Goal: Task Accomplishment & Management: Manage account settings

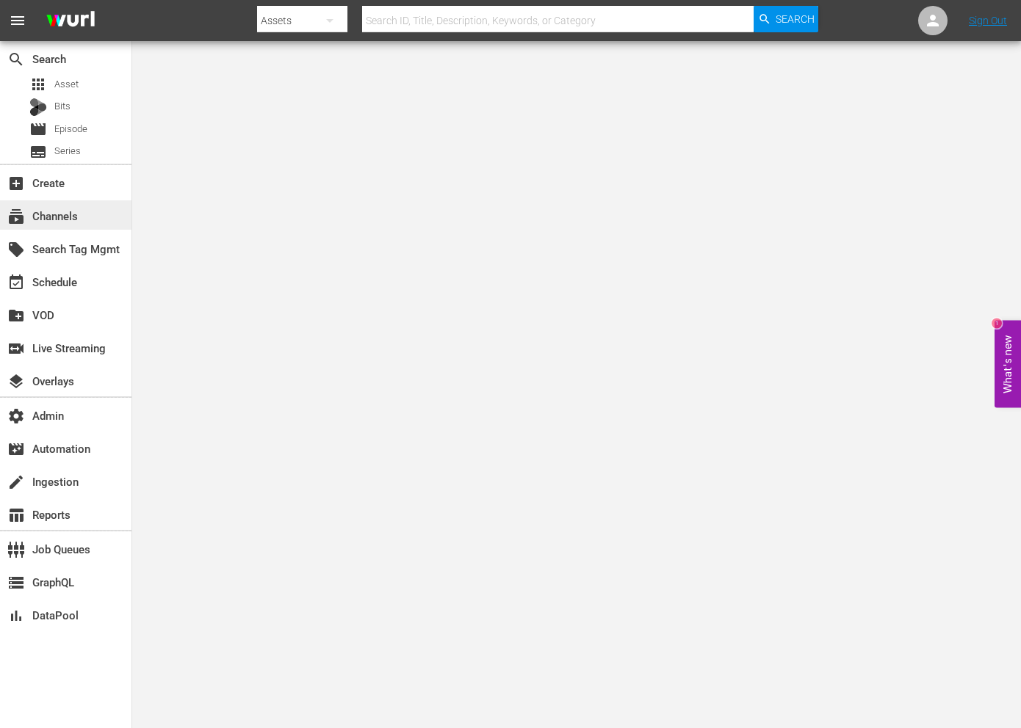
click at [70, 213] on div "subscriptions Channels" at bounding box center [41, 213] width 82 height 13
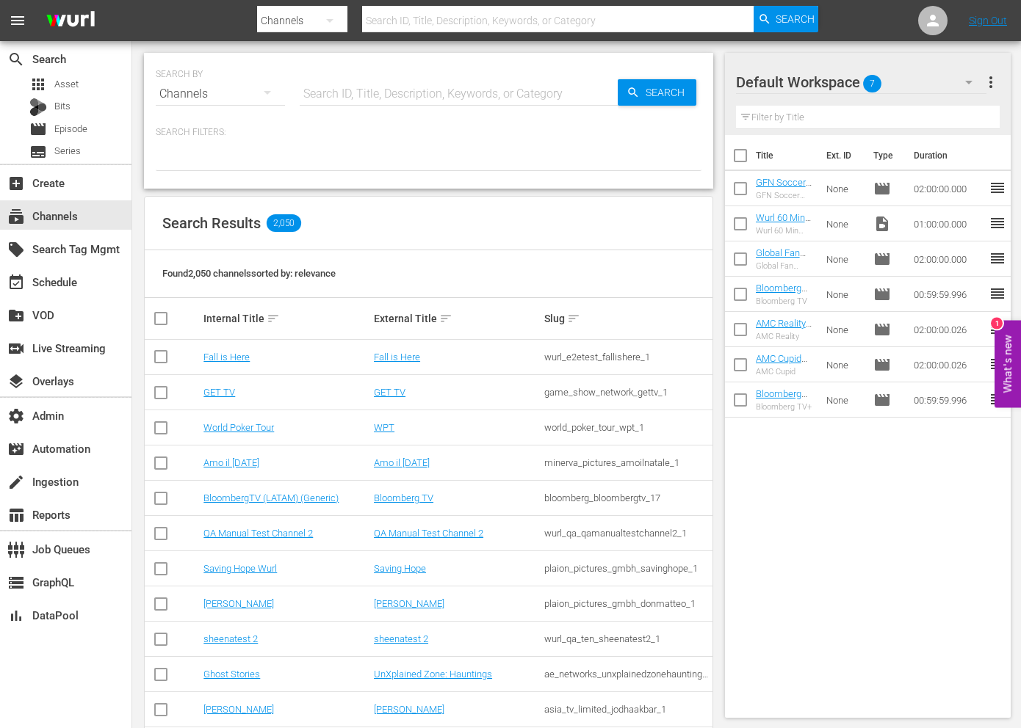
click at [470, 99] on input "text" at bounding box center [459, 93] width 318 height 35
click at [930, 28] on icon at bounding box center [933, 21] width 18 height 18
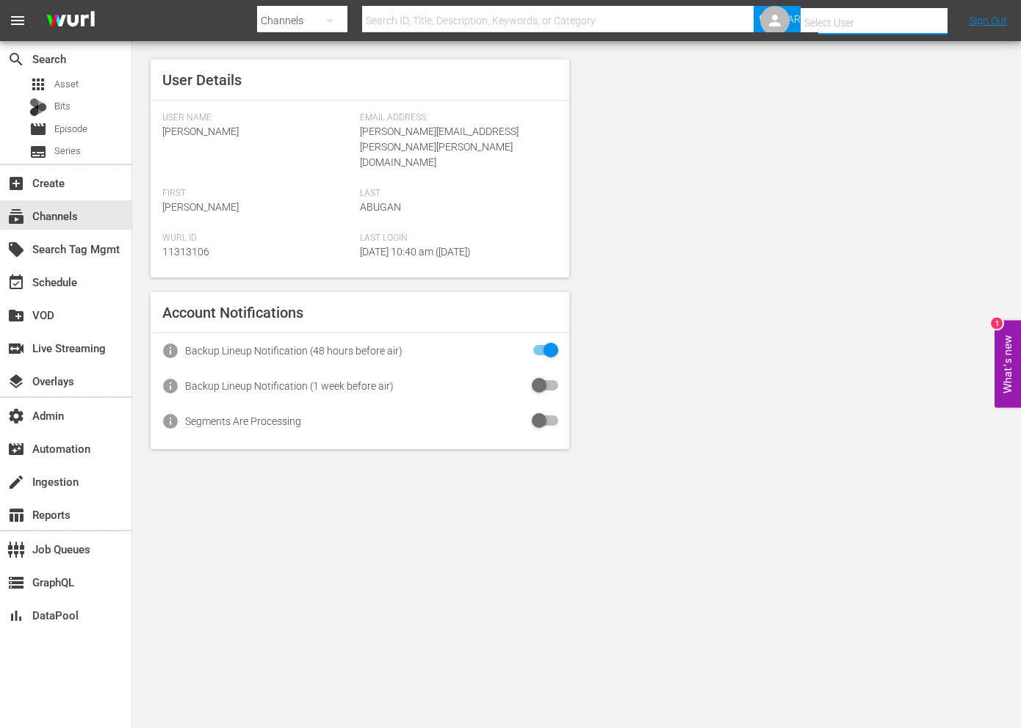
click at [875, 29] on input "text" at bounding box center [894, 22] width 188 height 35
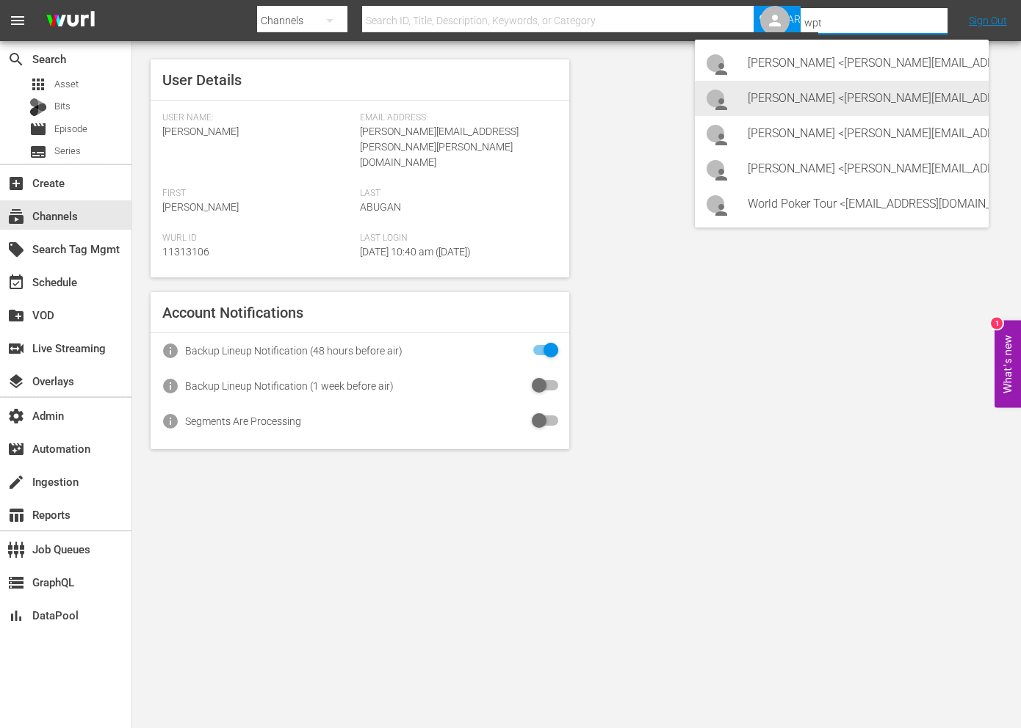
click at [813, 89] on div "Ian Matteson <Ian.Cone@wpt.com>" at bounding box center [861, 98] width 229 height 35
type input "Ian Matteson (11313439)"
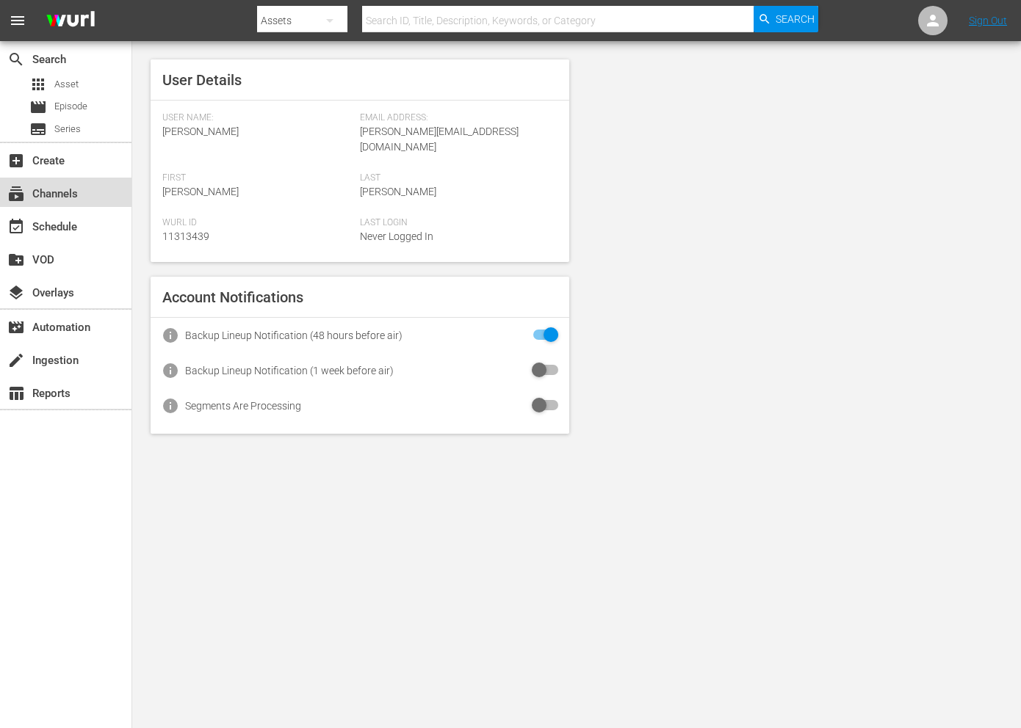
click at [79, 181] on div "subscriptions Channels" at bounding box center [65, 192] width 131 height 29
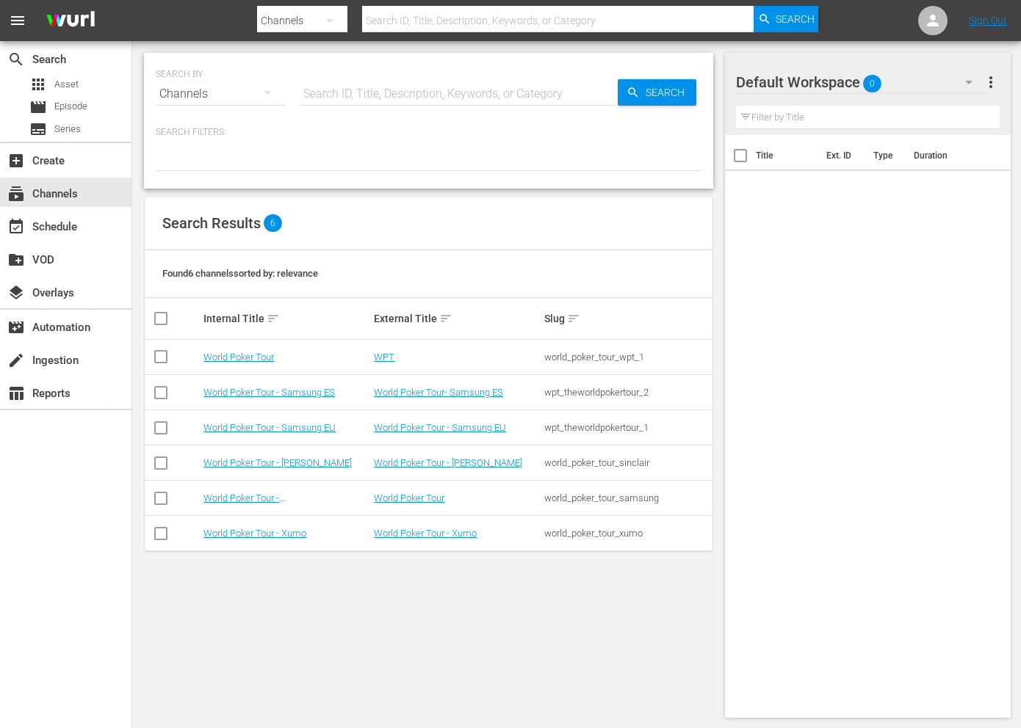
click at [441, 73] on div "SEARCH BY Search By Channels Search ID, Title, Description, Keywords, or Catego…" at bounding box center [429, 85] width 546 height 53
click at [441, 80] on input "text" at bounding box center [459, 93] width 318 height 35
paste input "world_poker_tour_wpt_1"
type input "world_poker_tour_wpt_1"
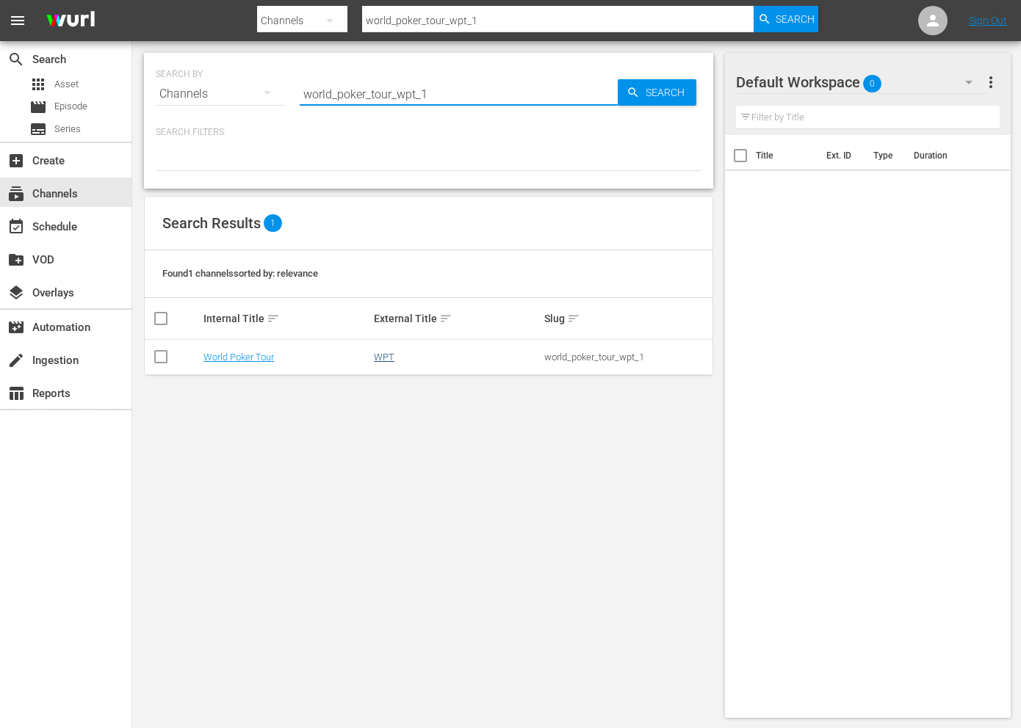
type input "world_poker_tour_wpt_1"
click at [392, 361] on link "WPT" at bounding box center [384, 357] width 21 height 11
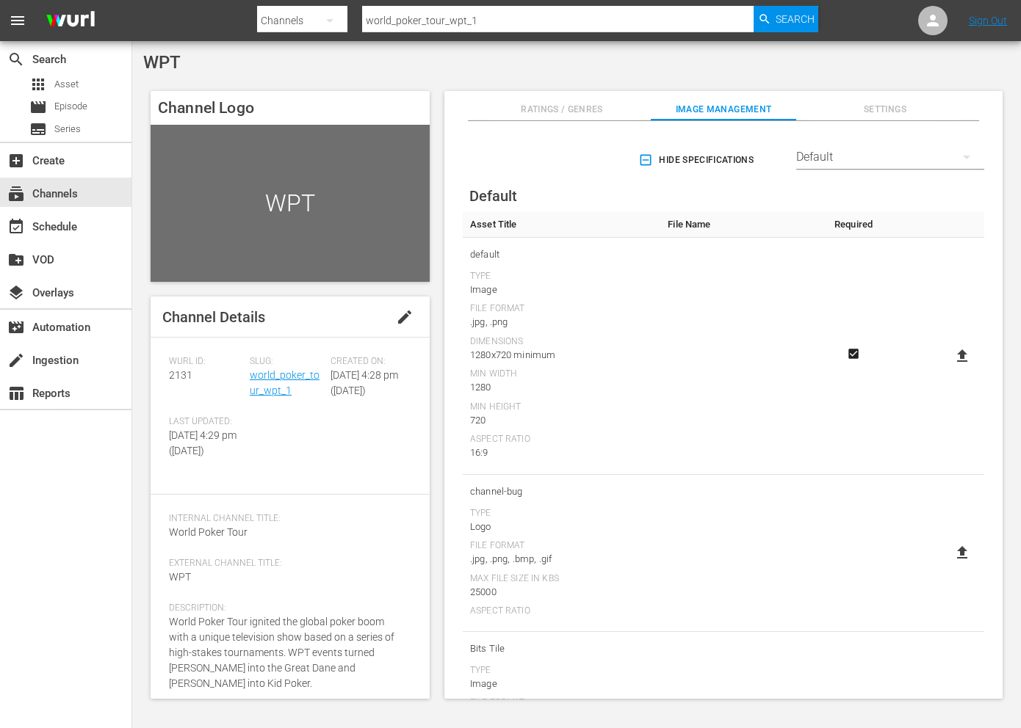
click at [955, 360] on icon at bounding box center [962, 356] width 18 height 18
click at [948, 369] on input "file" at bounding box center [947, 369] width 1 height 1
type input "C:\fakepath\WPT_WURL_1280x720 WPT Distribution.png"
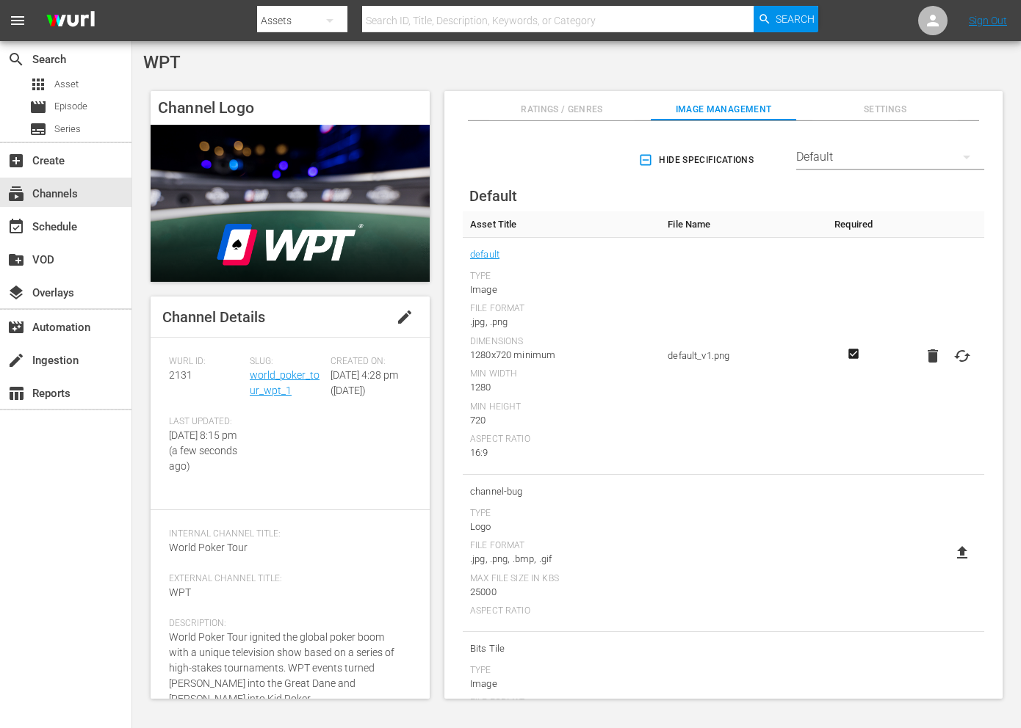
click at [960, 148] on button "button" at bounding box center [966, 156] width 35 height 35
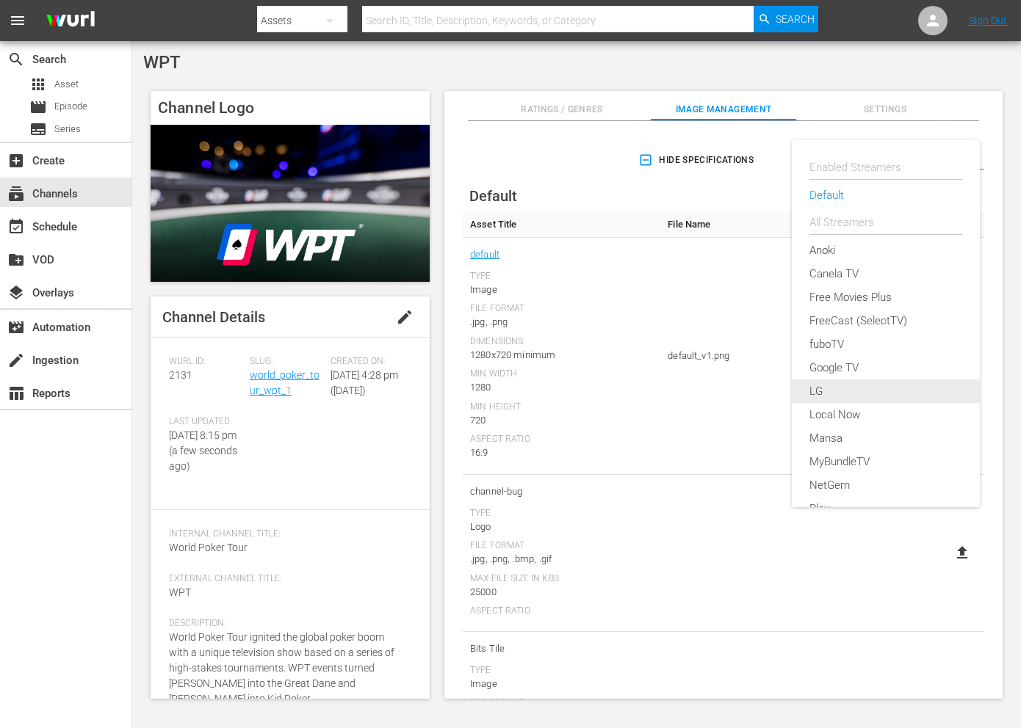
click at [840, 392] on div "LG" at bounding box center [885, 391] width 153 height 23
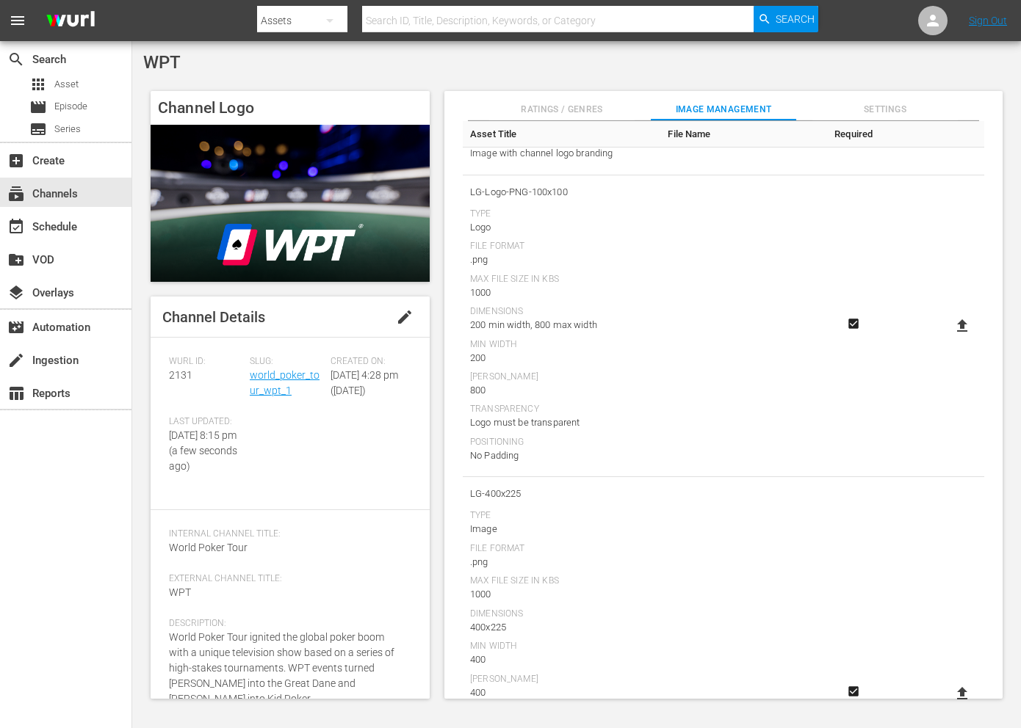
scroll to position [1782, 0]
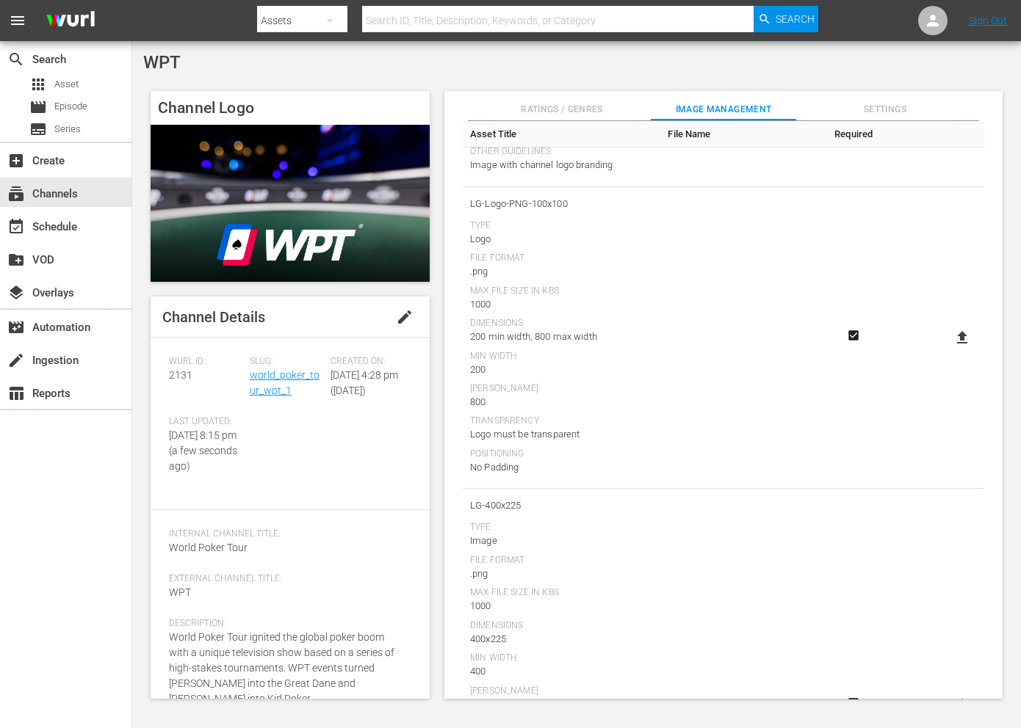
click at [967, 336] on label at bounding box center [961, 338] width 29 height 26
click at [948, 350] on input "file" at bounding box center [947, 350] width 1 height 1
type input "C:\fakepath\LG-Logo-PNG-100x100_WPT WPT Distribution.png"
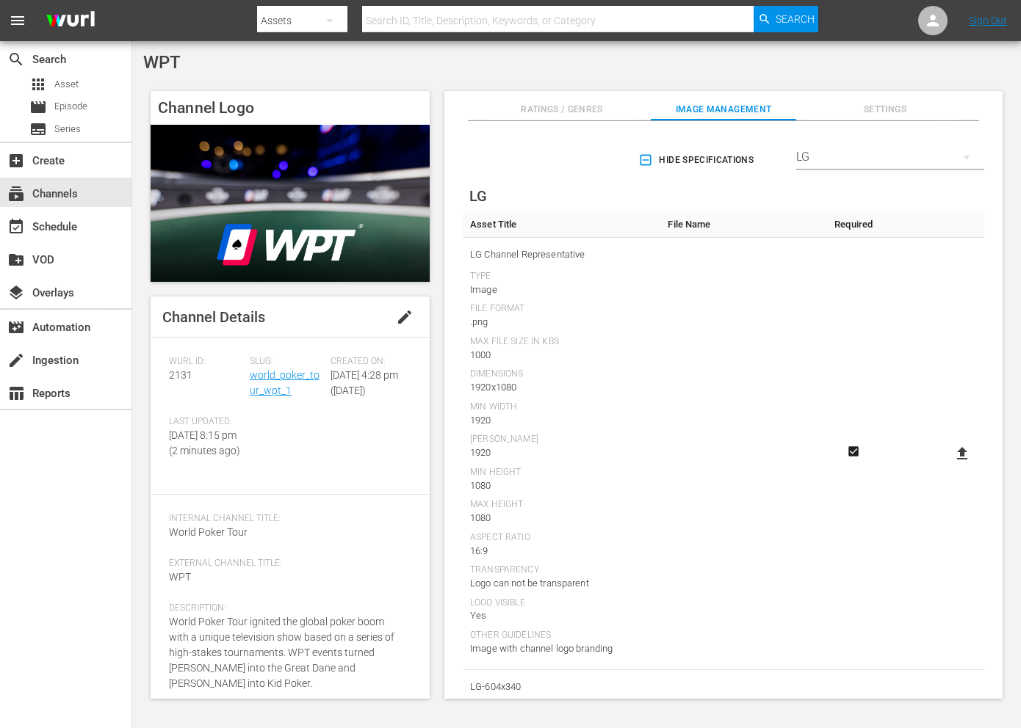
scroll to position [7, 0]
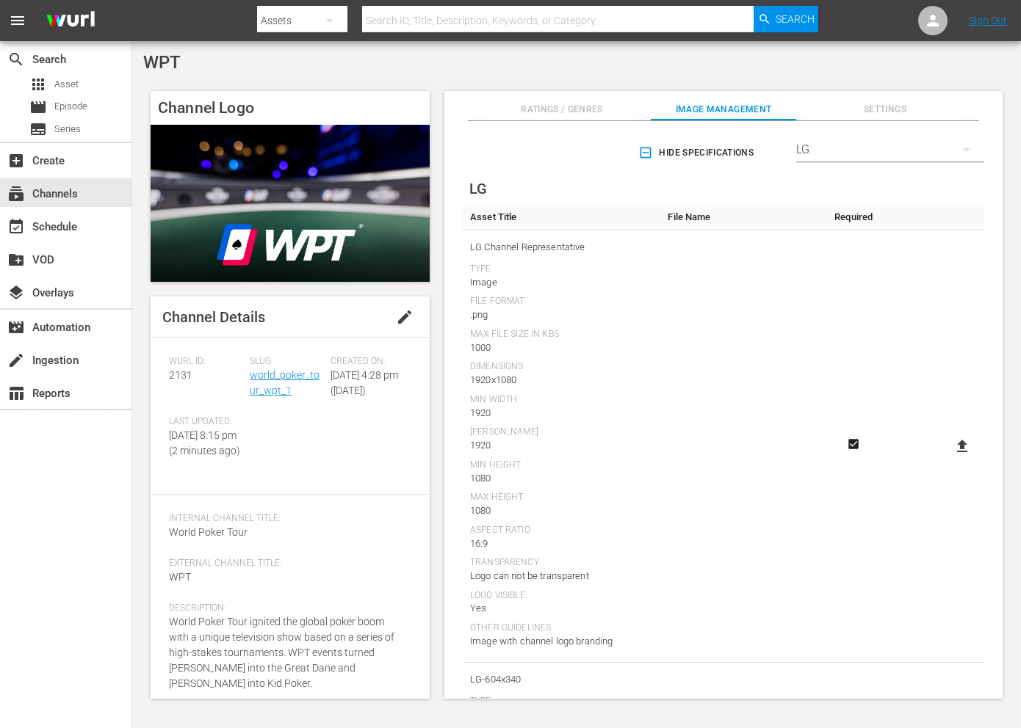
click at [959, 450] on icon at bounding box center [962, 447] width 18 height 18
click at [948, 459] on input "file" at bounding box center [947, 459] width 1 height 1
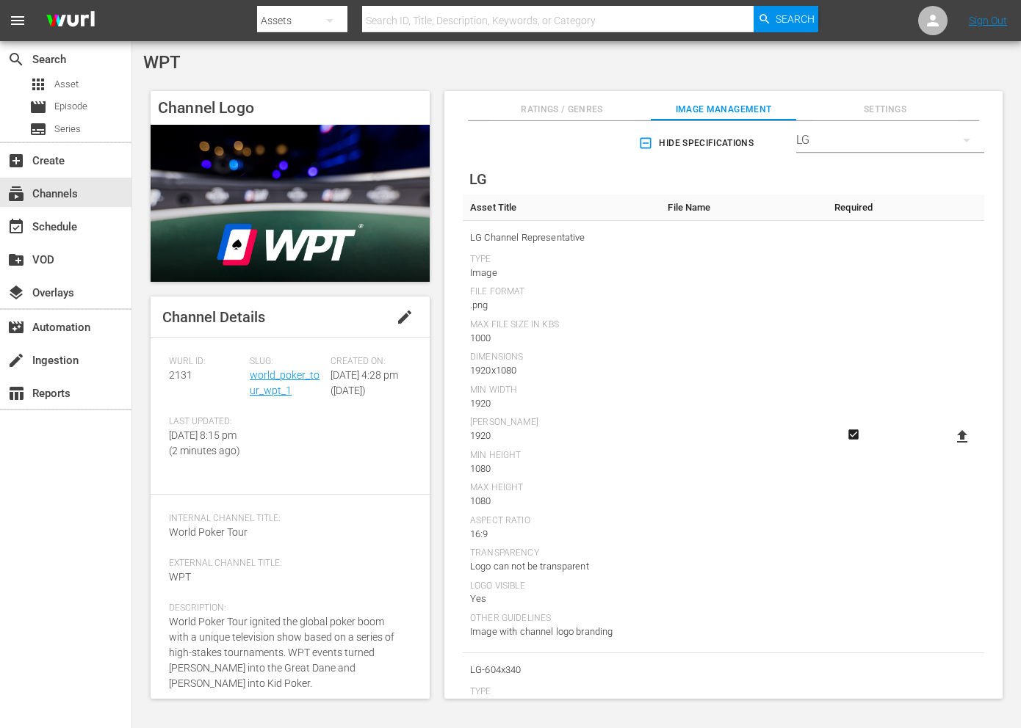
scroll to position [0, 0]
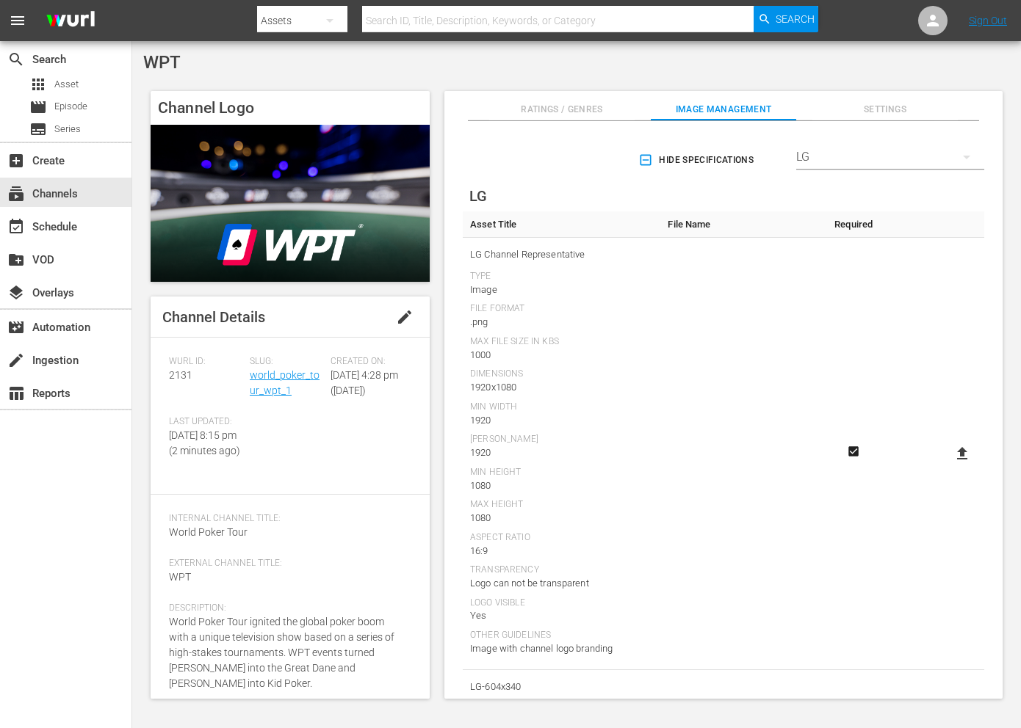
click at [959, 452] on icon at bounding box center [962, 453] width 10 height 12
click at [948, 466] on input "file" at bounding box center [947, 466] width 1 height 1
type input "C:\fakepath\LG-768x432_WPT WPT Distribution.png"
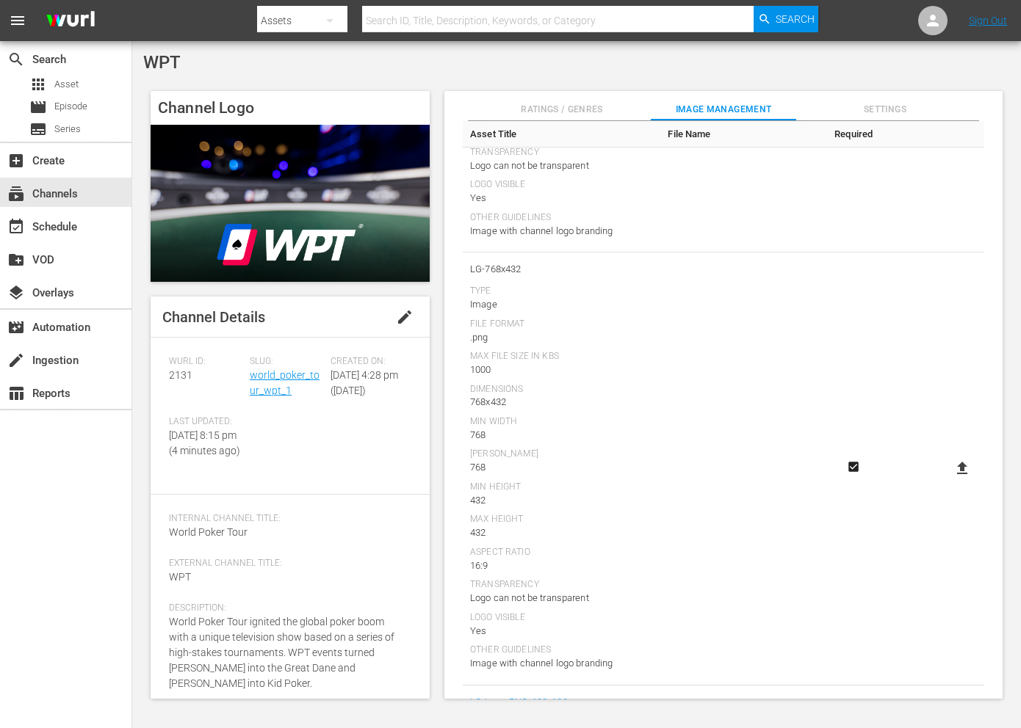
scroll to position [1531, 0]
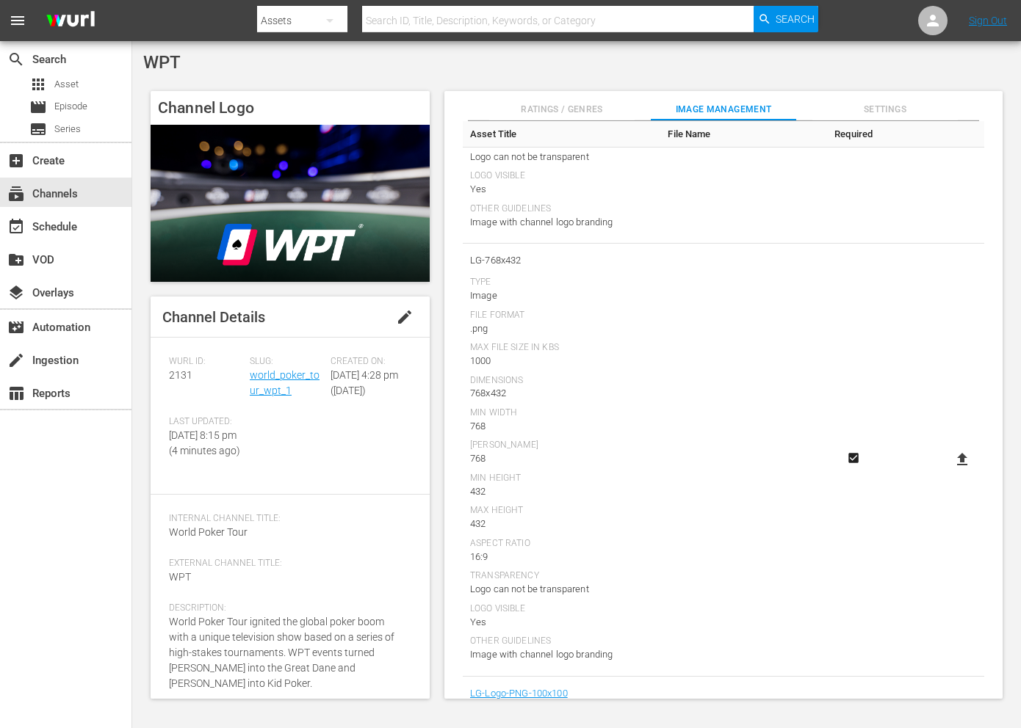
click at [957, 460] on icon at bounding box center [962, 459] width 10 height 12
click at [948, 472] on input "file" at bounding box center [947, 472] width 1 height 1
type input "C:\fakepath\LG-768x432_WPT WPT Distribution.png"
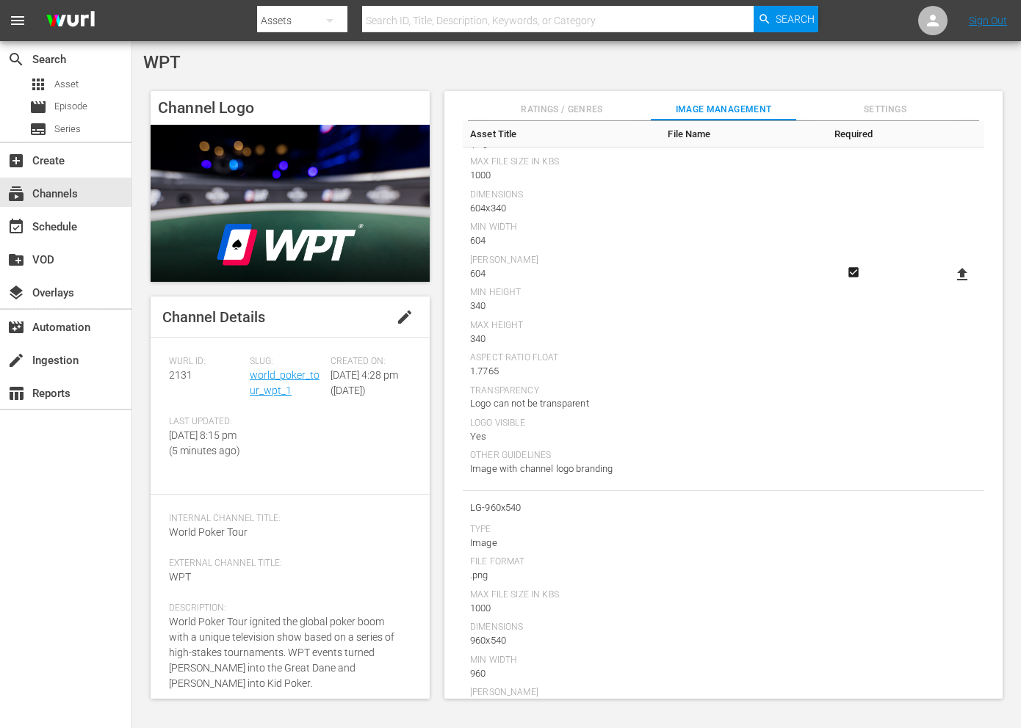
scroll to position [0, 0]
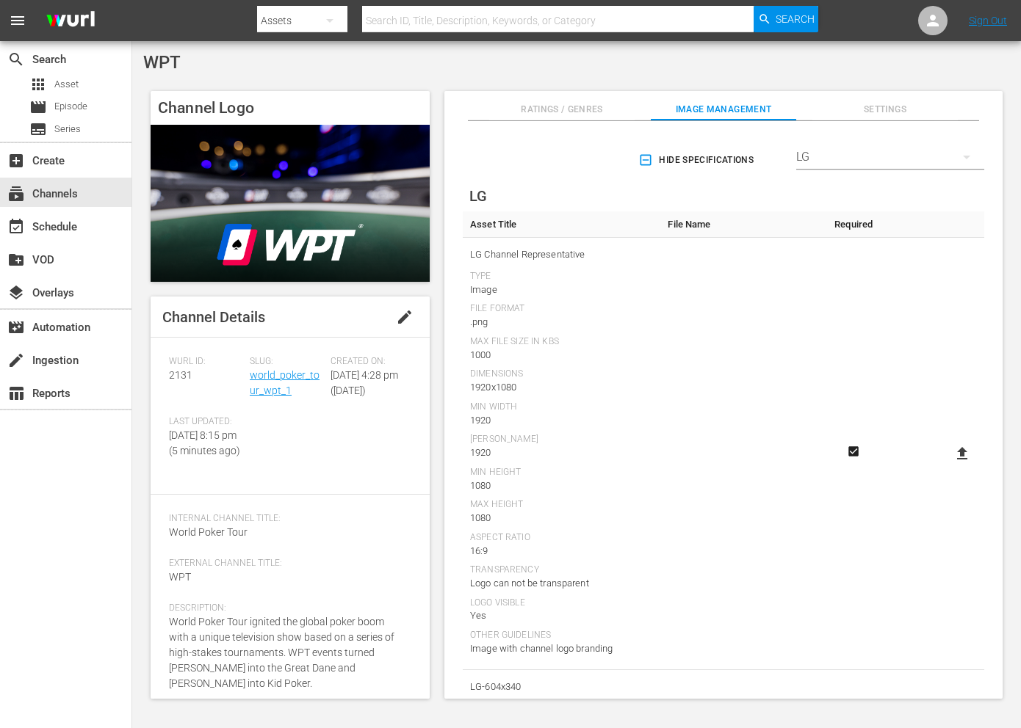
click at [964, 449] on icon at bounding box center [962, 454] width 18 height 18
click at [948, 466] on input "file" at bounding box center [947, 466] width 1 height 1
type input "C:\fakepath\LG-Thumbnail_WPT WPT Distribution.png"
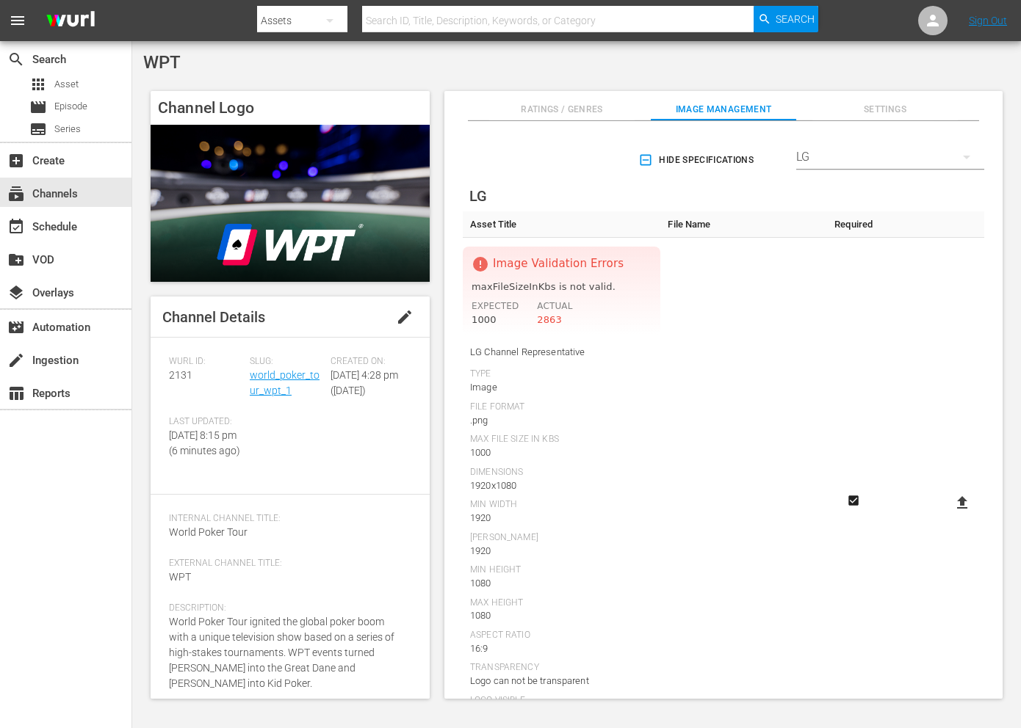
click at [954, 503] on icon at bounding box center [962, 503] width 18 height 18
click at [948, 515] on input "file" at bounding box center [947, 515] width 1 height 1
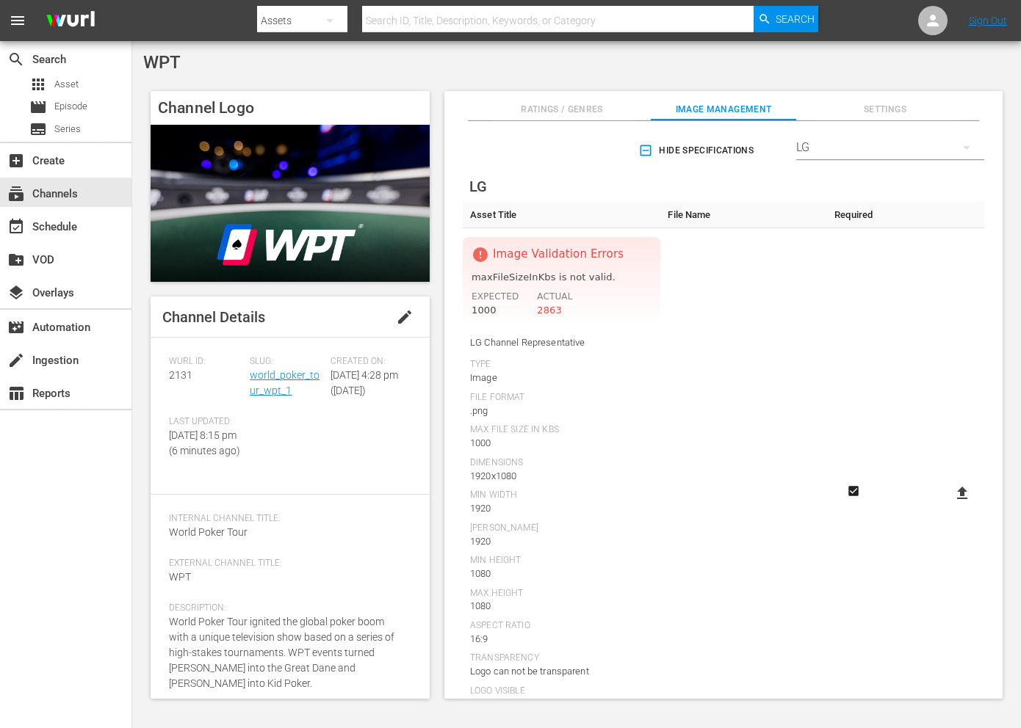
scroll to position [10, 0]
click at [476, 407] on div ".png" at bounding box center [561, 410] width 183 height 15
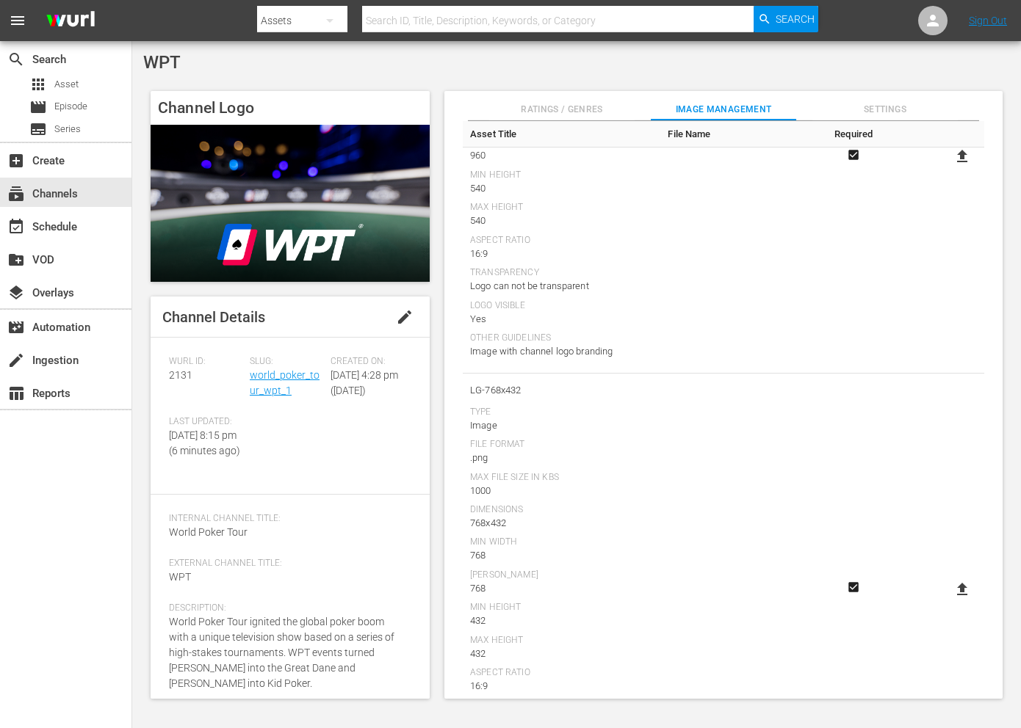
scroll to position [1367, 0]
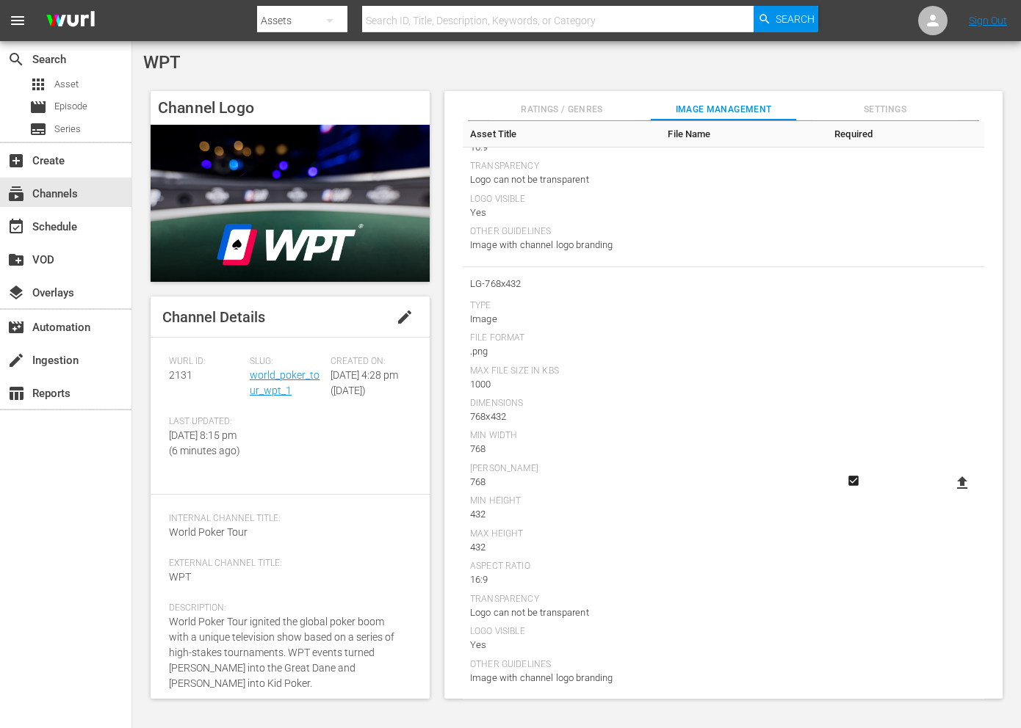
click at [953, 478] on icon at bounding box center [962, 483] width 18 height 18
click at [948, 496] on input "file" at bounding box center [947, 496] width 1 height 1
click at [953, 488] on icon at bounding box center [962, 490] width 18 height 18
click at [948, 502] on input "file" at bounding box center [947, 502] width 1 height 1
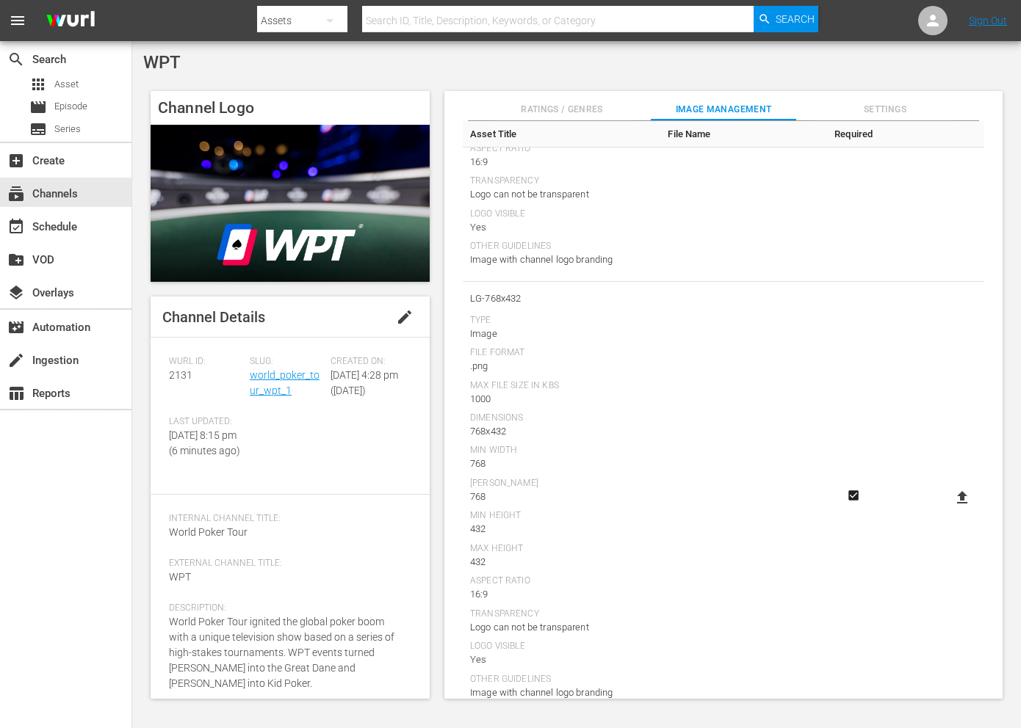
scroll to position [1350, 0]
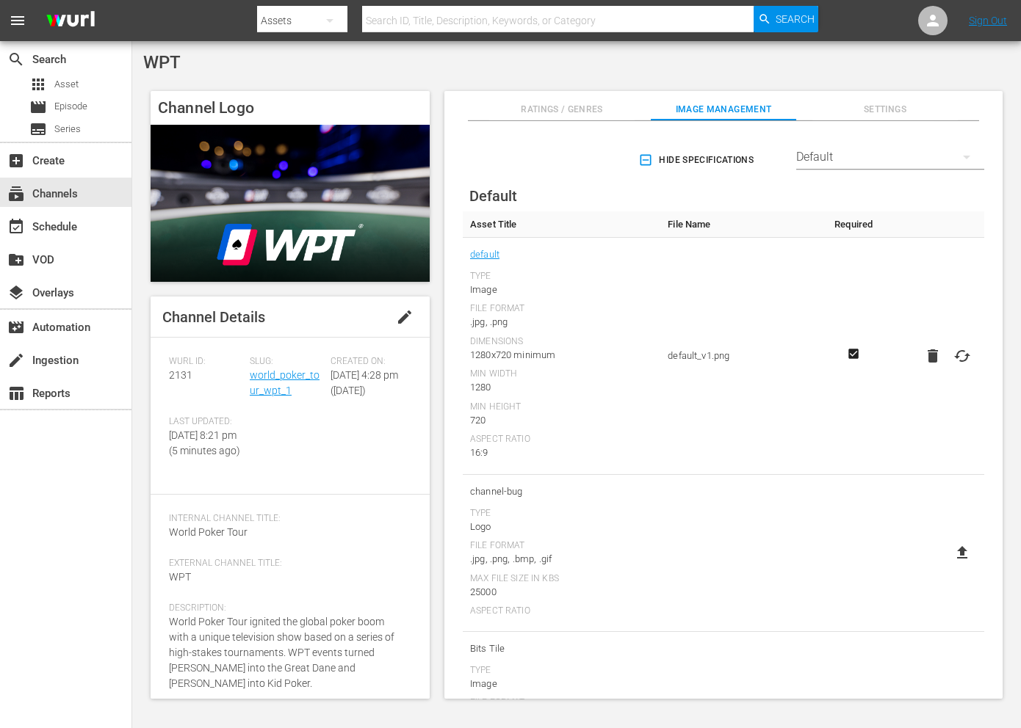
click at [826, 147] on div "Default" at bounding box center [890, 157] width 188 height 41
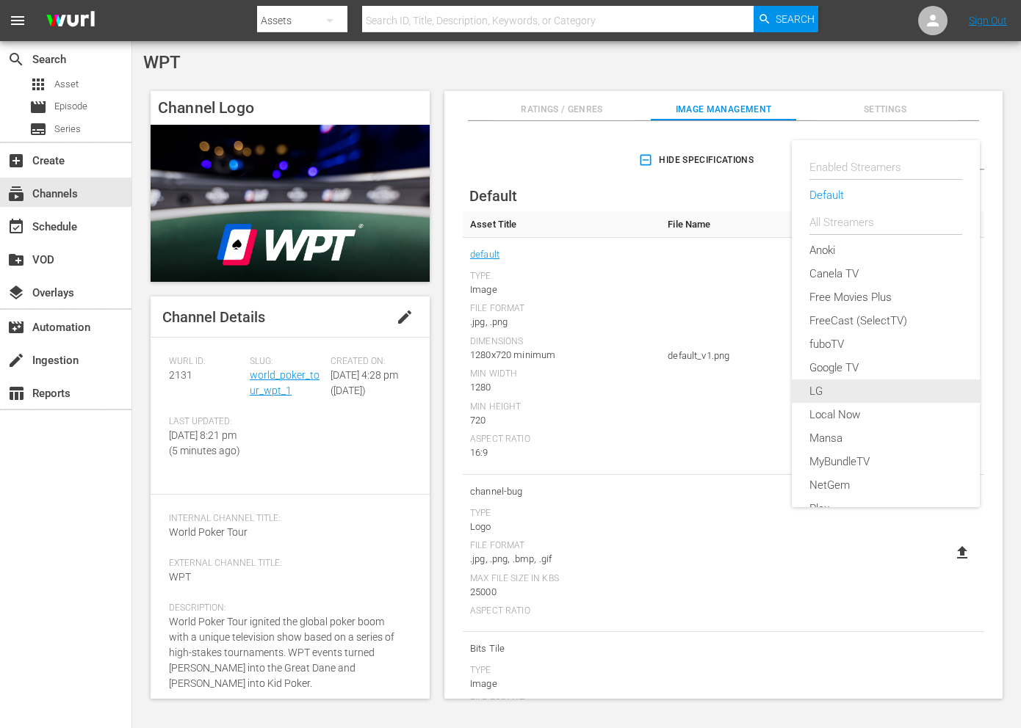
click at [827, 385] on div "LG" at bounding box center [885, 391] width 153 height 23
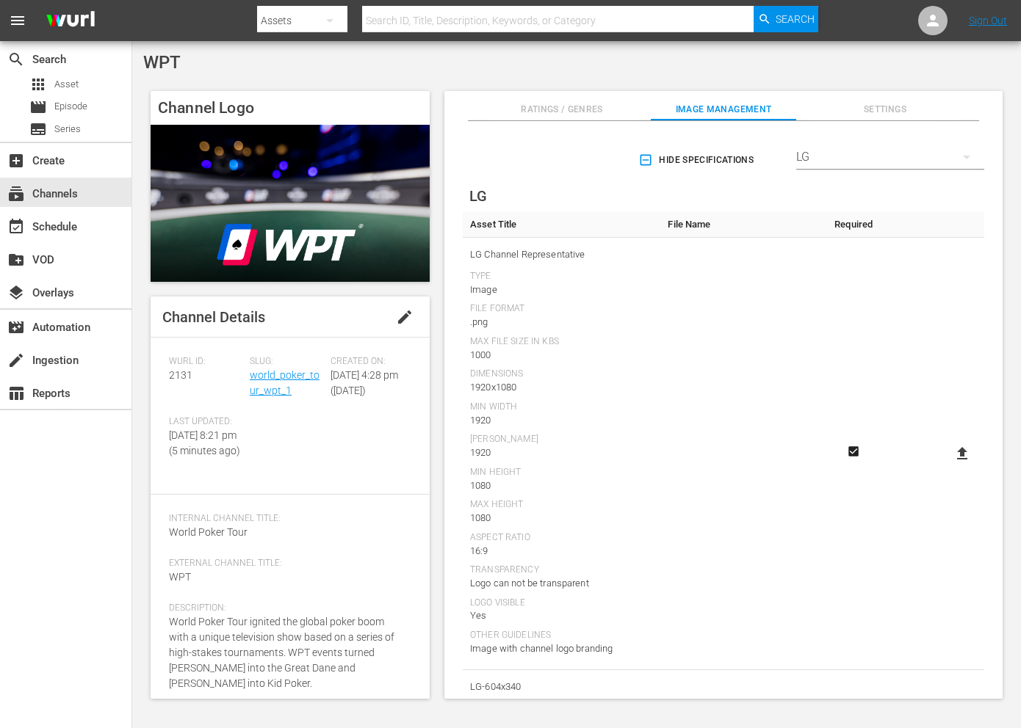
click at [850, 453] on icon "Required" at bounding box center [853, 452] width 10 height 10
click at [849, 453] on icon "Required" at bounding box center [853, 451] width 18 height 13
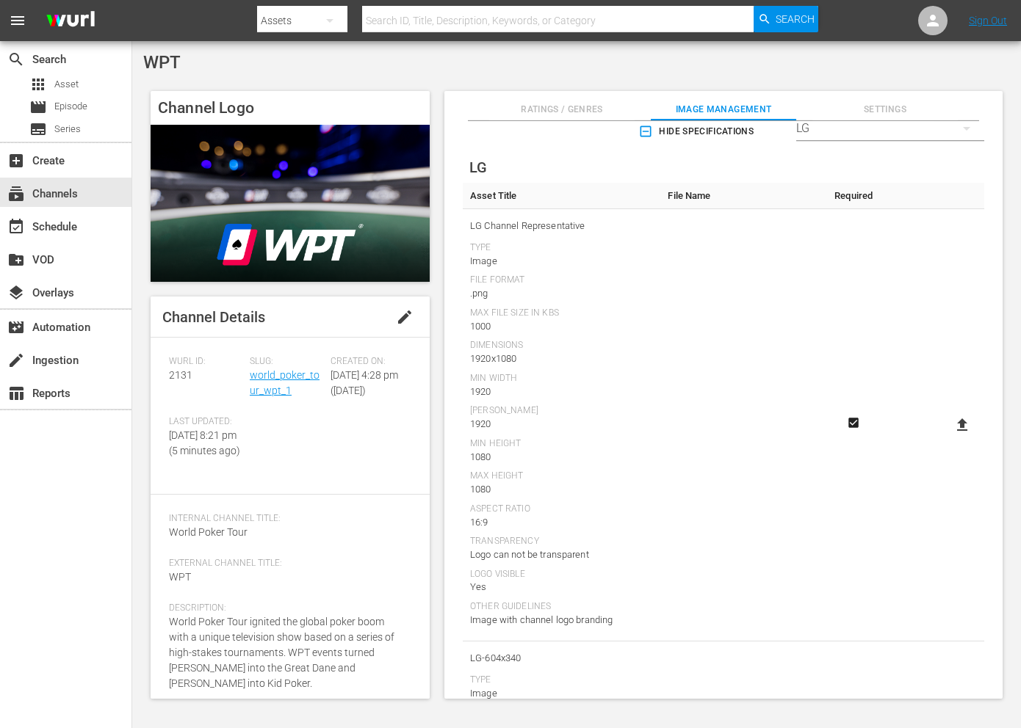
click at [954, 428] on icon at bounding box center [962, 425] width 18 height 18
click at [948, 438] on input "file" at bounding box center [947, 438] width 1 height 1
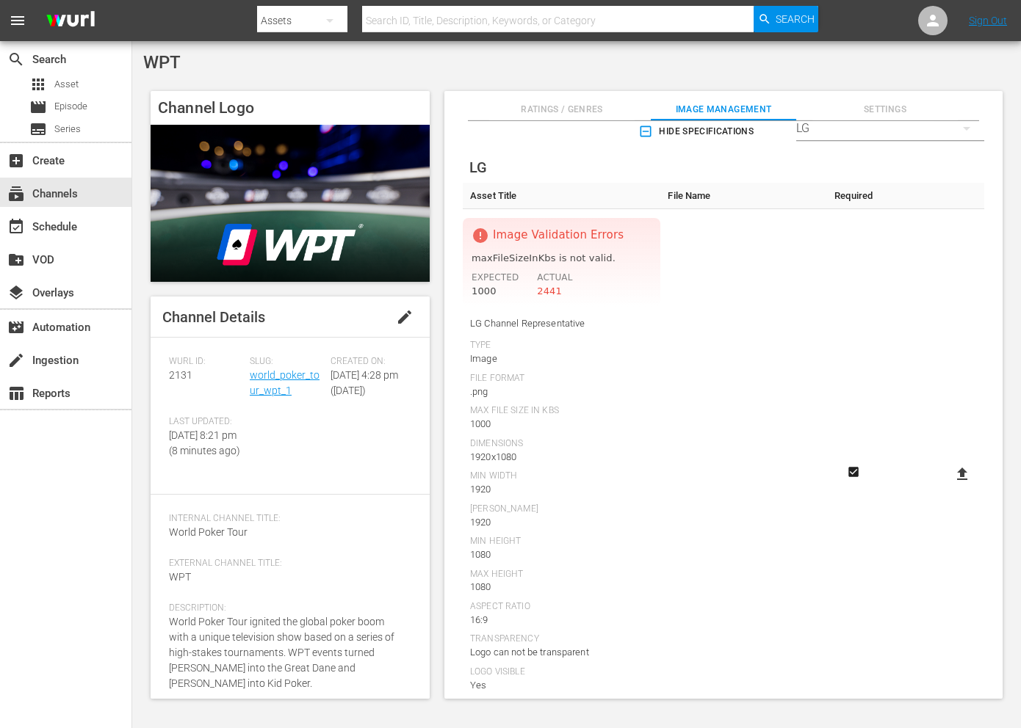
click at [936, 475] on td at bounding box center [932, 474] width 104 height 531
click at [961, 480] on icon at bounding box center [962, 474] width 10 height 12
click at [948, 487] on input "file" at bounding box center [947, 487] width 1 height 1
type input "C:\fakepath\LG-Thumbnail_WPT WPT Distribution (1)_11zon.png"
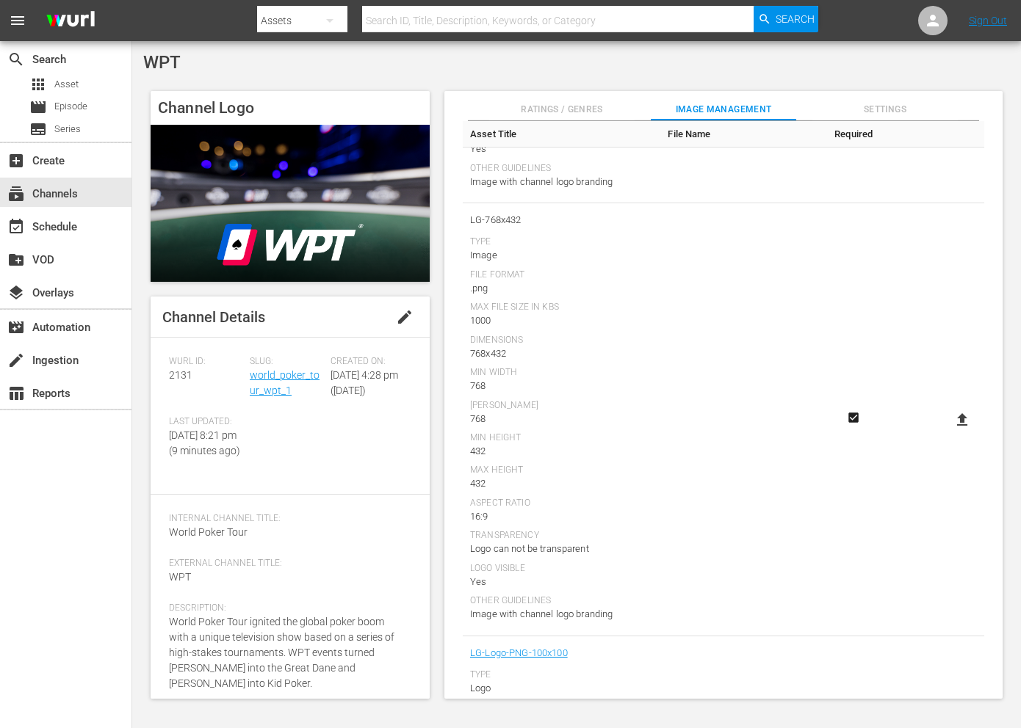
scroll to position [1338, 0]
click at [947, 418] on label at bounding box center [961, 415] width 29 height 26
click at [947, 427] on input "file" at bounding box center [947, 427] width 1 height 1
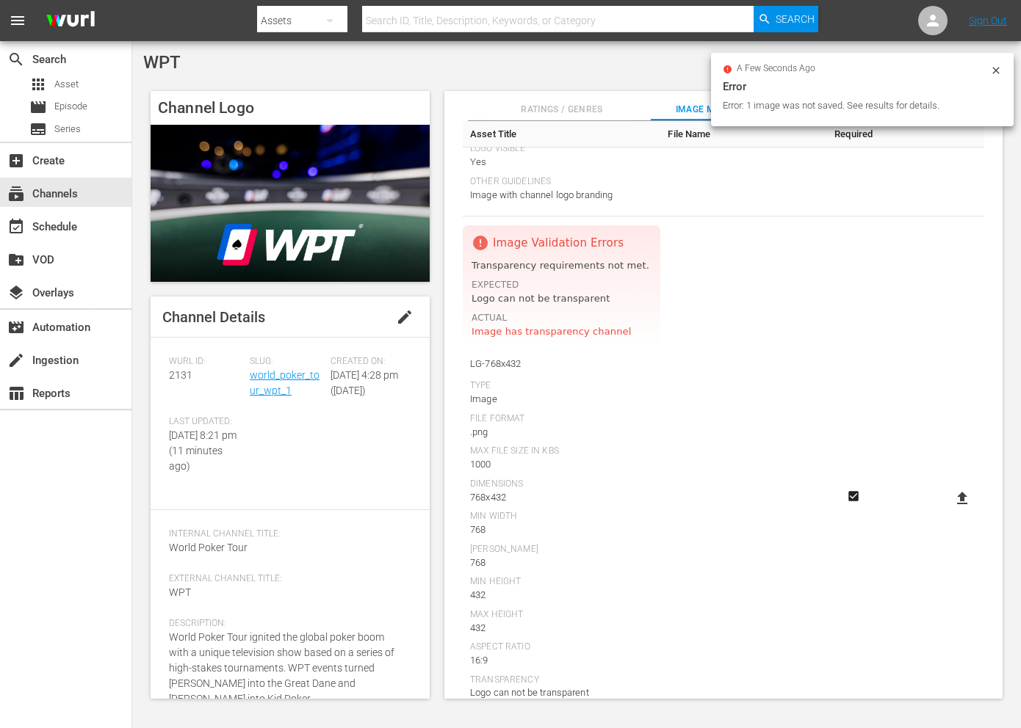
scroll to position [1320, 0]
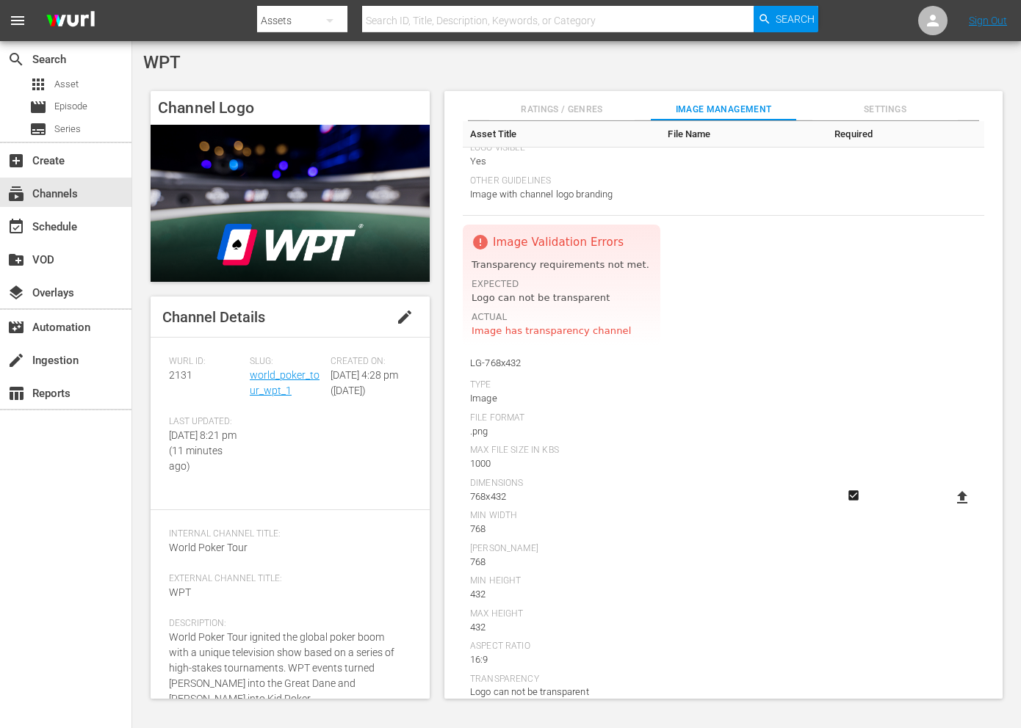
click at [959, 503] on icon at bounding box center [962, 497] width 10 height 12
click at [948, 510] on input "file" at bounding box center [947, 510] width 1 height 1
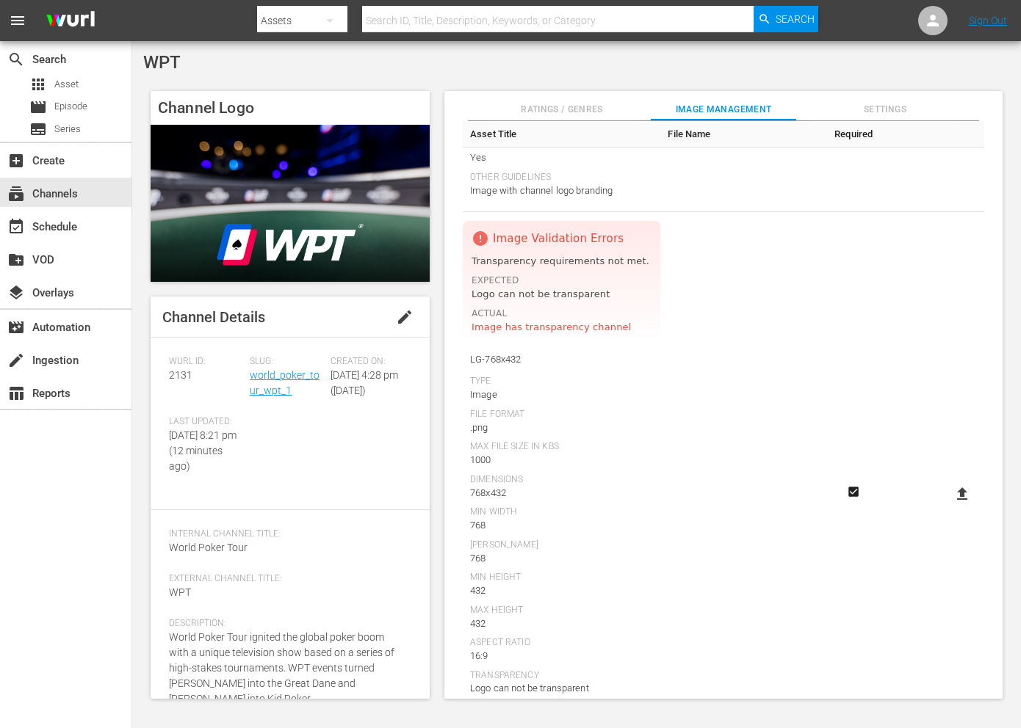
click at [967, 496] on label at bounding box center [961, 494] width 29 height 26
click at [948, 507] on input "file" at bounding box center [947, 507] width 1 height 1
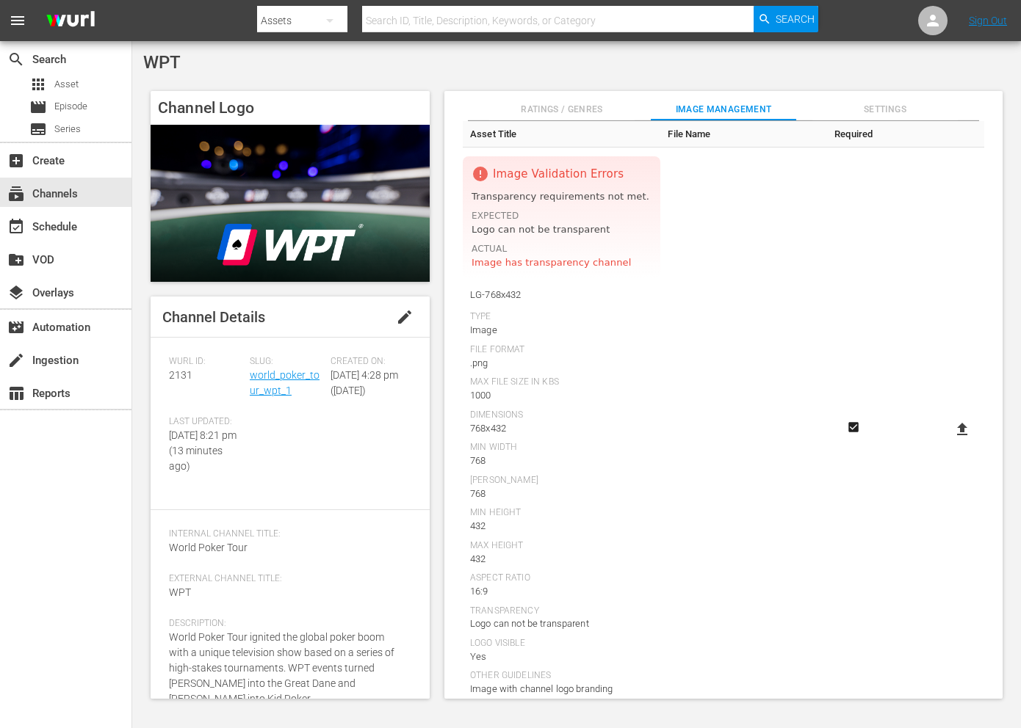
scroll to position [1399, 0]
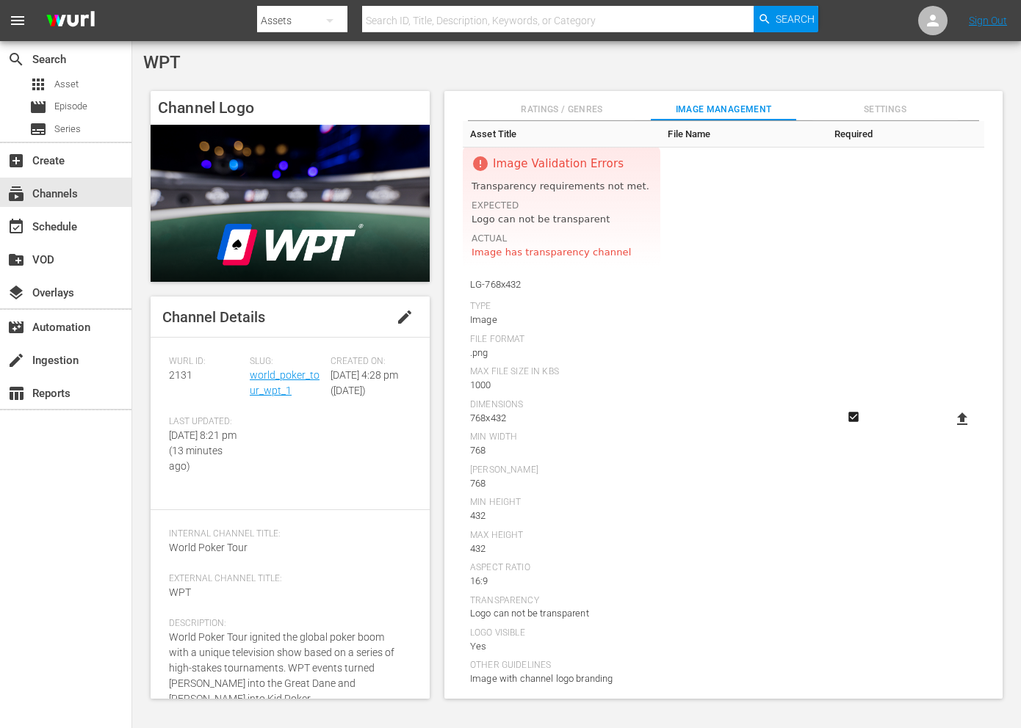
click at [957, 420] on icon at bounding box center [962, 419] width 10 height 12
click at [948, 432] on input "file" at bounding box center [947, 432] width 1 height 1
type input "C:\fakepath\WPT_WURL_1280x720 WPT Distribution.png"
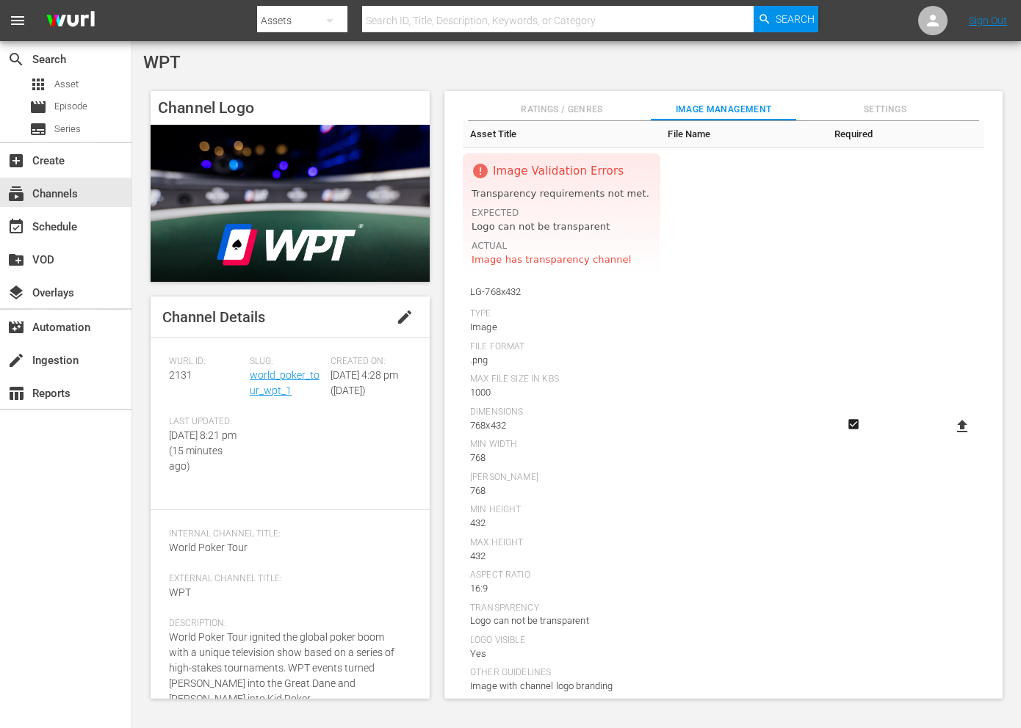
scroll to position [1386, 0]
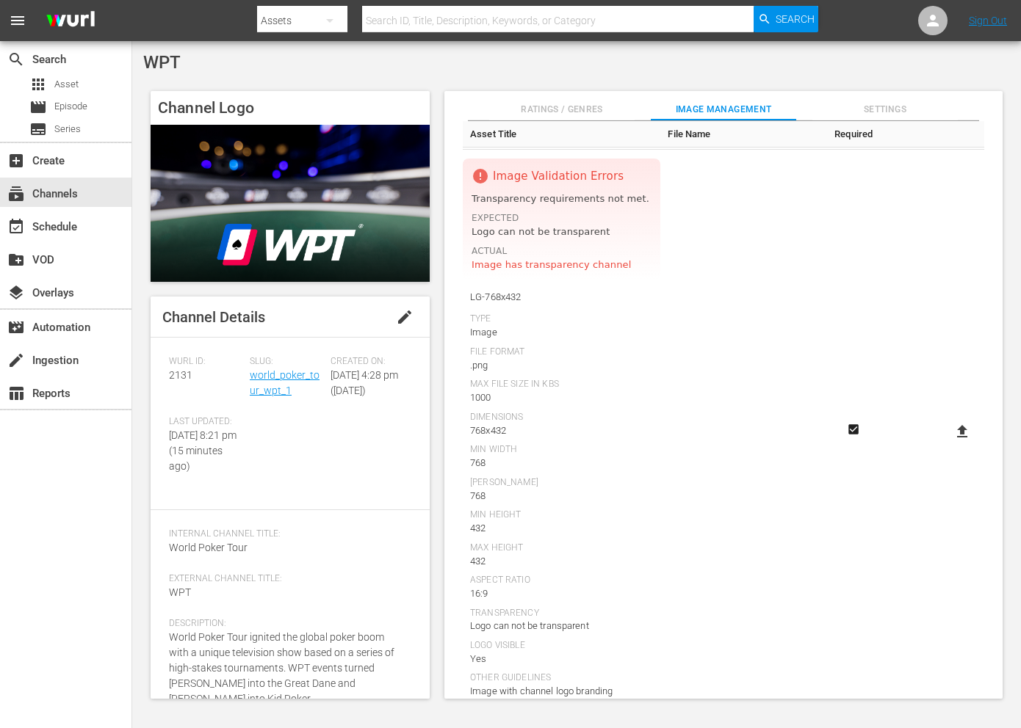
click at [957, 439] on icon at bounding box center [962, 432] width 18 height 18
click at [948, 444] on input "file" at bounding box center [947, 444] width 1 height 1
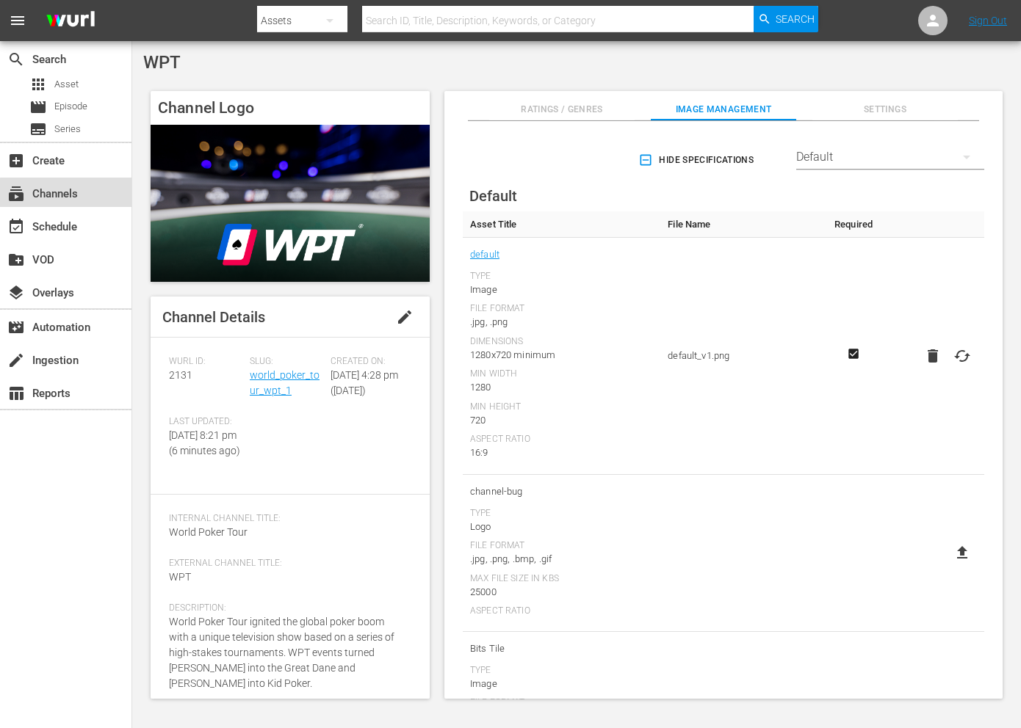
click at [78, 198] on div "subscriptions Channels" at bounding box center [41, 191] width 82 height 13
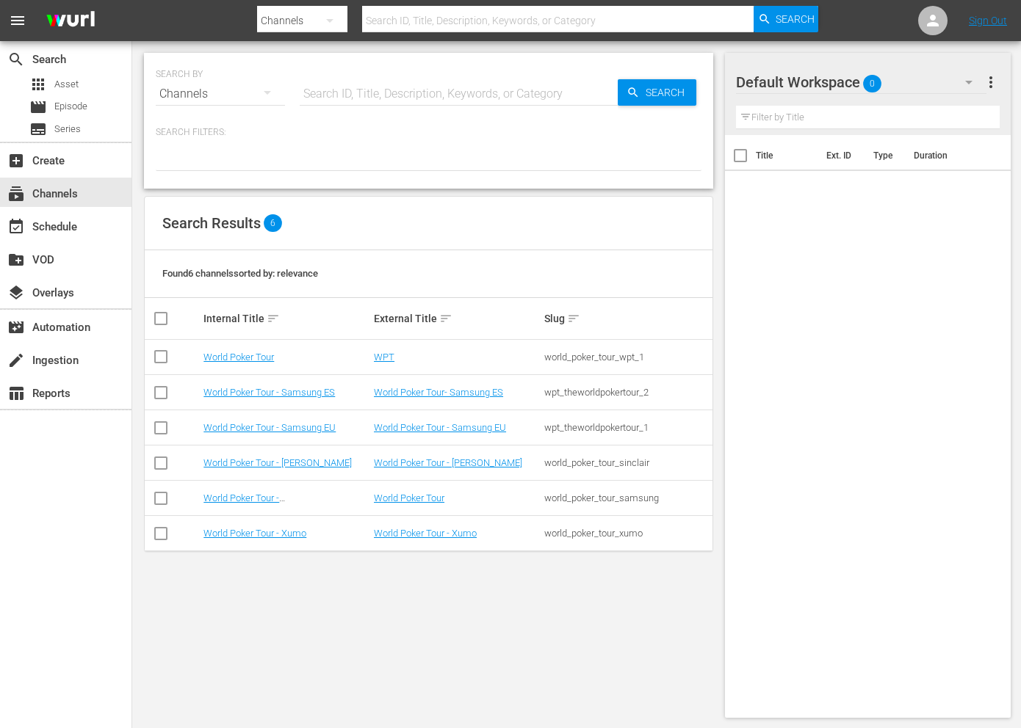
click at [344, 98] on input "text" at bounding box center [459, 93] width 318 height 35
paste input "all3media_great_british_menu_1"
type input "all3media_great_british_menu_1"
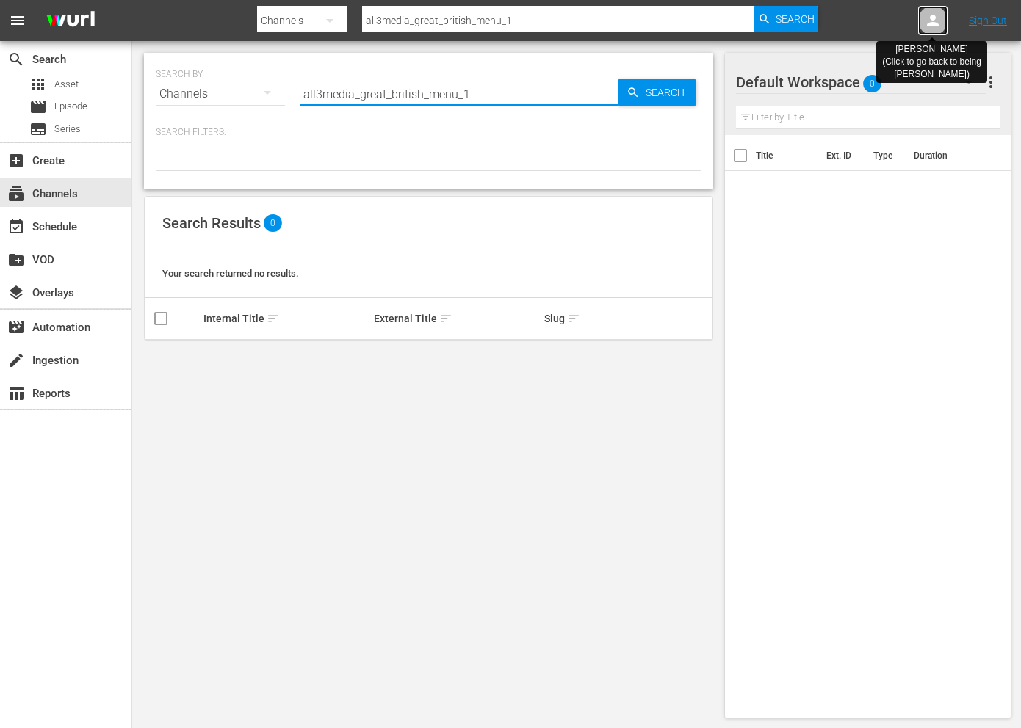
click at [924, 17] on icon at bounding box center [933, 21] width 18 height 18
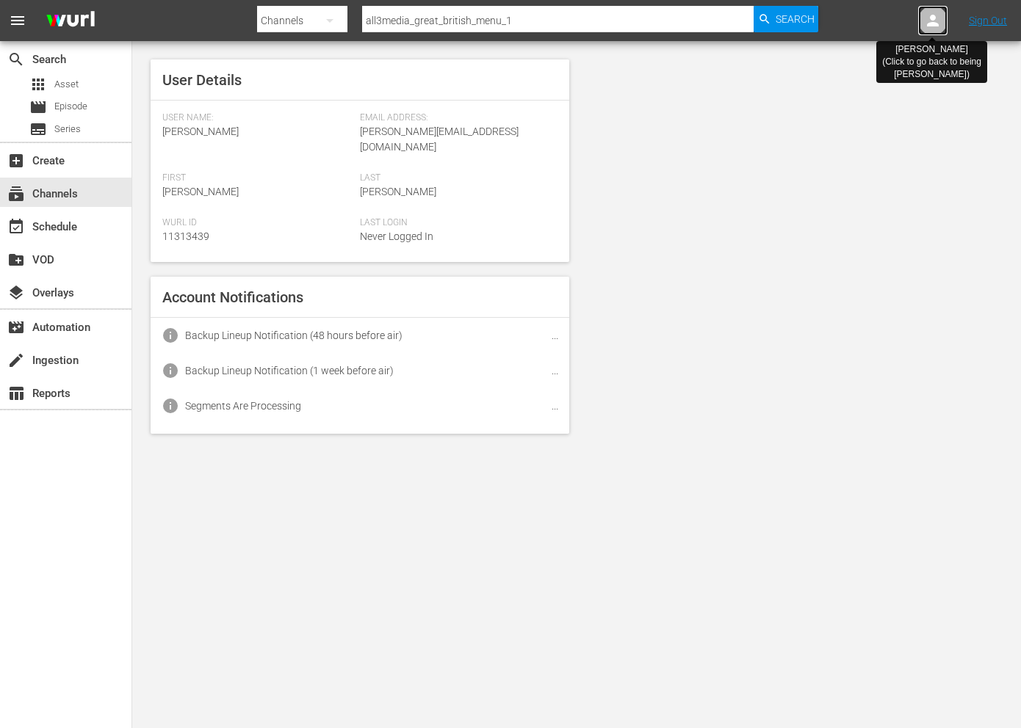
click at [924, 17] on icon at bounding box center [933, 21] width 18 height 18
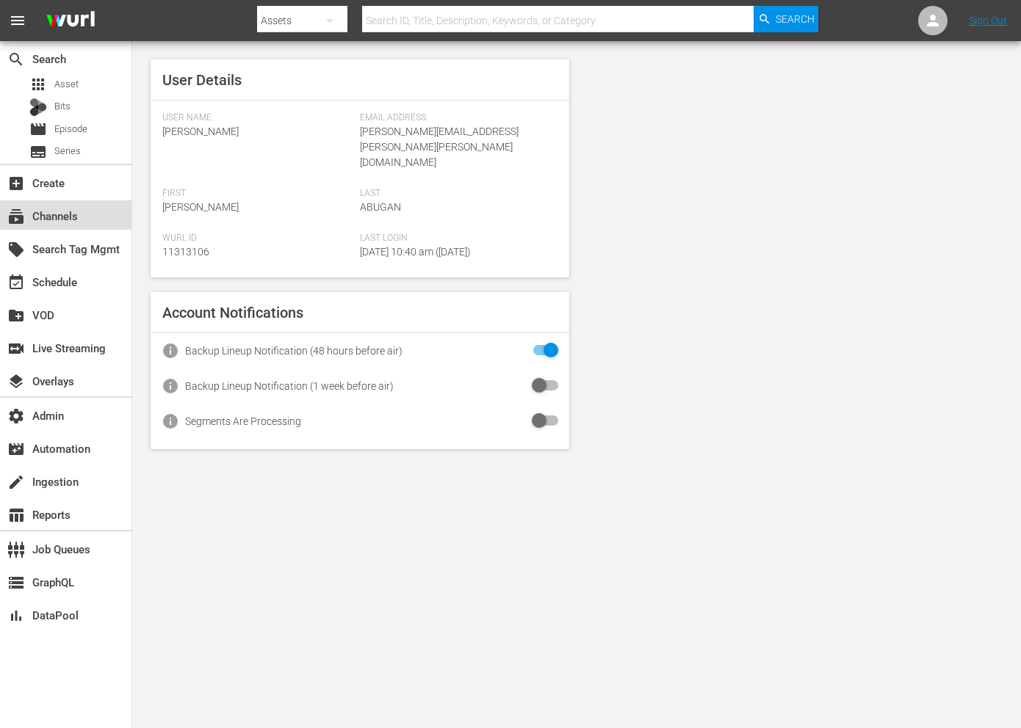
click at [79, 216] on div "subscriptions Channels" at bounding box center [41, 213] width 82 height 13
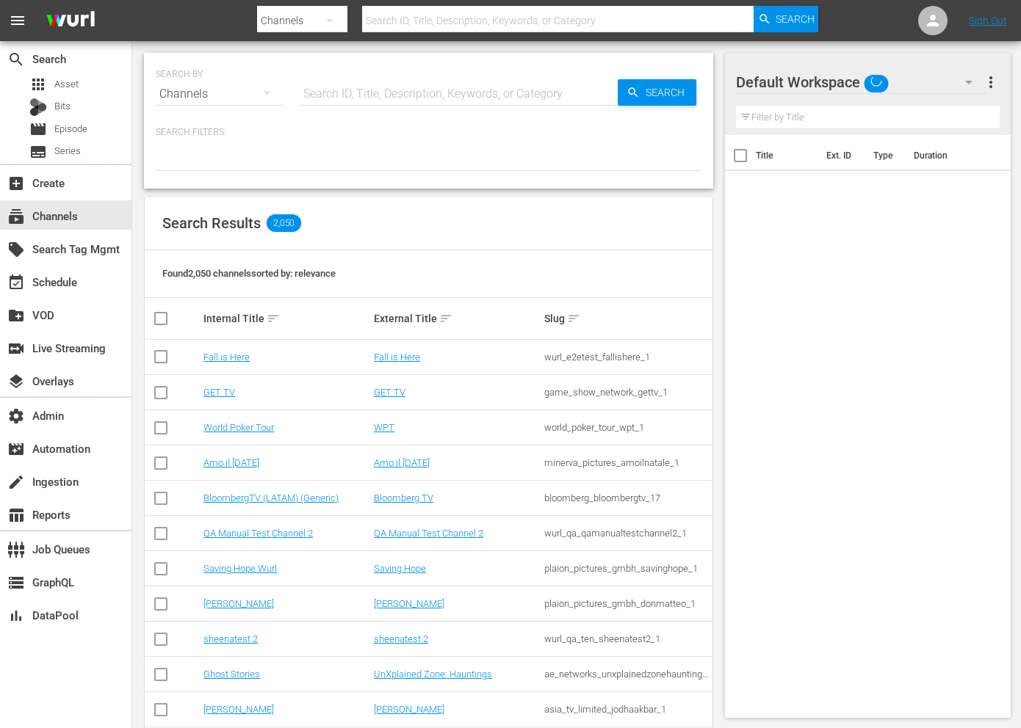
click at [409, 97] on input "text" at bounding box center [459, 93] width 318 height 35
paste input "all3media_great_british_menu_1"
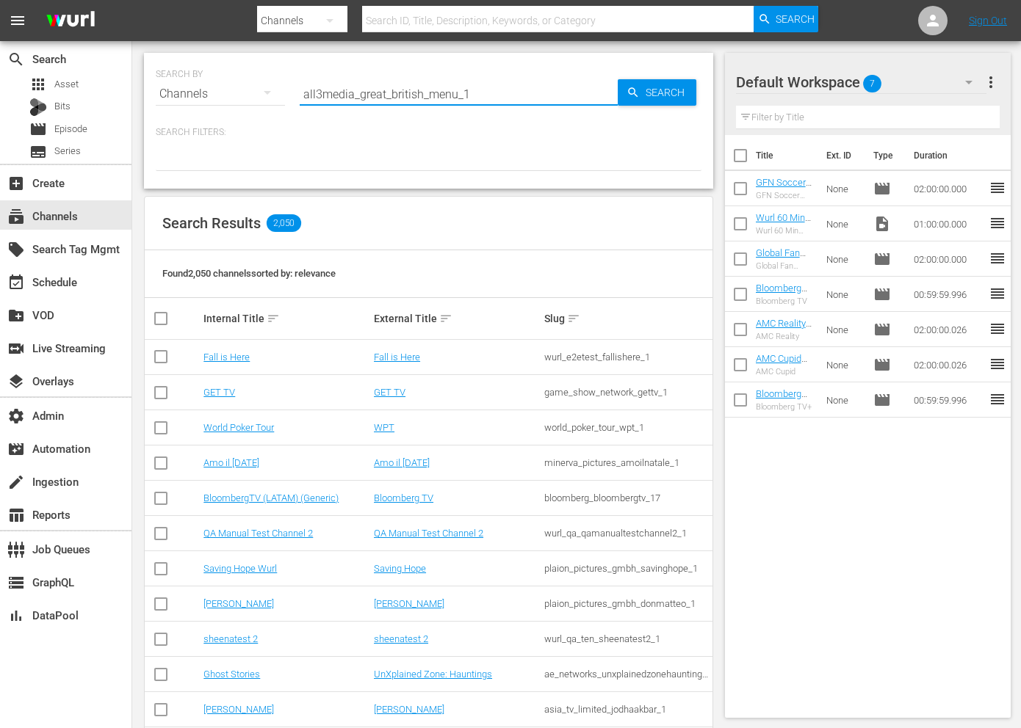
type input "all3media_great_british_menu_1"
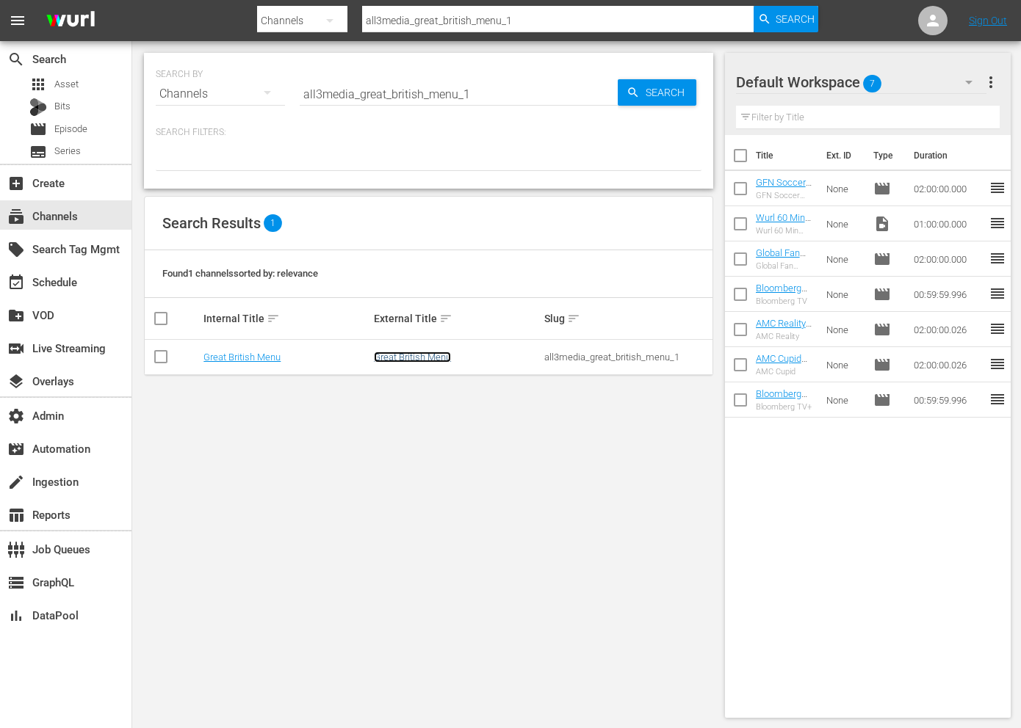
click at [421, 361] on link "Great British Menu" at bounding box center [412, 357] width 77 height 11
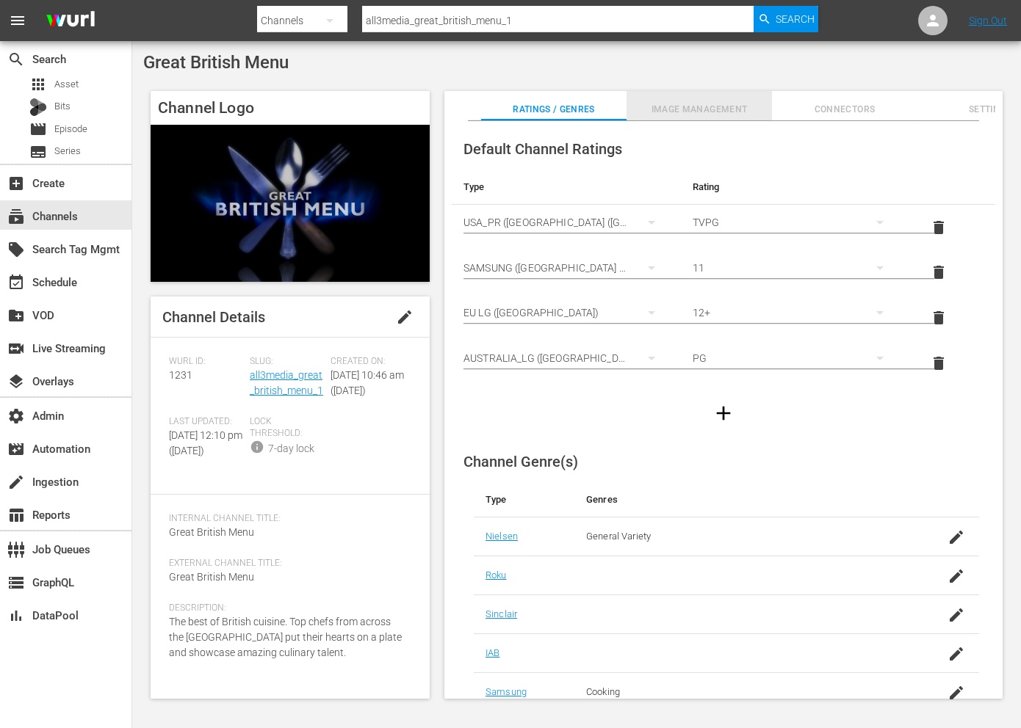
click at [684, 114] on span "Image Management" at bounding box center [698, 109] width 145 height 15
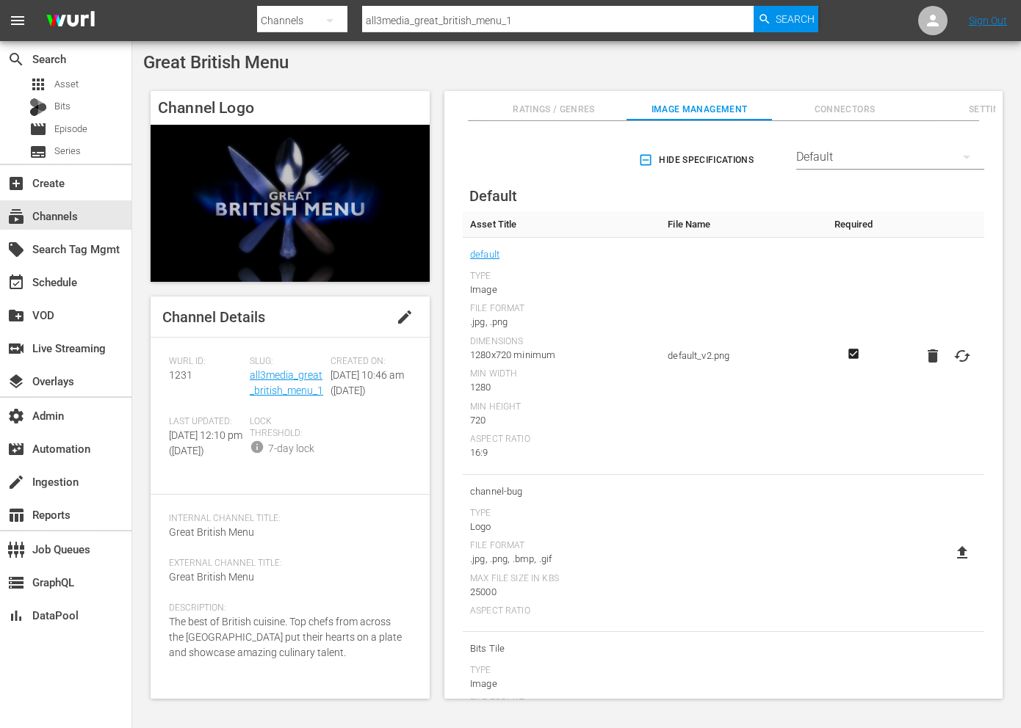
click at [825, 158] on div "Default" at bounding box center [890, 157] width 188 height 41
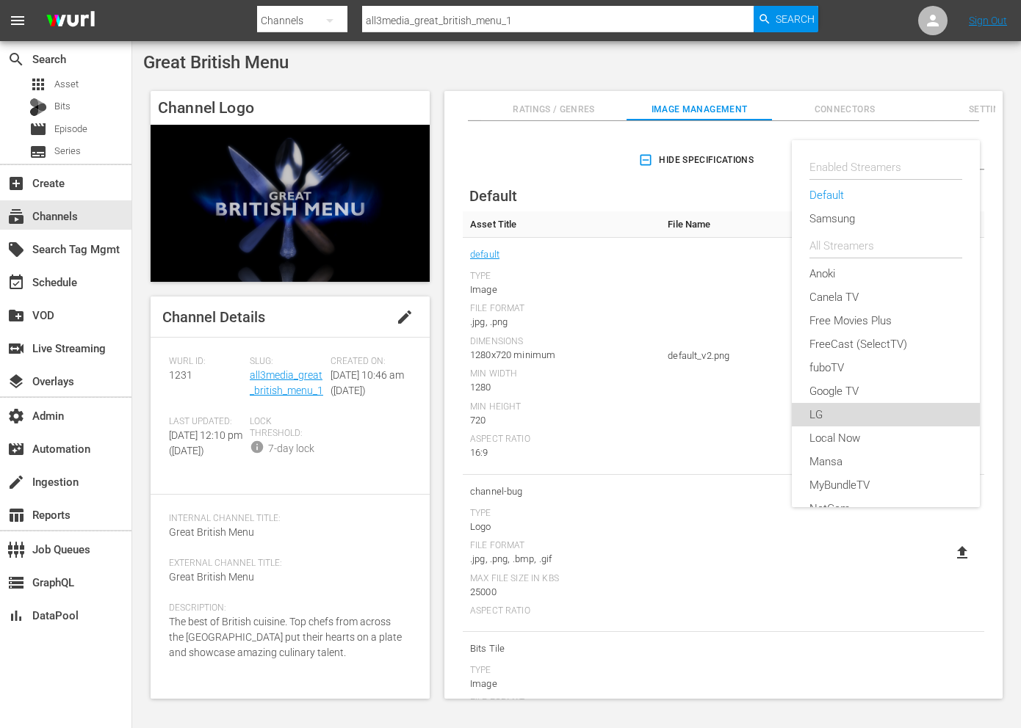
click at [831, 409] on div "LG" at bounding box center [885, 414] width 153 height 23
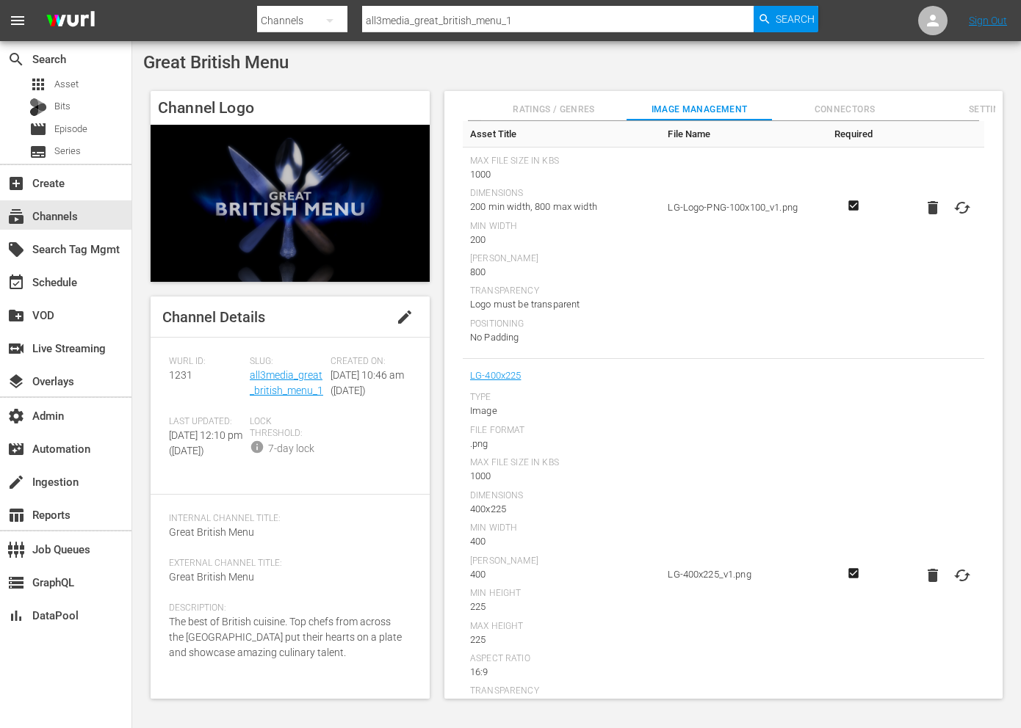
scroll to position [2023, 0]
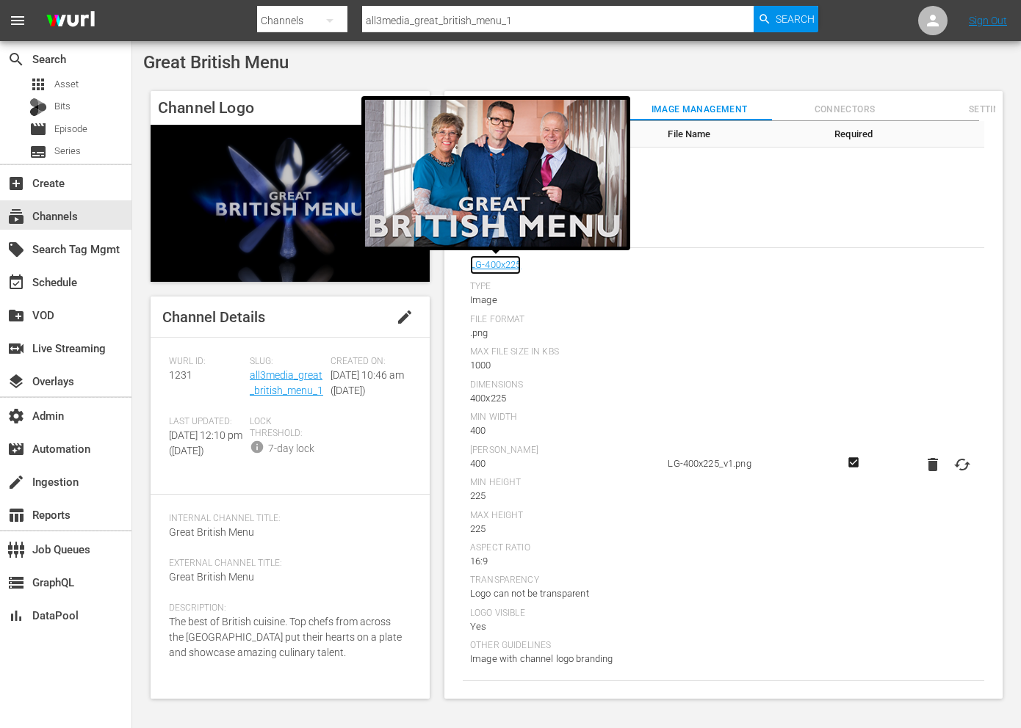
click at [490, 267] on link "LG-400x225" at bounding box center [495, 265] width 51 height 19
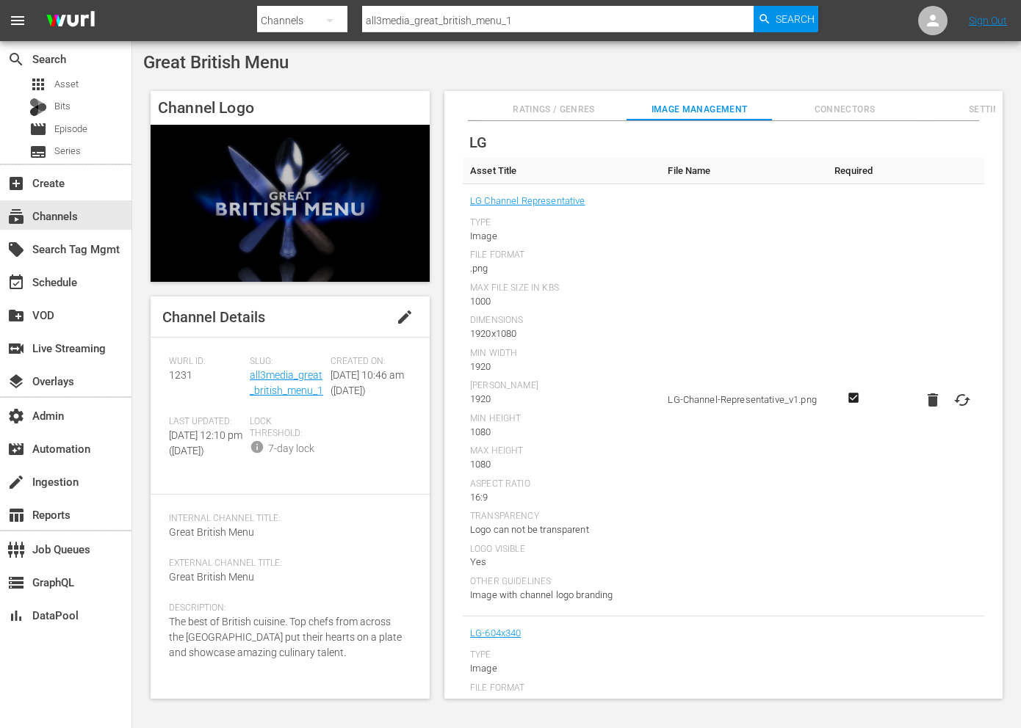
scroll to position [54, 0]
click at [492, 22] on input "all3media_great_british_menu_1" at bounding box center [558, 20] width 392 height 35
paste input "banijay_media_germany_gmbh_stromberg"
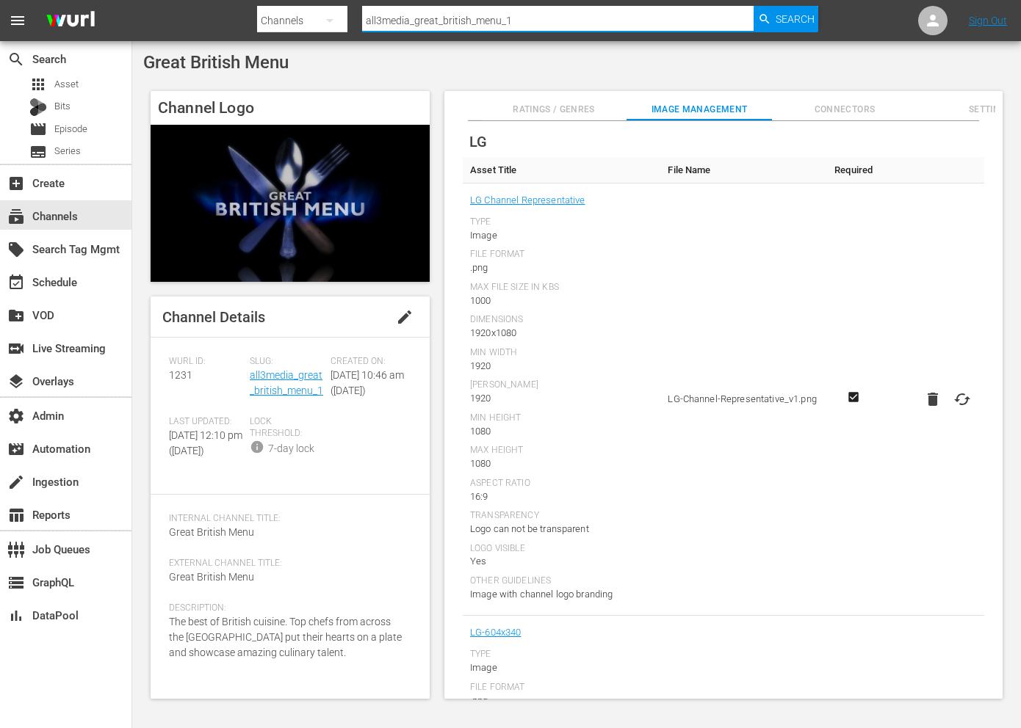
type input "banijay_media_germany_gmbh_stromberg_1"
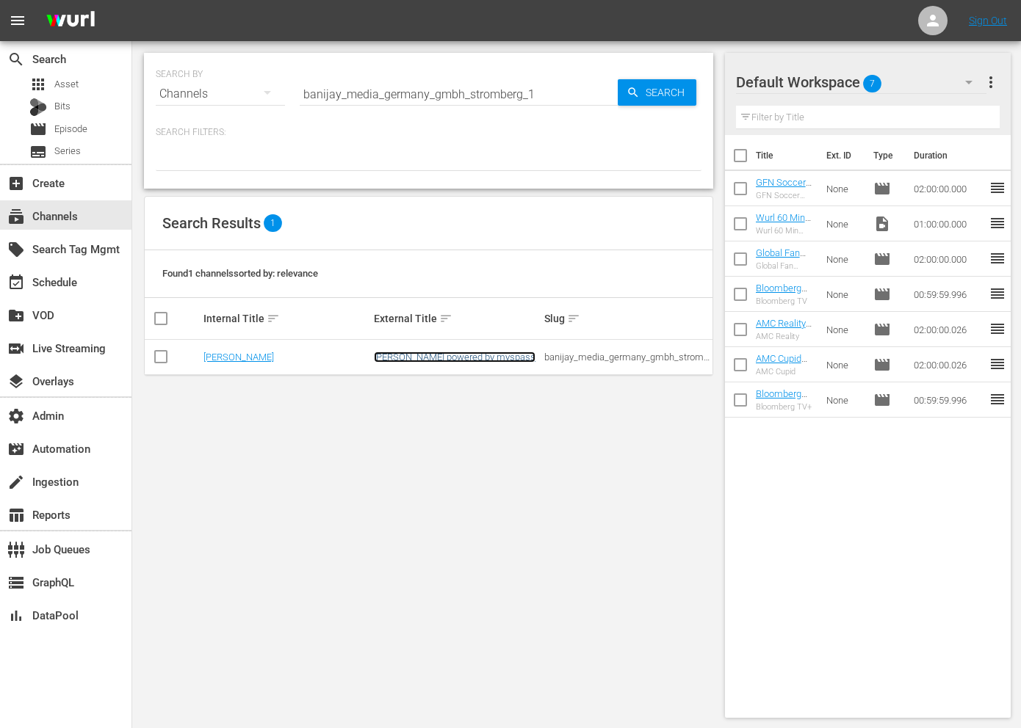
click at [431, 362] on link "Stromberg powered by myspass" at bounding box center [455, 357] width 162 height 11
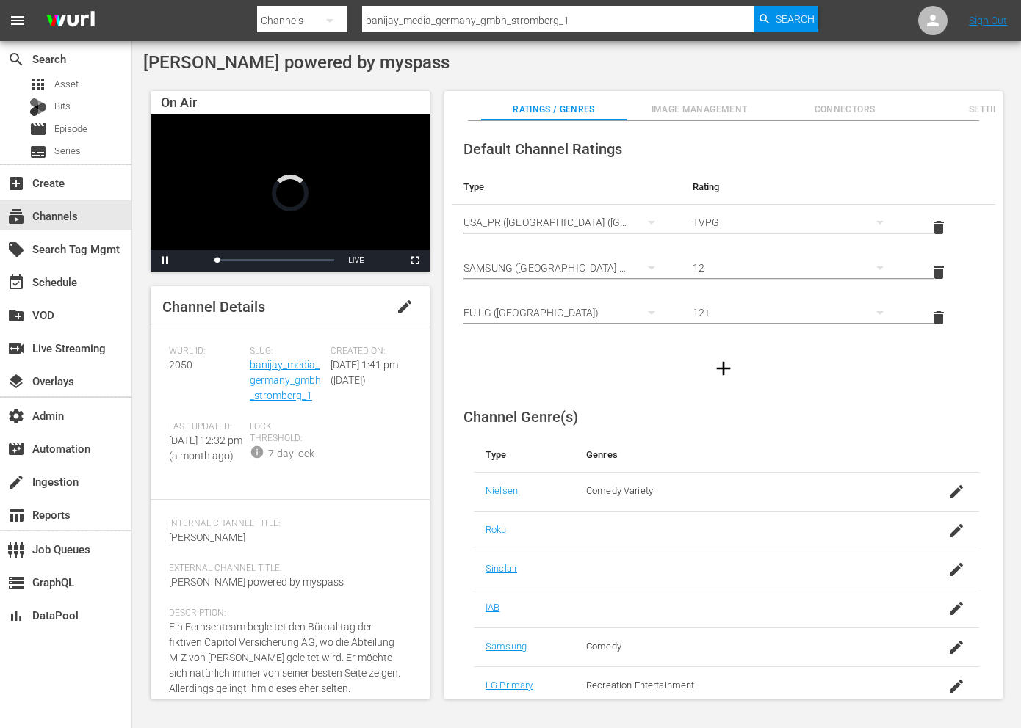
click at [714, 108] on span "Image Management" at bounding box center [698, 109] width 145 height 15
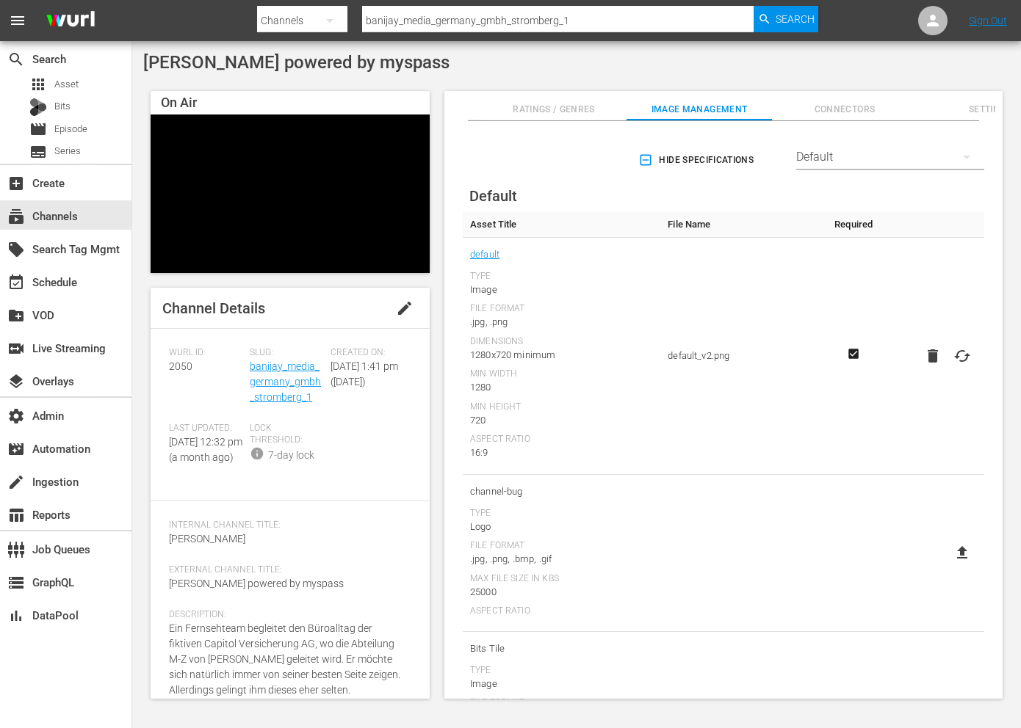
click at [879, 151] on div "Default" at bounding box center [890, 157] width 188 height 41
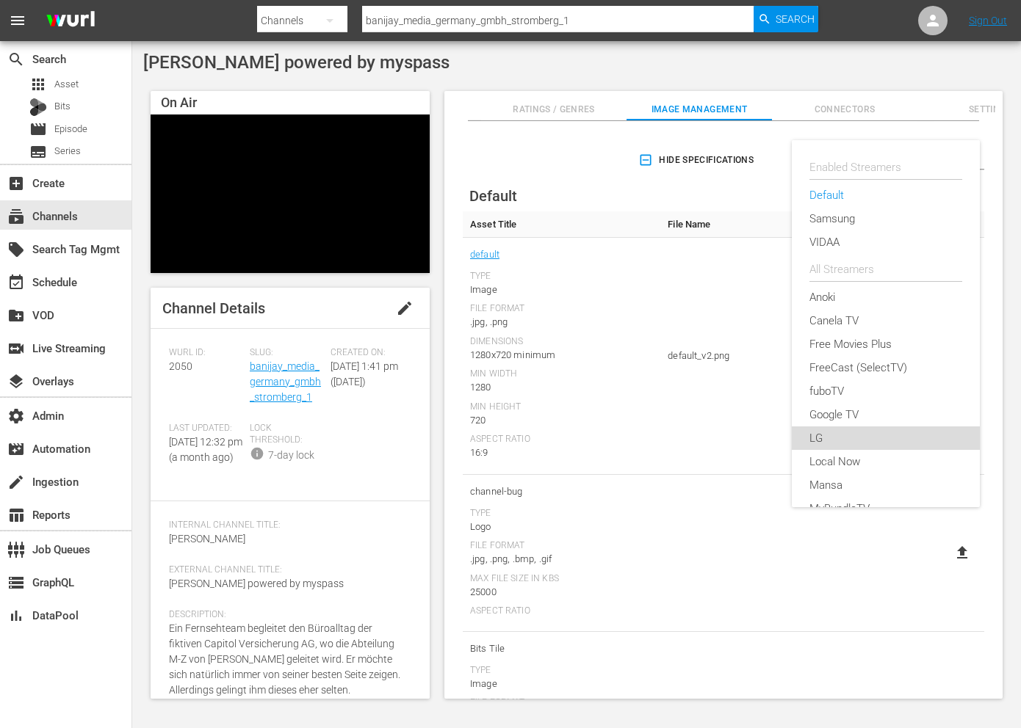
click at [826, 430] on div "LG" at bounding box center [885, 438] width 153 height 23
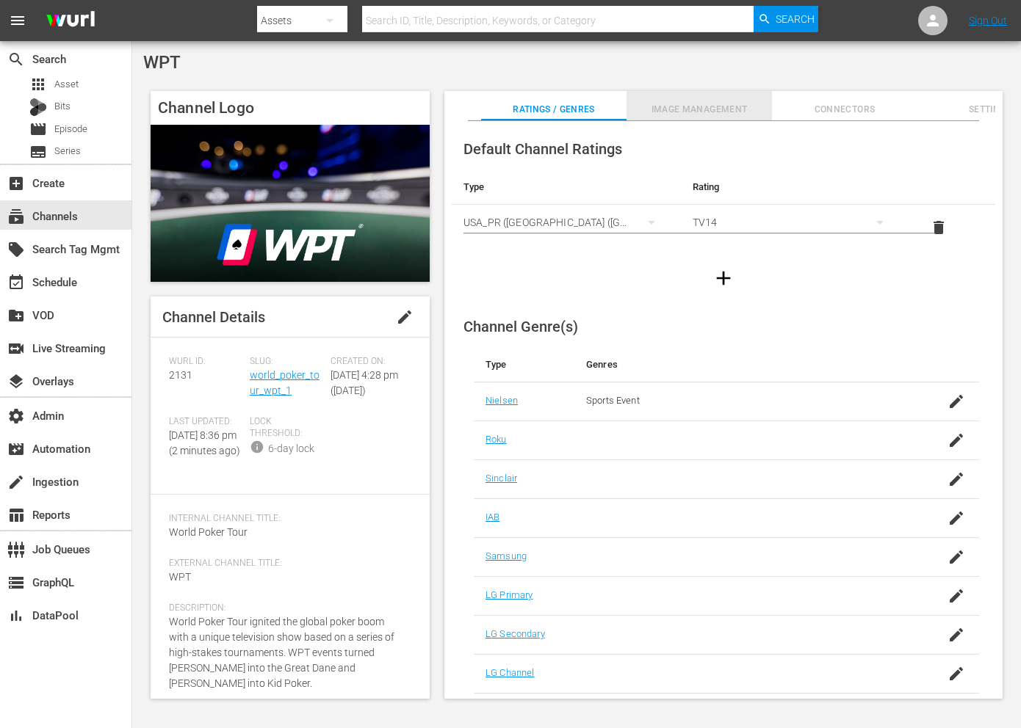
click at [695, 102] on span "Image Management" at bounding box center [698, 109] width 145 height 15
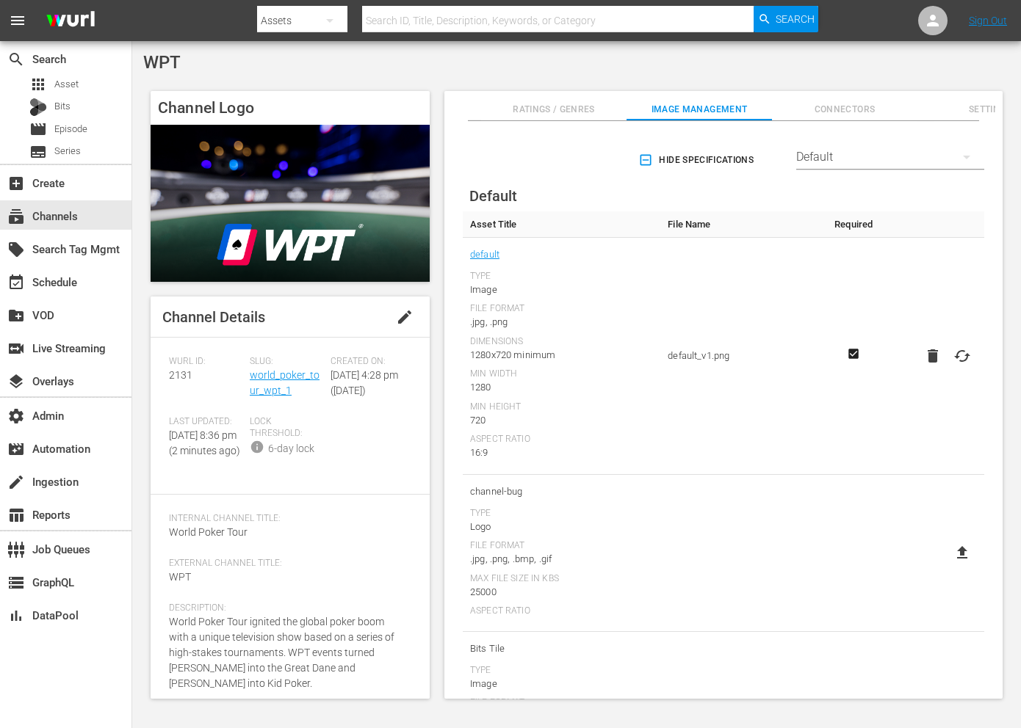
click at [875, 150] on div "Default" at bounding box center [890, 157] width 188 height 41
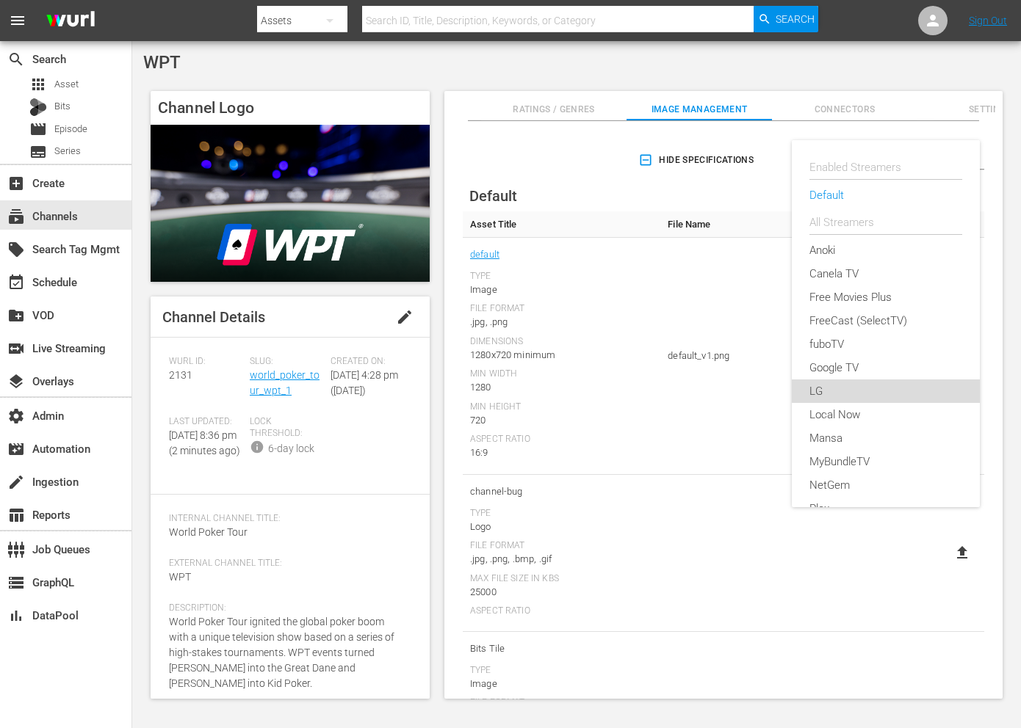
click at [836, 398] on div "LG" at bounding box center [885, 391] width 153 height 23
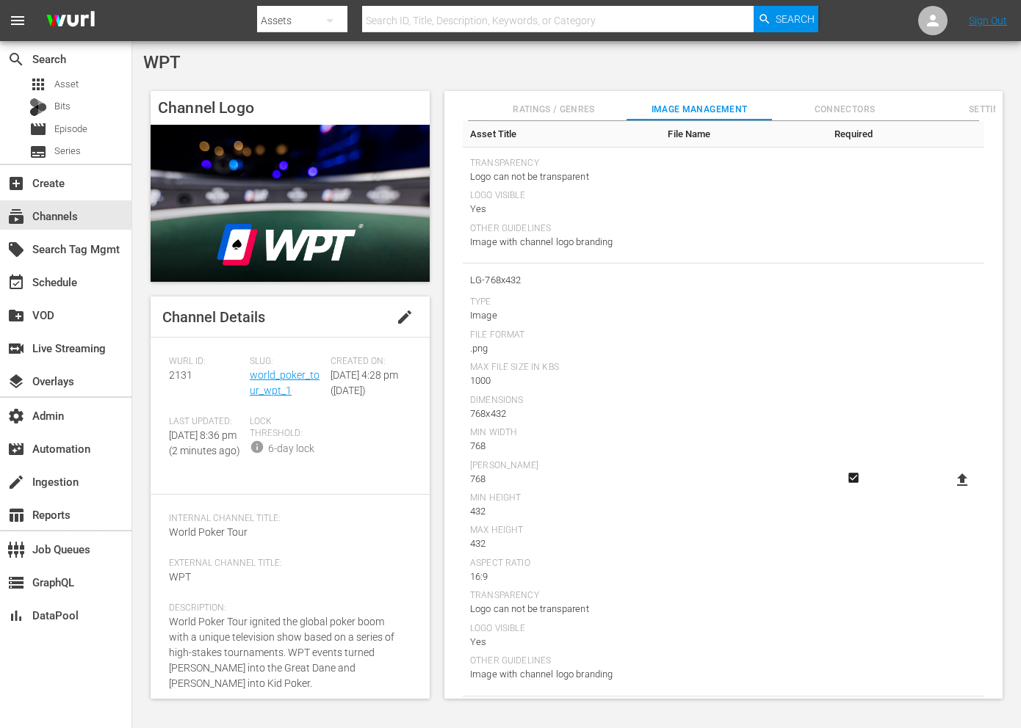
scroll to position [1294, 0]
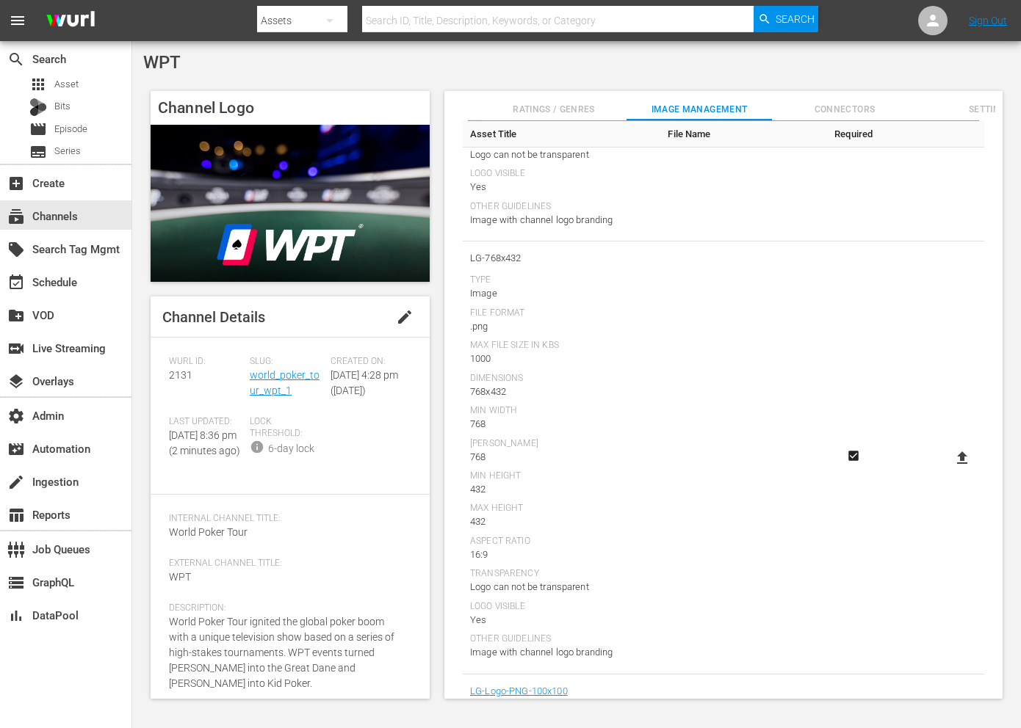
click at [958, 458] on icon at bounding box center [962, 458] width 10 height 12
click at [948, 471] on input "file" at bounding box center [947, 471] width 1 height 1
type input "C:\fakepath\WPT_WURL_1280x720 WPT Distribution.png"
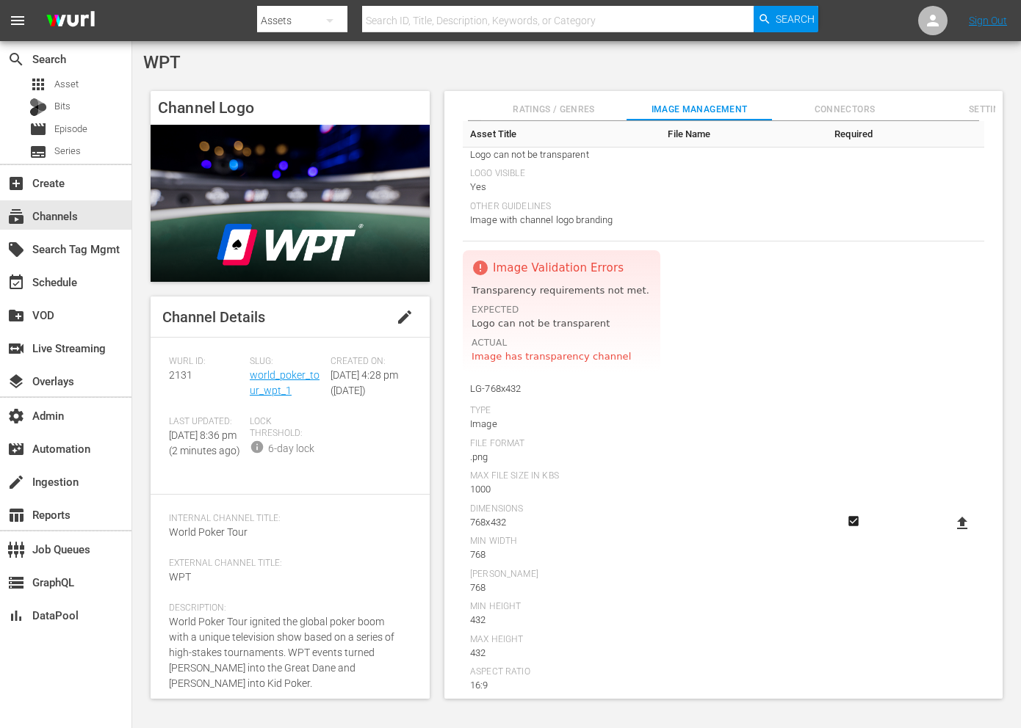
click at [953, 530] on icon at bounding box center [962, 524] width 18 height 18
click at [948, 536] on input "file" at bounding box center [947, 536] width 1 height 1
click at [957, 522] on icon at bounding box center [962, 523] width 10 height 12
click at [948, 536] on input "file" at bounding box center [947, 536] width 1 height 1
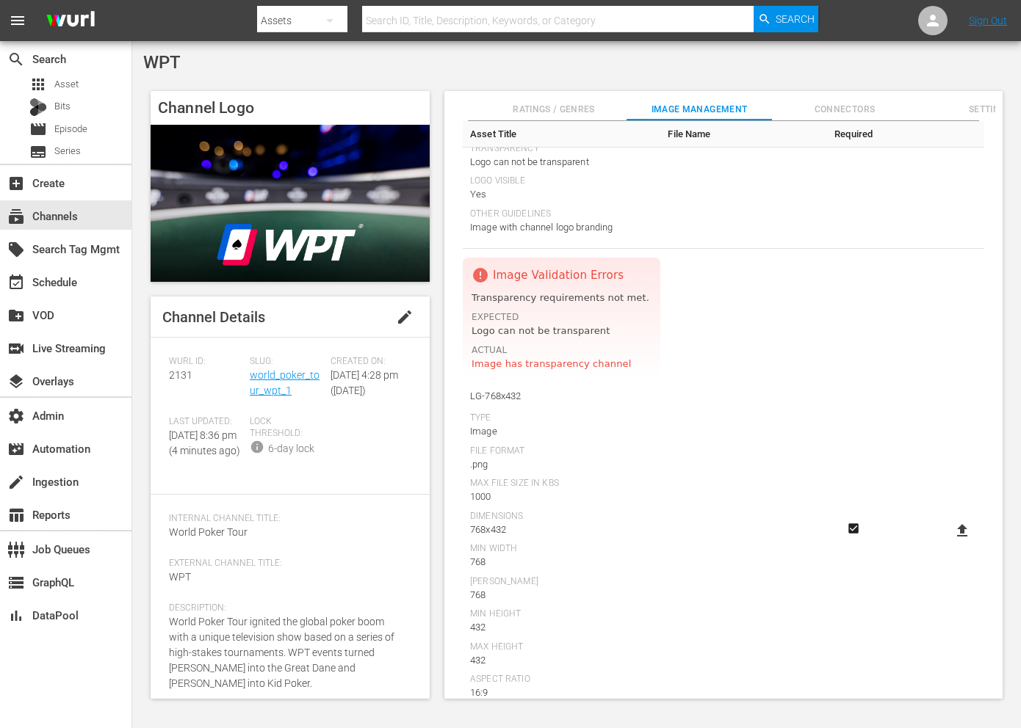
scroll to position [1306, 0]
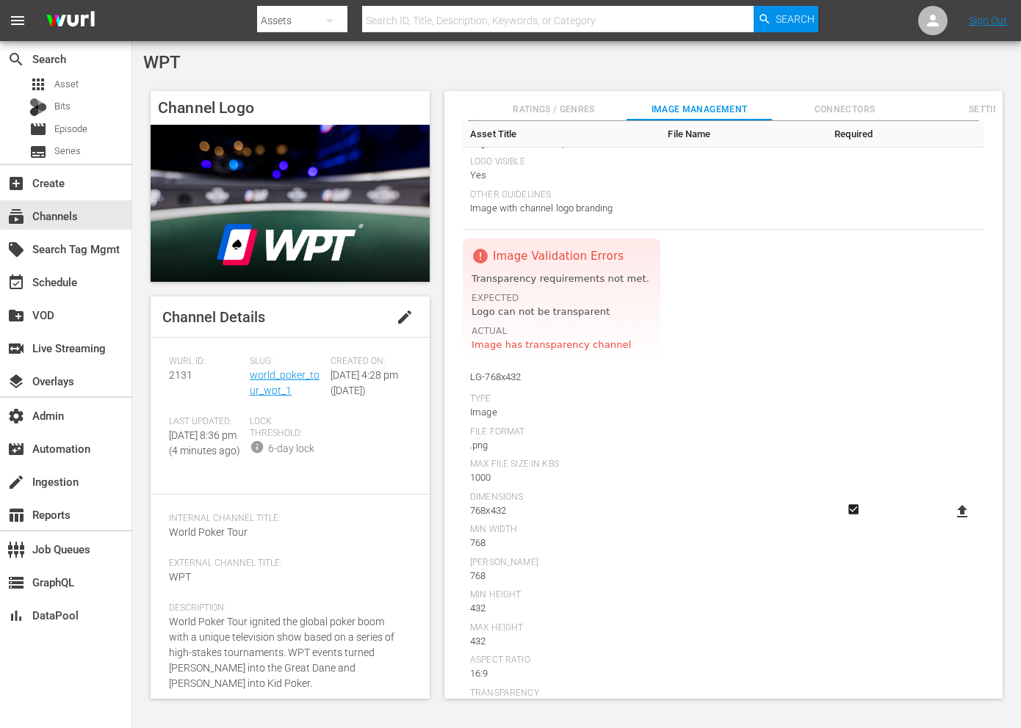
click at [959, 505] on icon at bounding box center [962, 512] width 18 height 18
click at [948, 524] on input "file" at bounding box center [947, 524] width 1 height 1
type input "C:\fakepath\Screenshot [DATE] 8.43.10 PM.png"
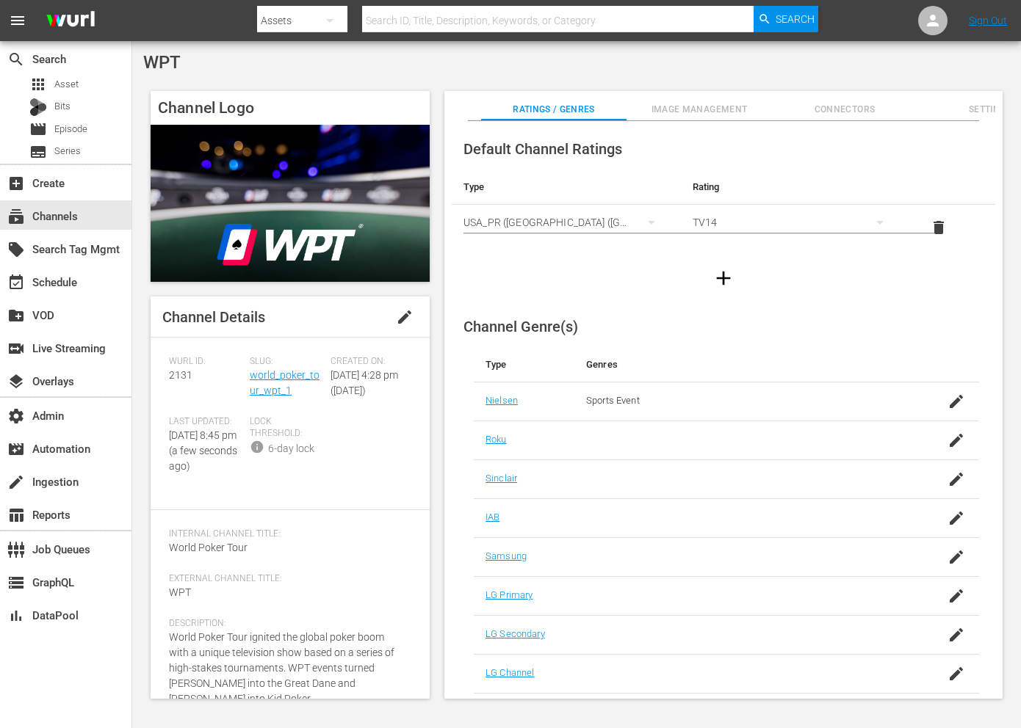
click at [667, 110] on span "Image Management" at bounding box center [698, 109] width 145 height 15
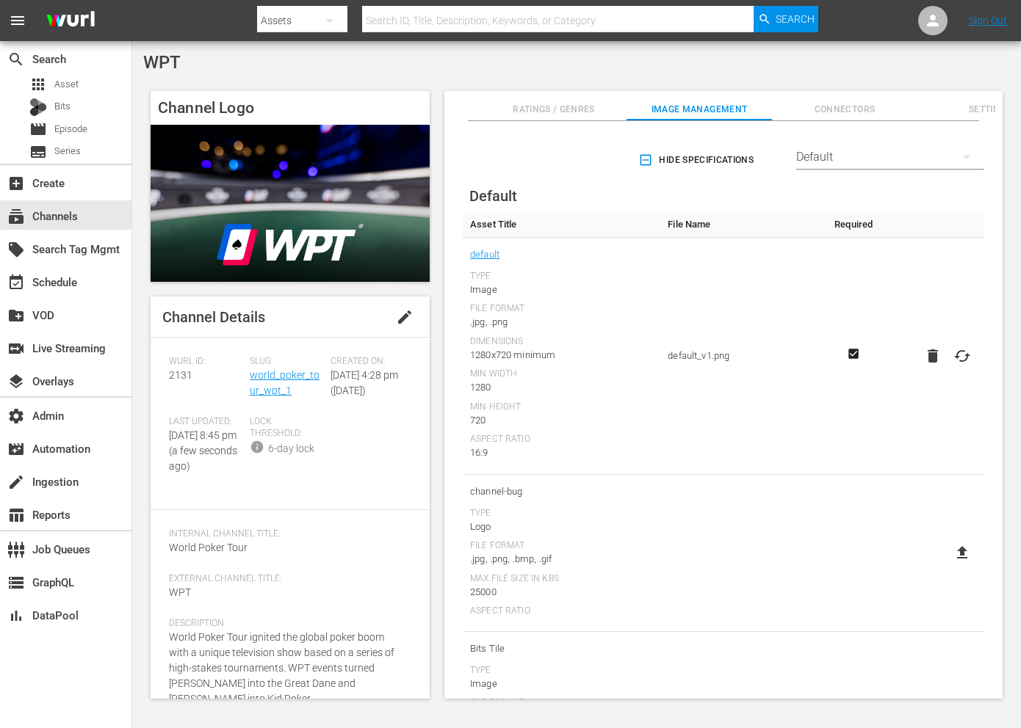
click at [811, 148] on div "Default" at bounding box center [890, 157] width 188 height 41
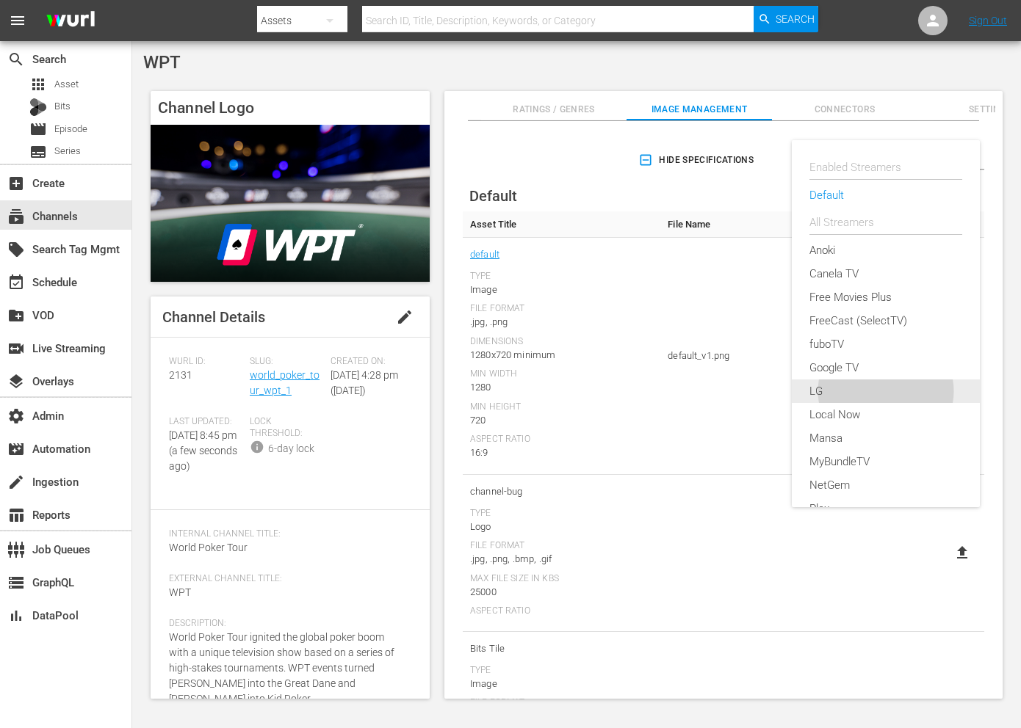
click at [839, 386] on div "LG" at bounding box center [885, 391] width 153 height 23
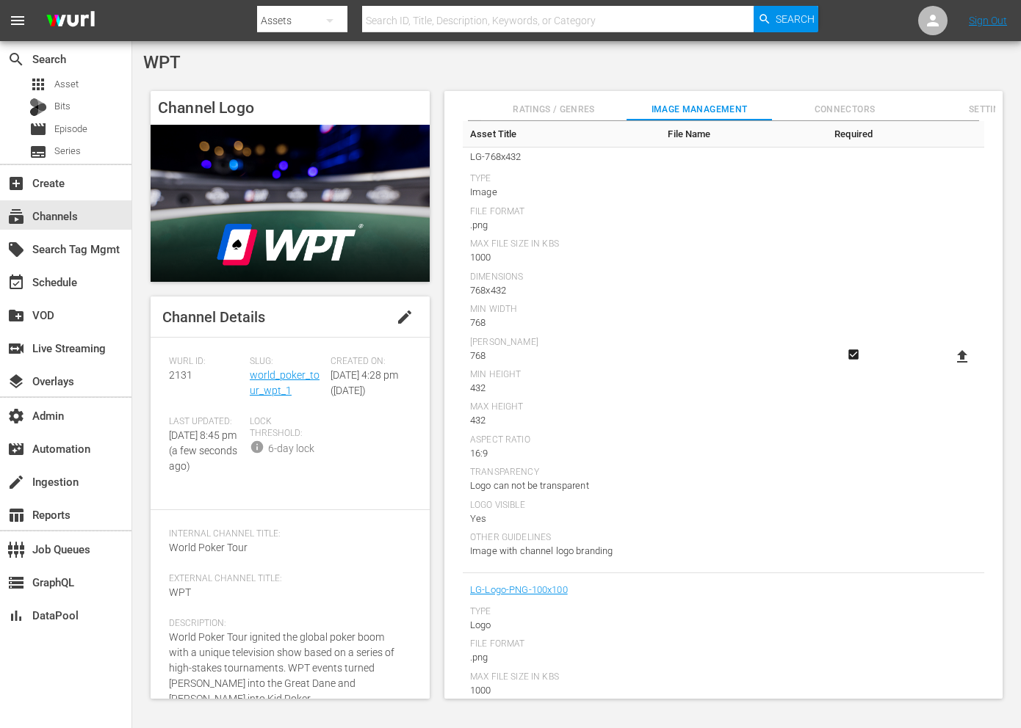
scroll to position [1386, 0]
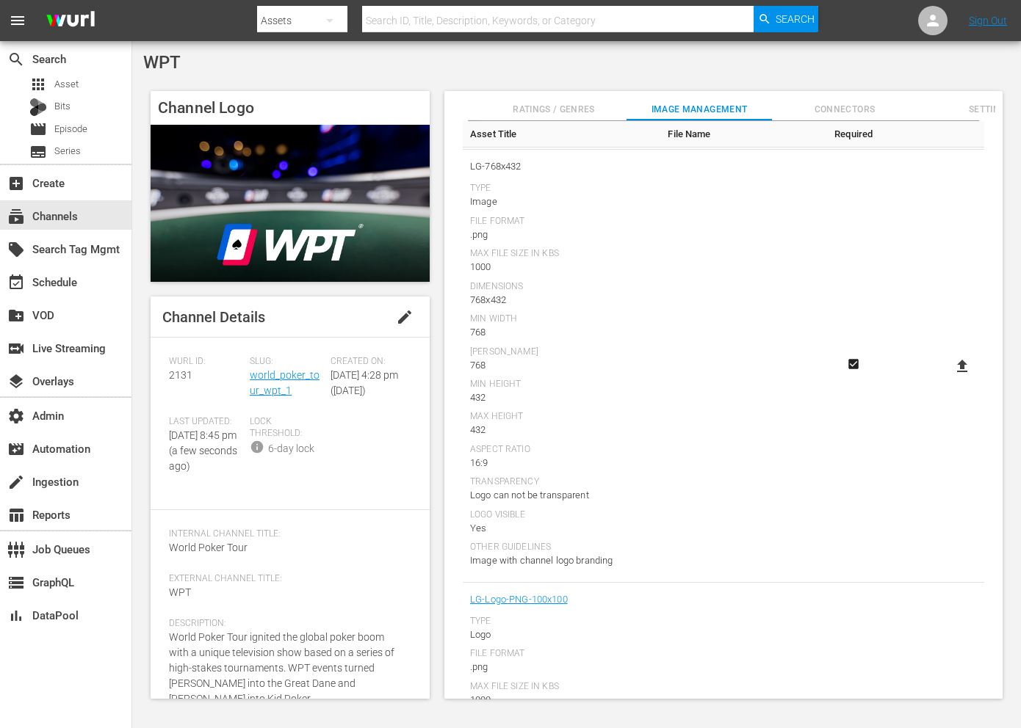
click at [953, 364] on icon at bounding box center [962, 367] width 18 height 18
click at [948, 379] on input "file" at bounding box center [947, 379] width 1 height 1
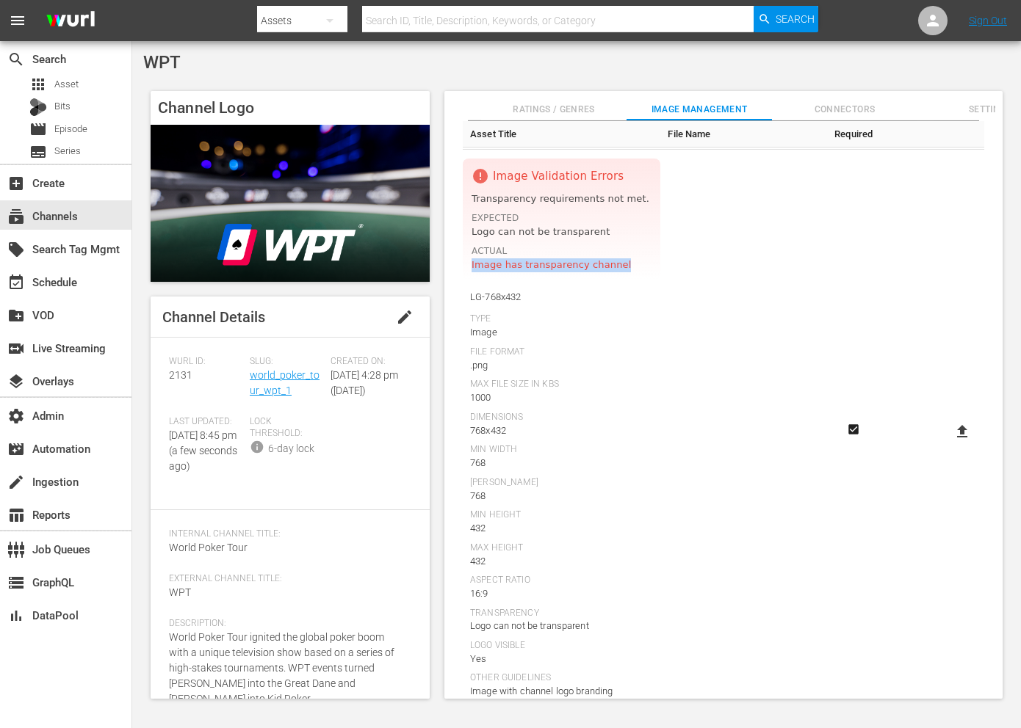
drag, startPoint x: 619, startPoint y: 268, endPoint x: 471, endPoint y: 269, distance: 147.6
click at [471, 269] on div "Expected Logo can not be transparent Actual Image has transparency channel" at bounding box center [561, 239] width 180 height 66
copy div "Image has transparency channel"
click at [957, 428] on icon at bounding box center [962, 431] width 10 height 12
click at [948, 444] on input "file" at bounding box center [947, 444] width 1 height 1
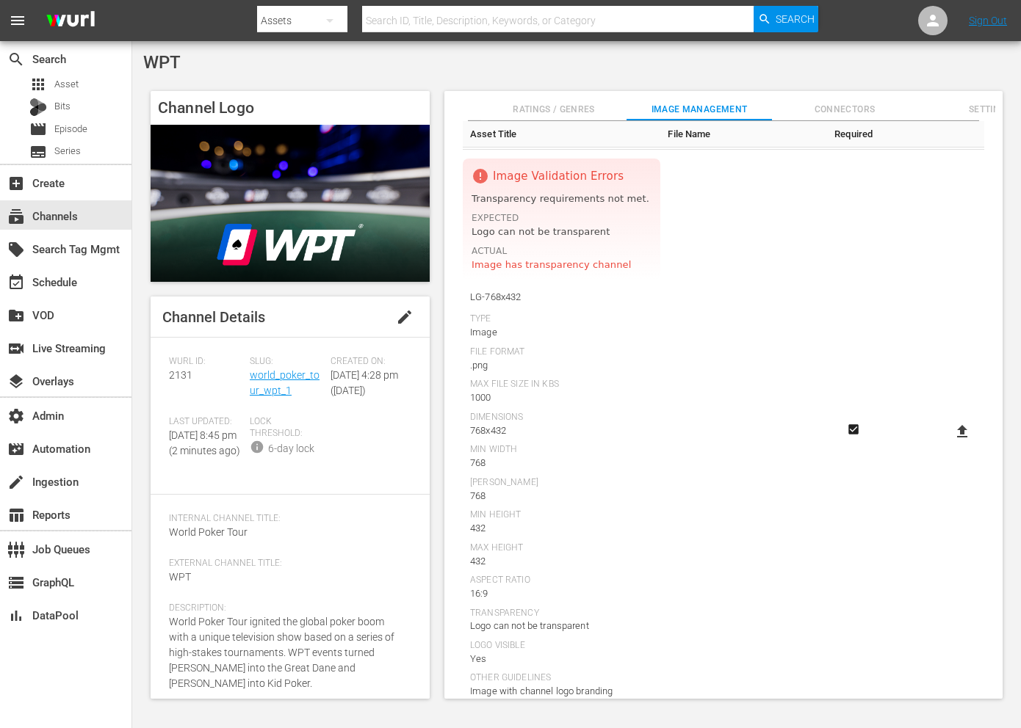
click at [700, 62] on div "WPT" at bounding box center [576, 62] width 866 height 21
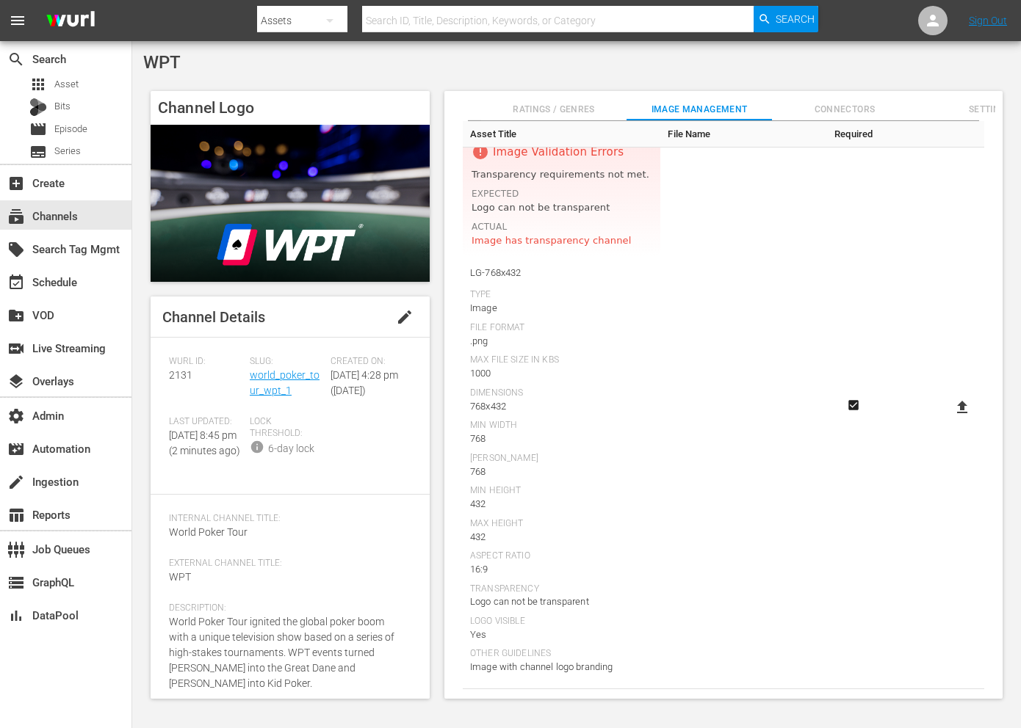
scroll to position [1413, 0]
click at [965, 403] on icon at bounding box center [962, 405] width 18 height 18
click at [948, 418] on input "file" at bounding box center [947, 418] width 1 height 1
type input "C:\fakepath\LG-768x432_WPT_WPT_Distribution_no_transparency.png"
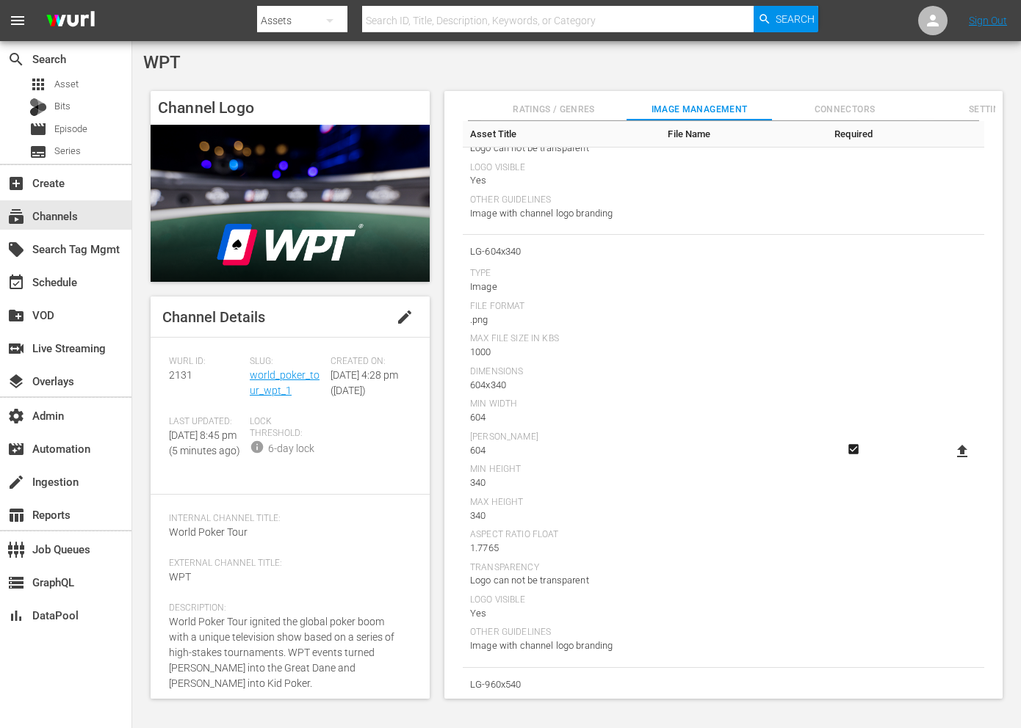
scroll to position [0, 0]
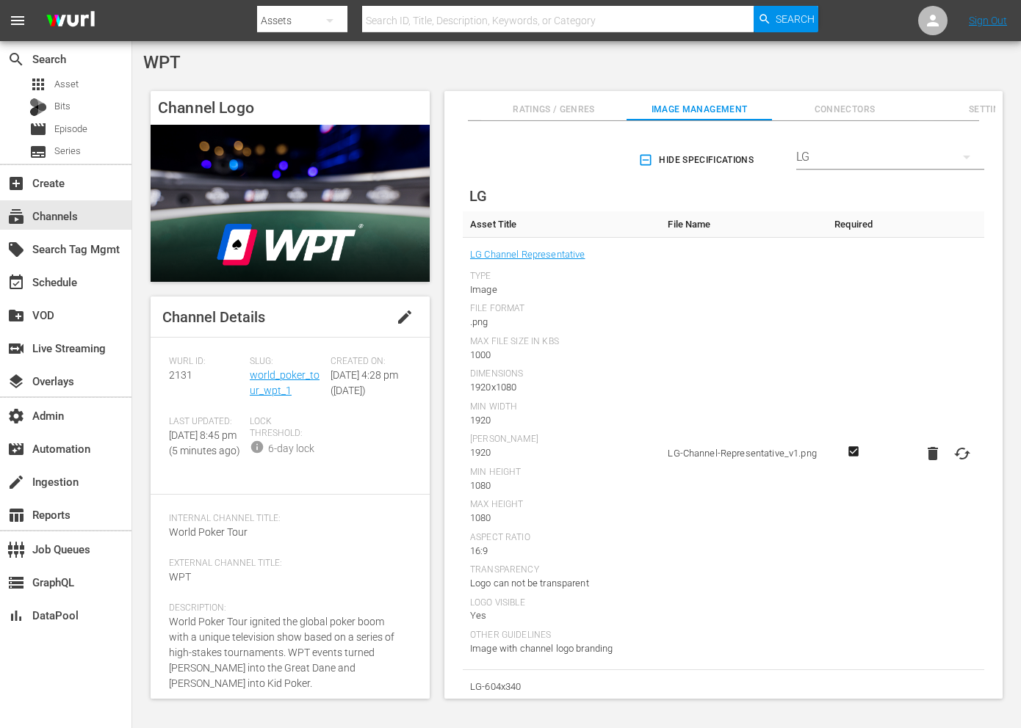
click at [550, 112] on span "Ratings / Genres" at bounding box center [553, 109] width 145 height 15
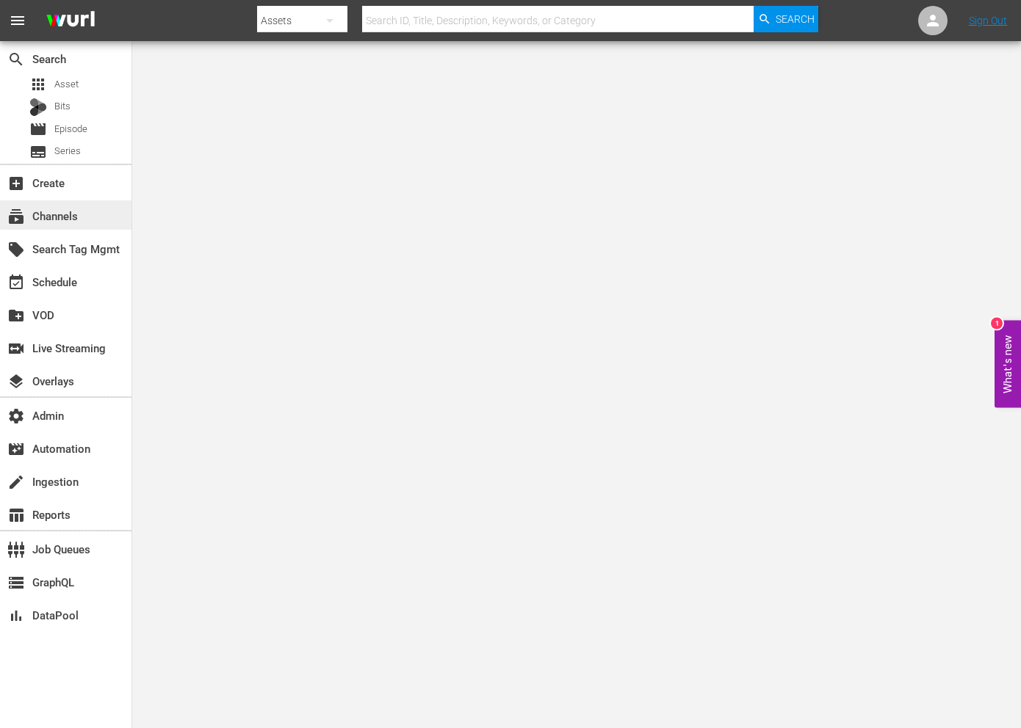
click at [76, 206] on div "subscriptions Channels" at bounding box center [65, 214] width 131 height 29
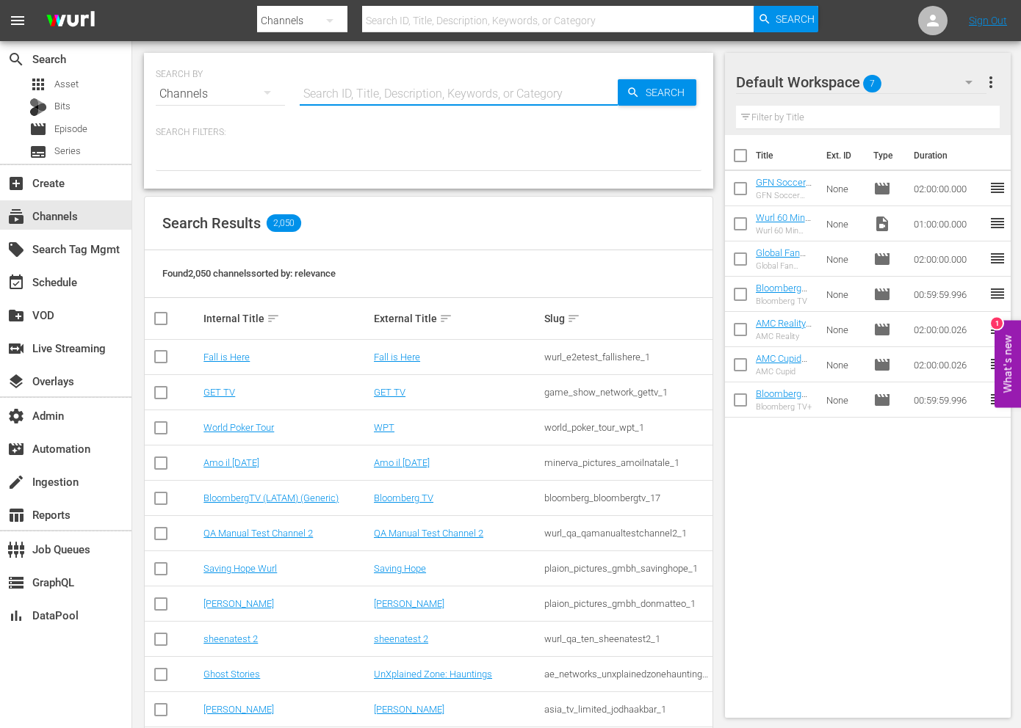
click at [342, 95] on input "text" at bounding box center [459, 93] width 318 height 35
paste input "world_poker_tour_wpt_1"
type input "world_poker_tour_wpt_1"
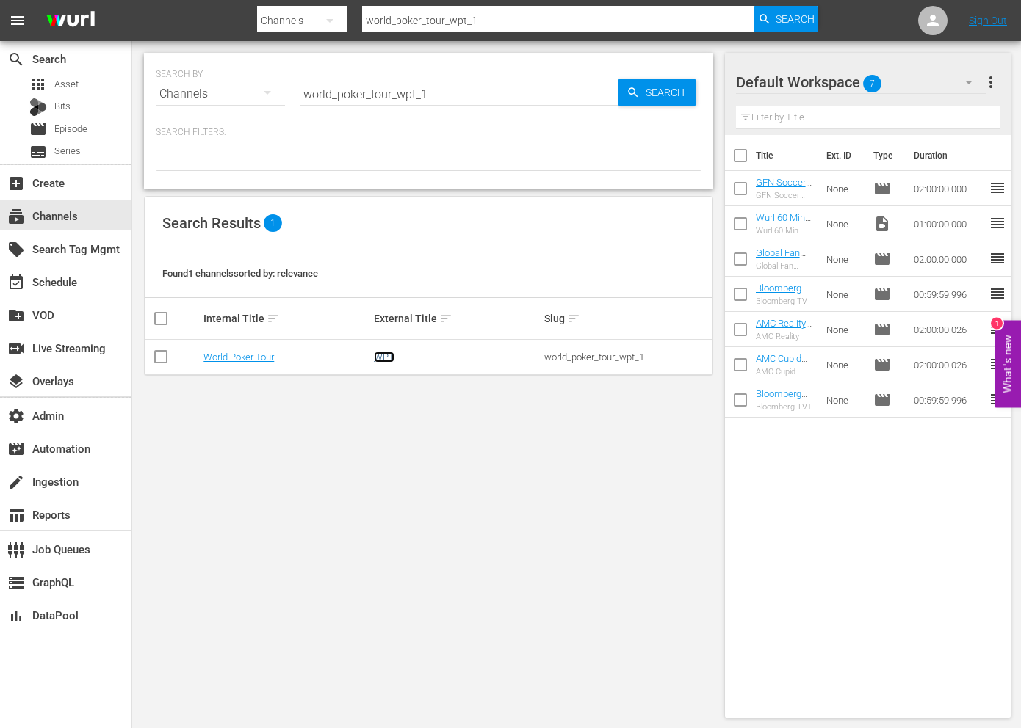
click at [382, 357] on link "WPT" at bounding box center [384, 357] width 21 height 11
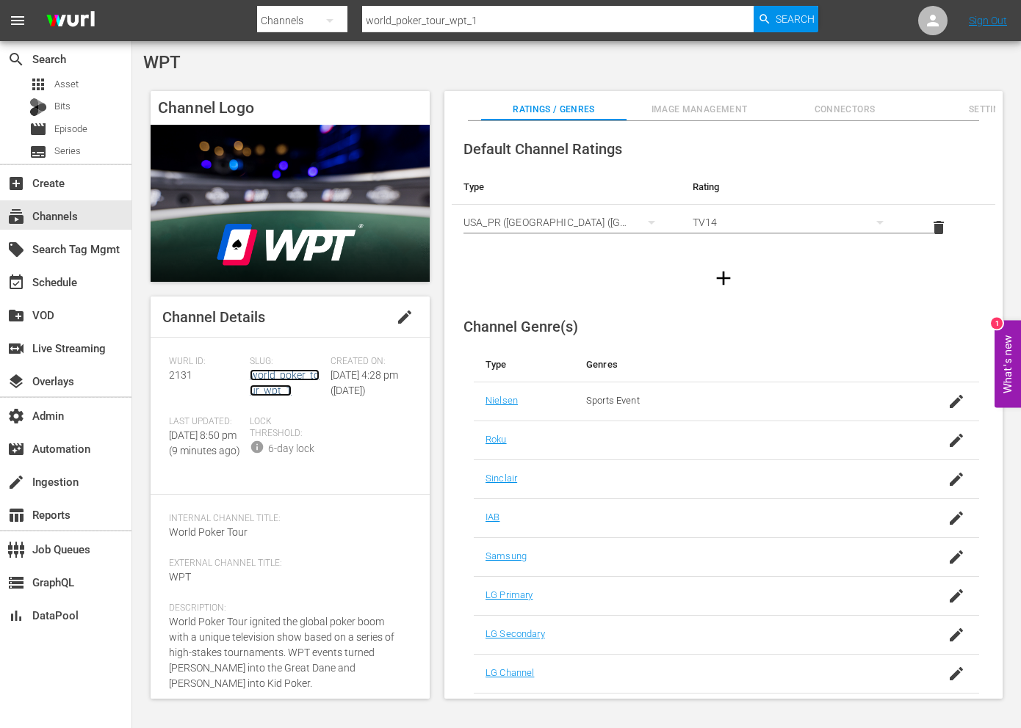
click at [280, 376] on link "world_poker_tour_wpt_1" at bounding box center [285, 382] width 70 height 27
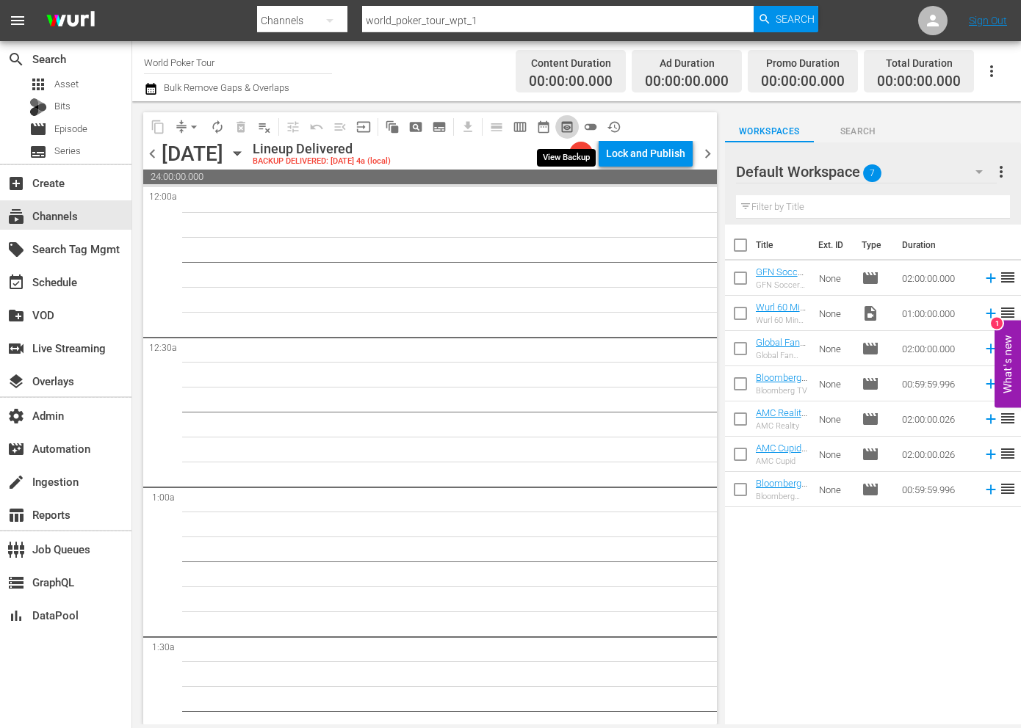
click at [570, 125] on span "preview_outlined" at bounding box center [566, 127] width 15 height 15
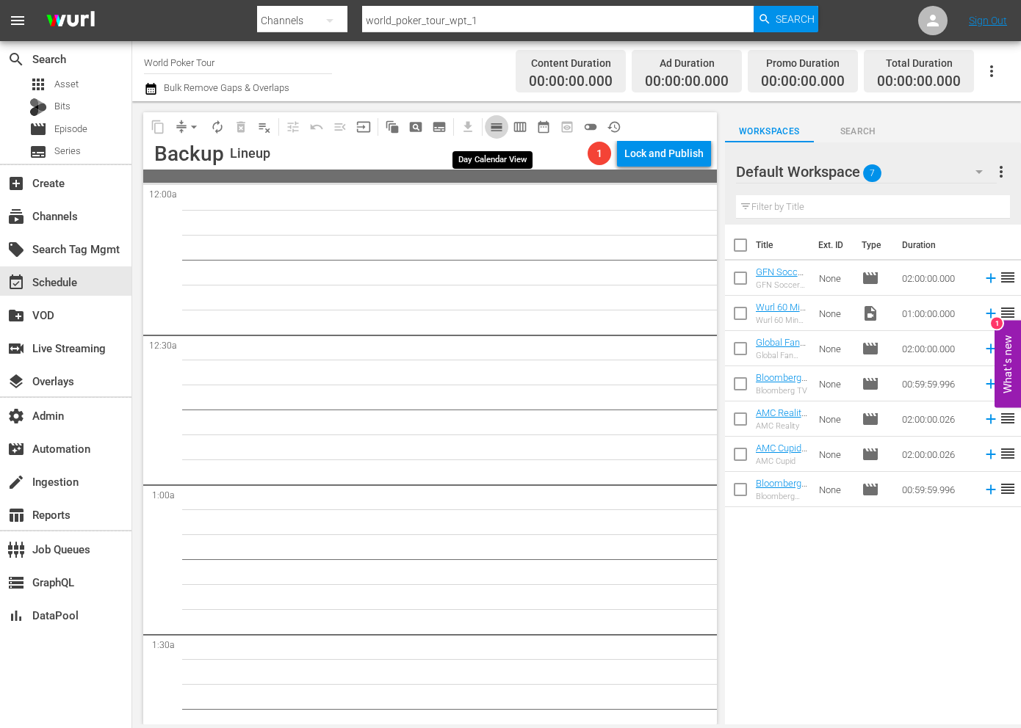
click at [499, 129] on span "calendar_view_day_outlined" at bounding box center [496, 127] width 15 height 15
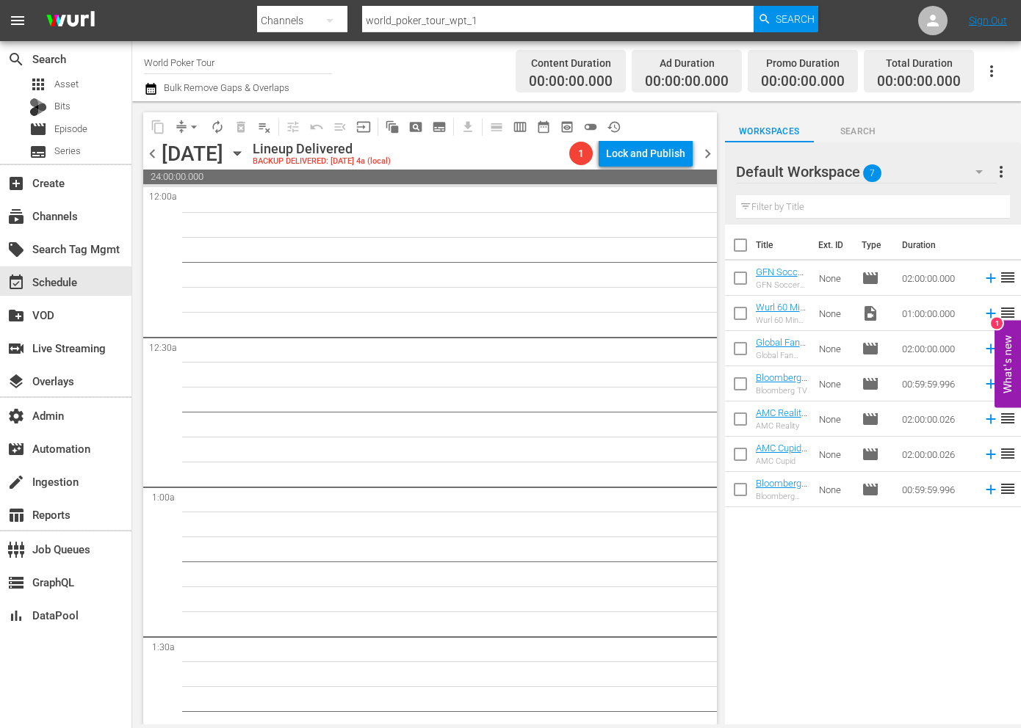
click at [710, 151] on span "chevron_right" at bounding box center [707, 154] width 18 height 18
click at [930, 26] on icon at bounding box center [933, 21] width 12 height 12
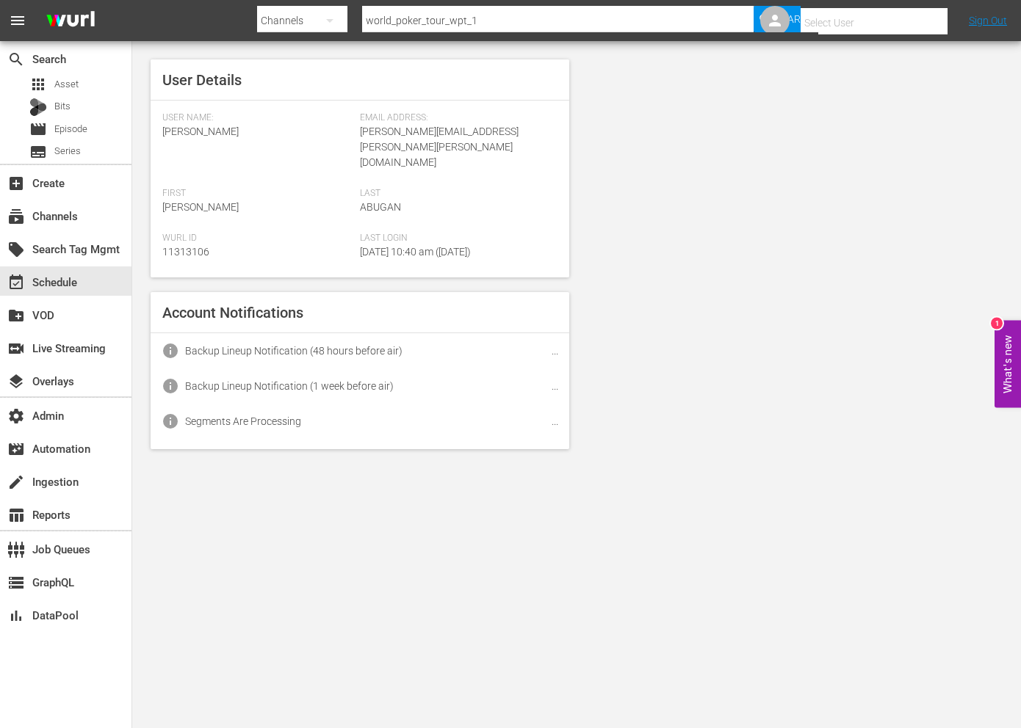
click at [930, 26] on input "text" at bounding box center [894, 22] width 188 height 35
click at [888, 29] on input "text" at bounding box center [894, 22] width 188 height 35
type input "i"
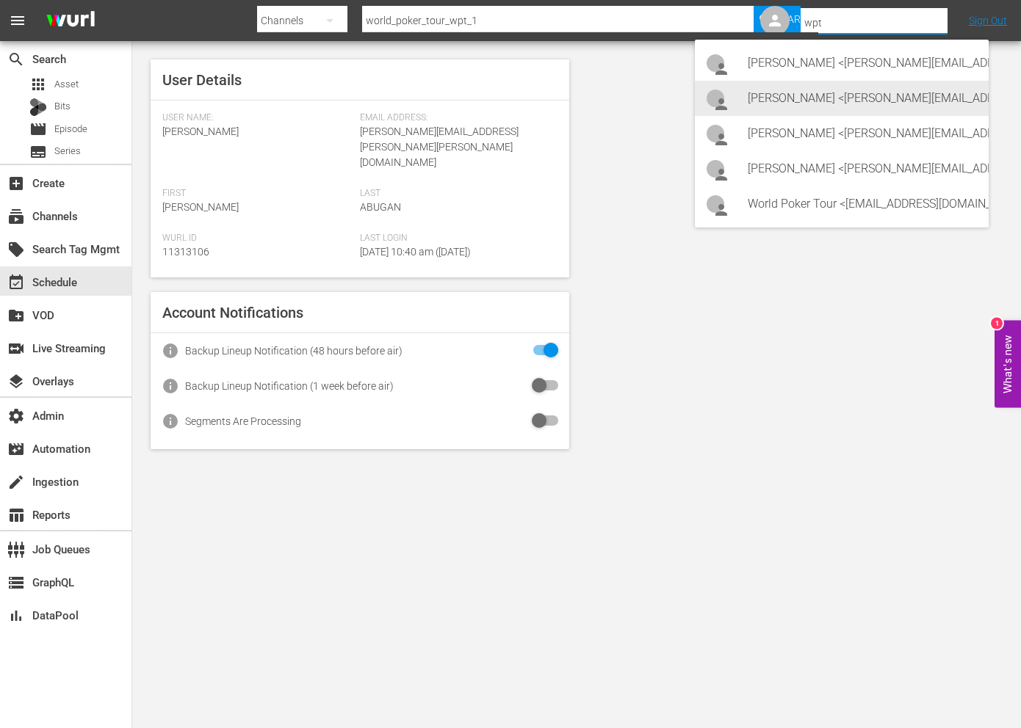
click at [838, 89] on div "Ian Matteson <Ian.Cone@wpt.com>" at bounding box center [861, 98] width 229 height 35
type input "Ian Matteson (11313439)"
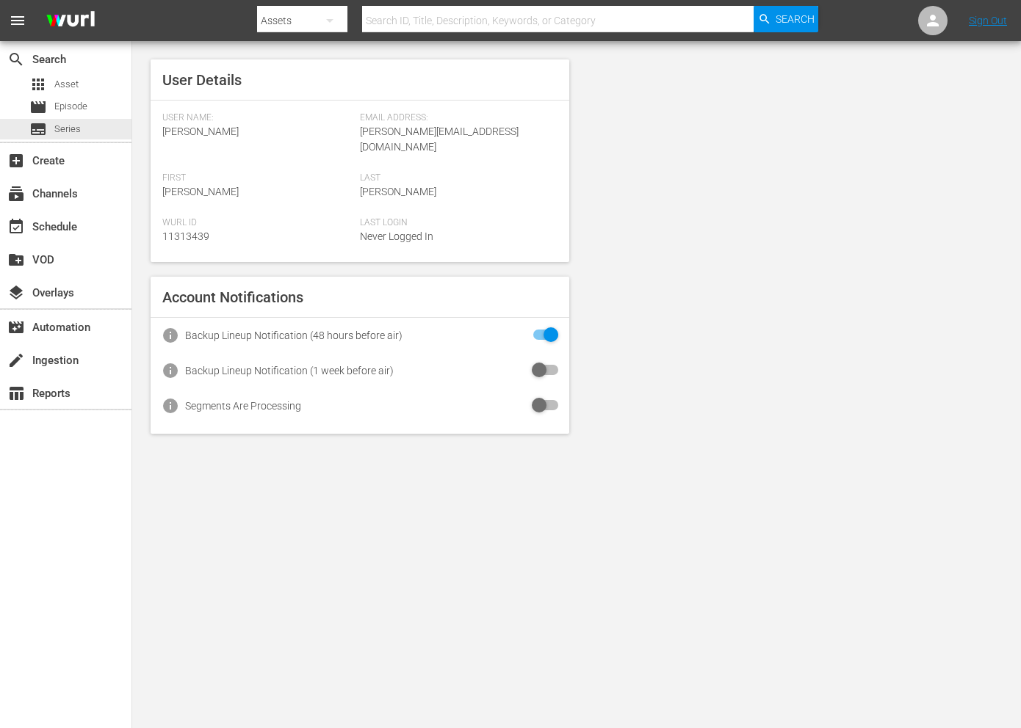
click at [62, 132] on span "Series" at bounding box center [67, 129] width 26 height 15
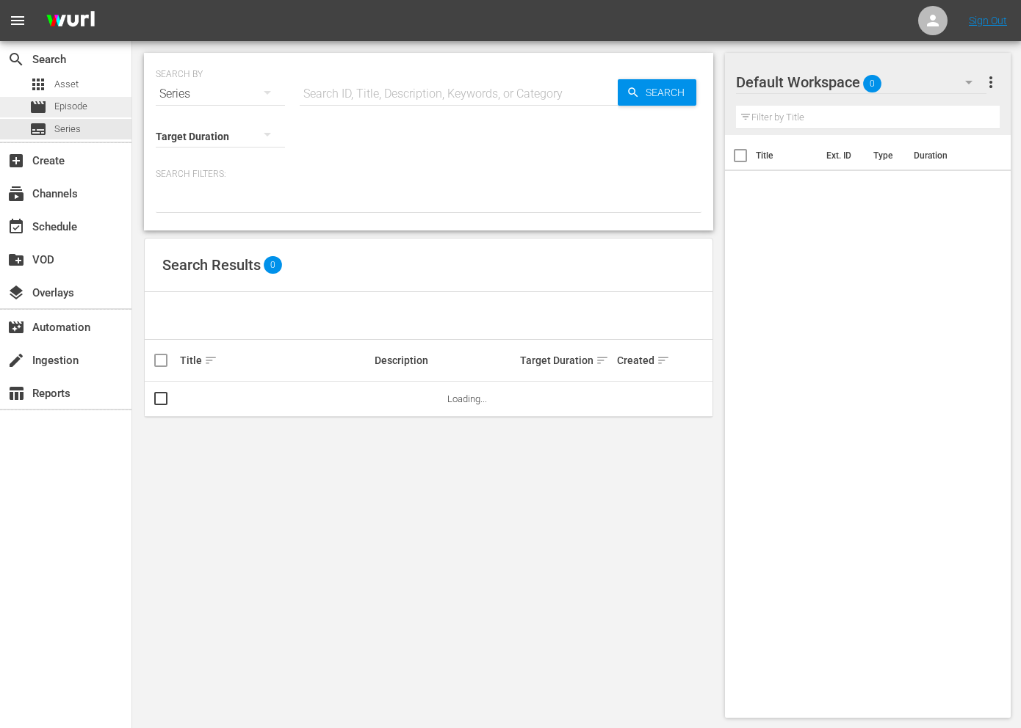
click at [73, 115] on div "movie Episode" at bounding box center [58, 107] width 58 height 21
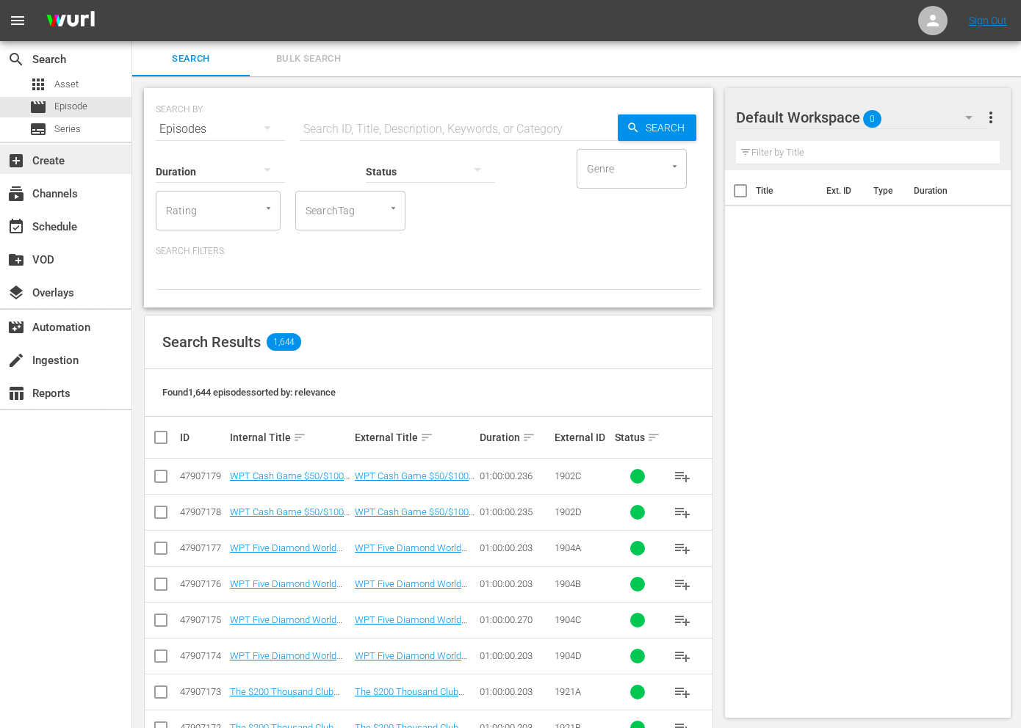
click at [64, 165] on div "add_box Create" at bounding box center [41, 158] width 82 height 13
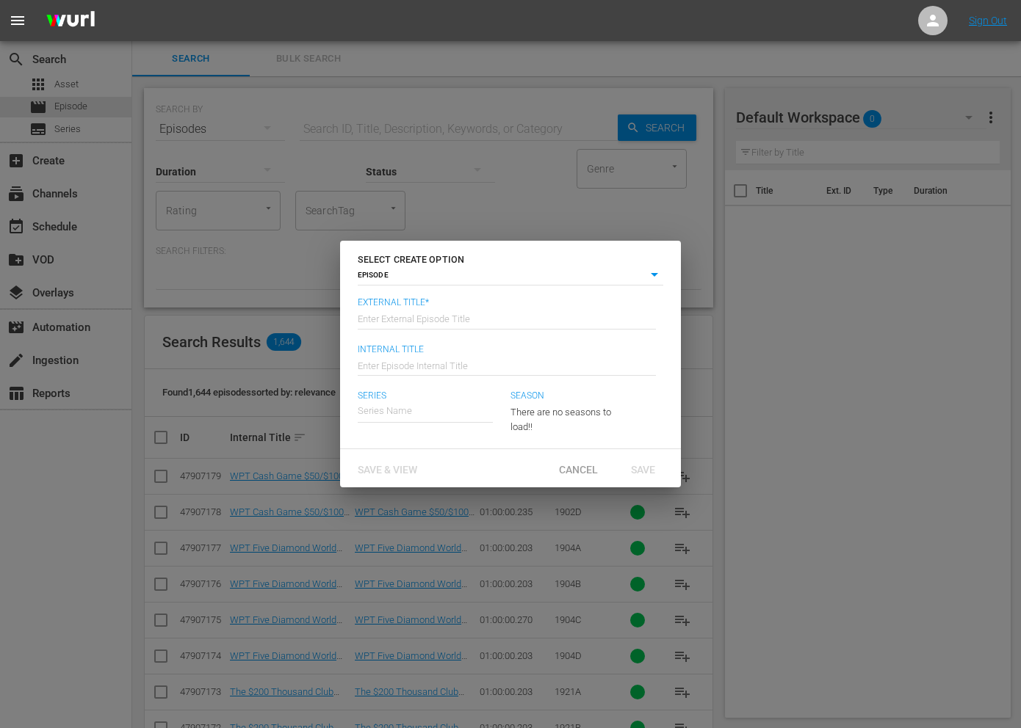
click at [441, 274] on body "menu Sign Out search Search apps Asset movie Episode subtitles Series add_box C…" at bounding box center [510, 364] width 1021 height 728
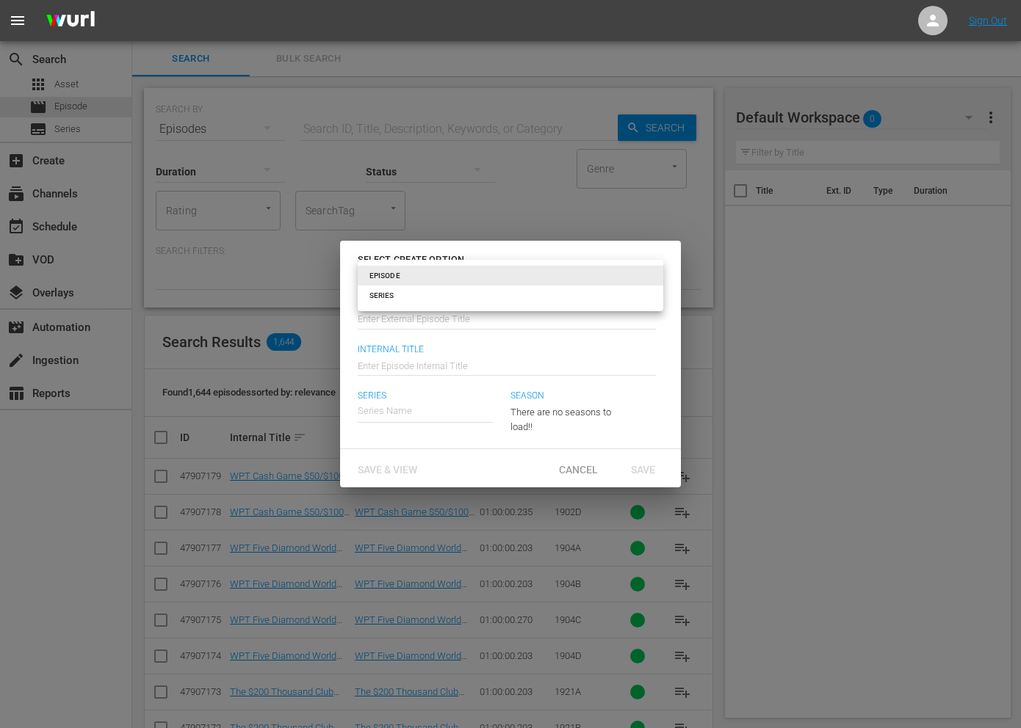
click at [482, 325] on div at bounding box center [510, 364] width 1021 height 728
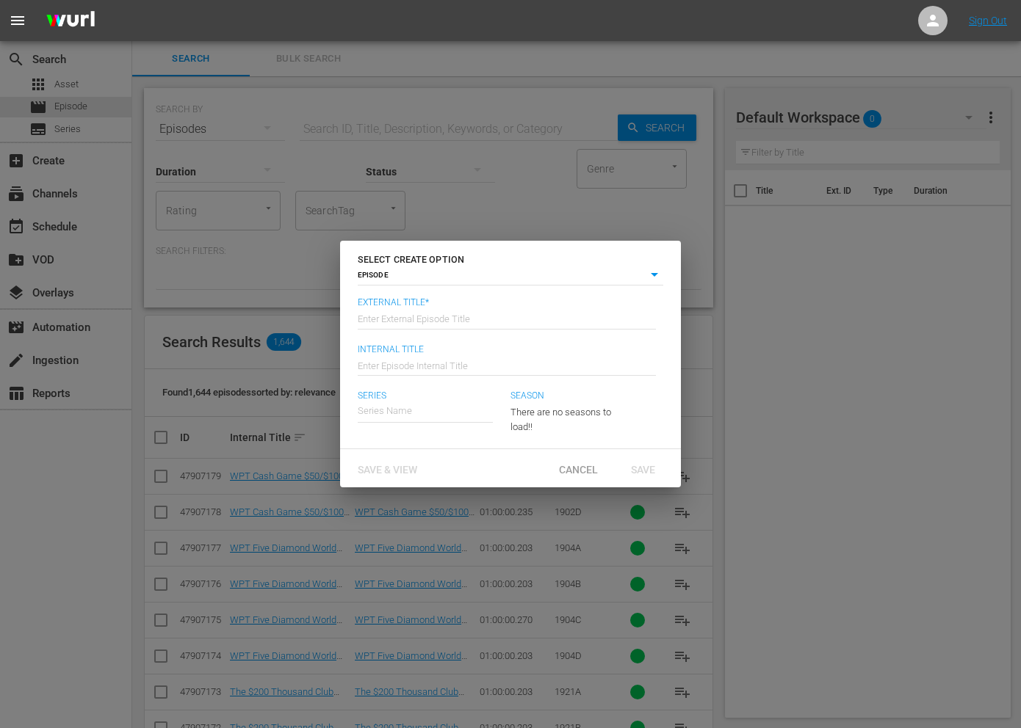
click at [479, 318] on input "text" at bounding box center [507, 317] width 298 height 35
type input "E"
type input "WPT Generic EPG"
click at [485, 365] on input "text" at bounding box center [507, 364] width 298 height 35
paste input "WPT Generic EPG"
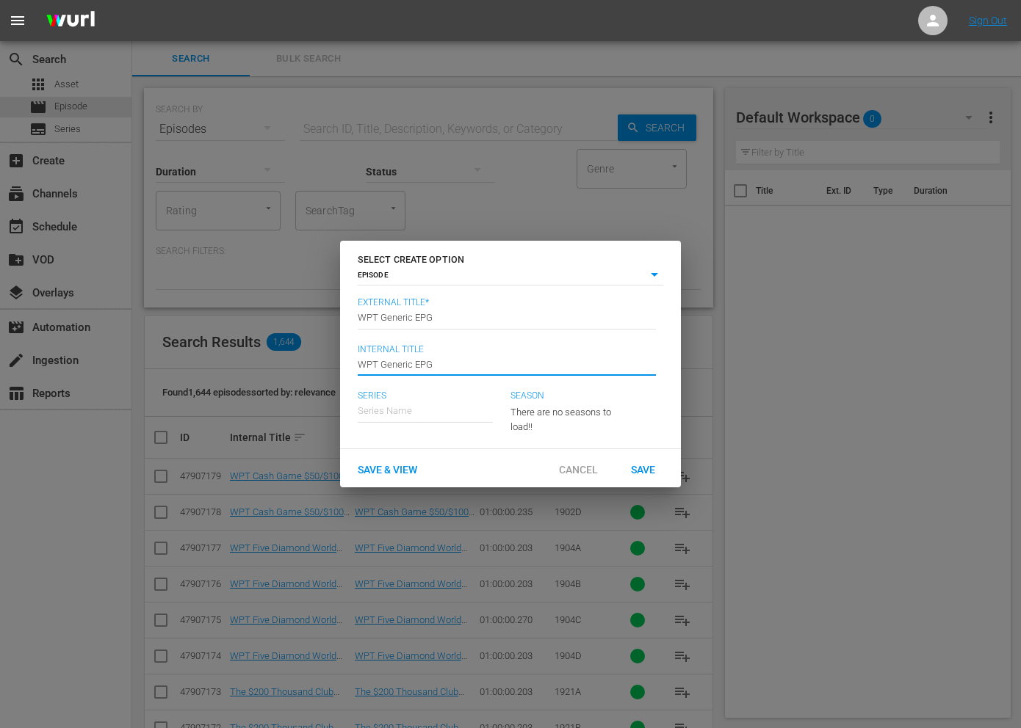
type input "WPT Generic EPG"
drag, startPoint x: 449, startPoint y: 314, endPoint x: 377, endPoint y: 315, distance: 72.7
click at [377, 315] on input "WPT Generic EPG" at bounding box center [507, 317] width 298 height 35
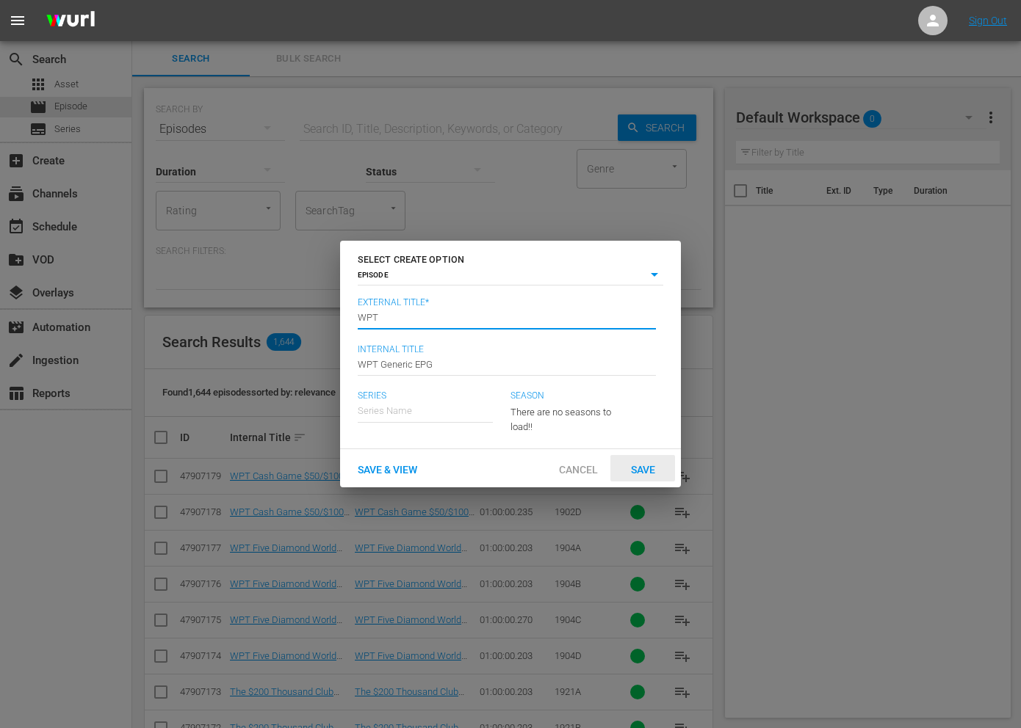
type input "WPT"
click at [648, 468] on span "Save" at bounding box center [643, 470] width 48 height 12
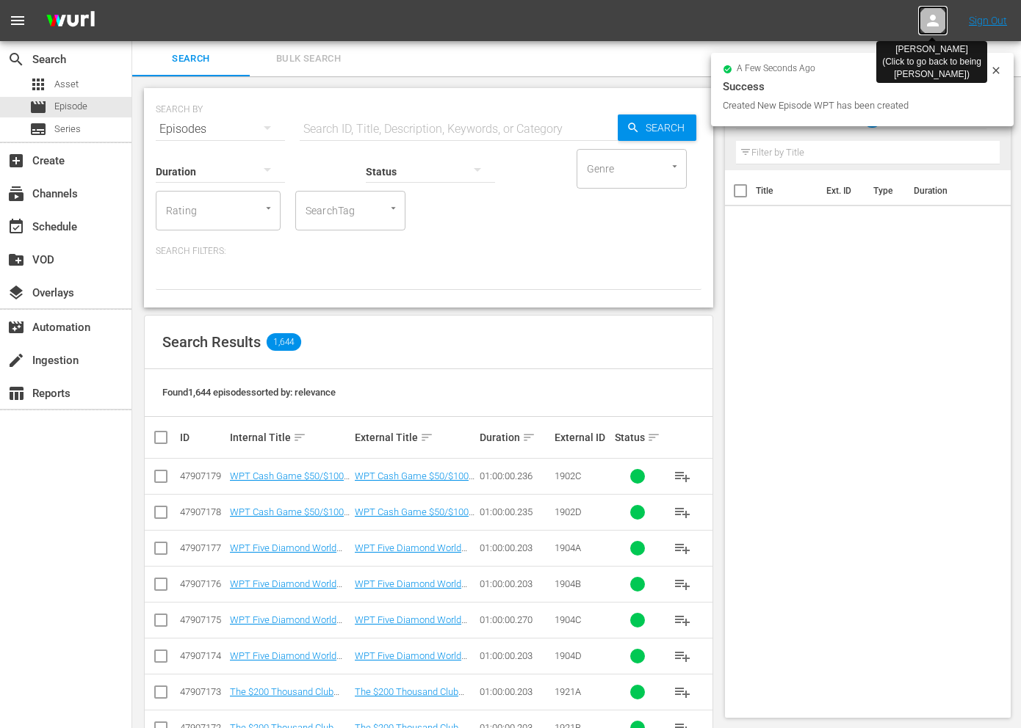
click at [936, 26] on icon at bounding box center [933, 21] width 12 height 12
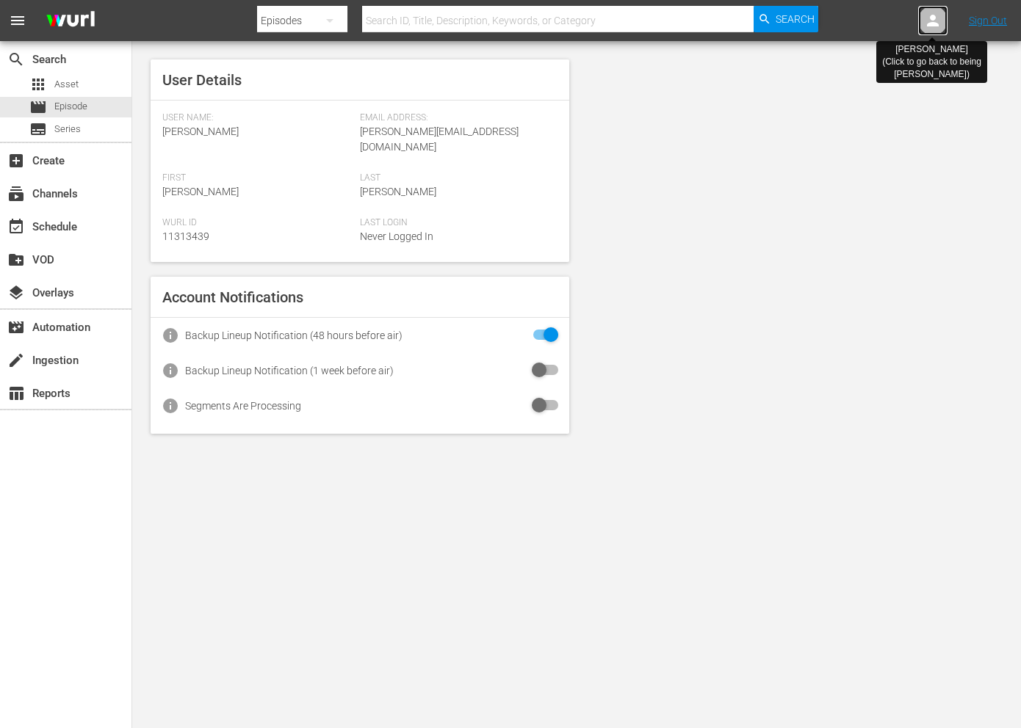
click at [936, 26] on icon at bounding box center [933, 21] width 12 height 12
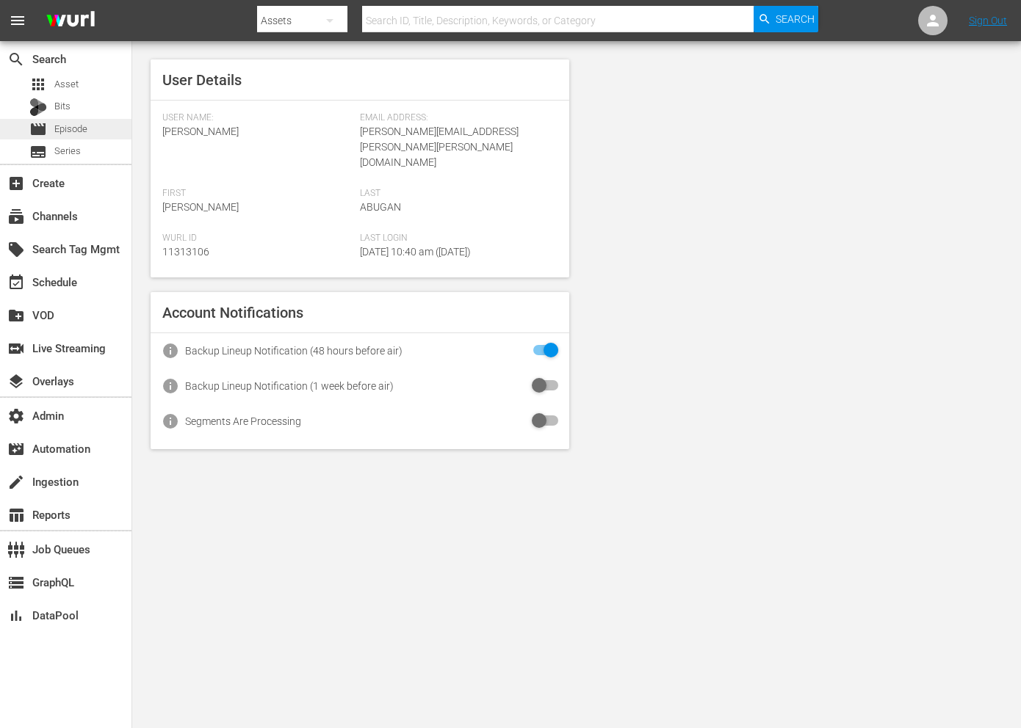
click at [76, 132] on span "Episode" at bounding box center [70, 129] width 33 height 15
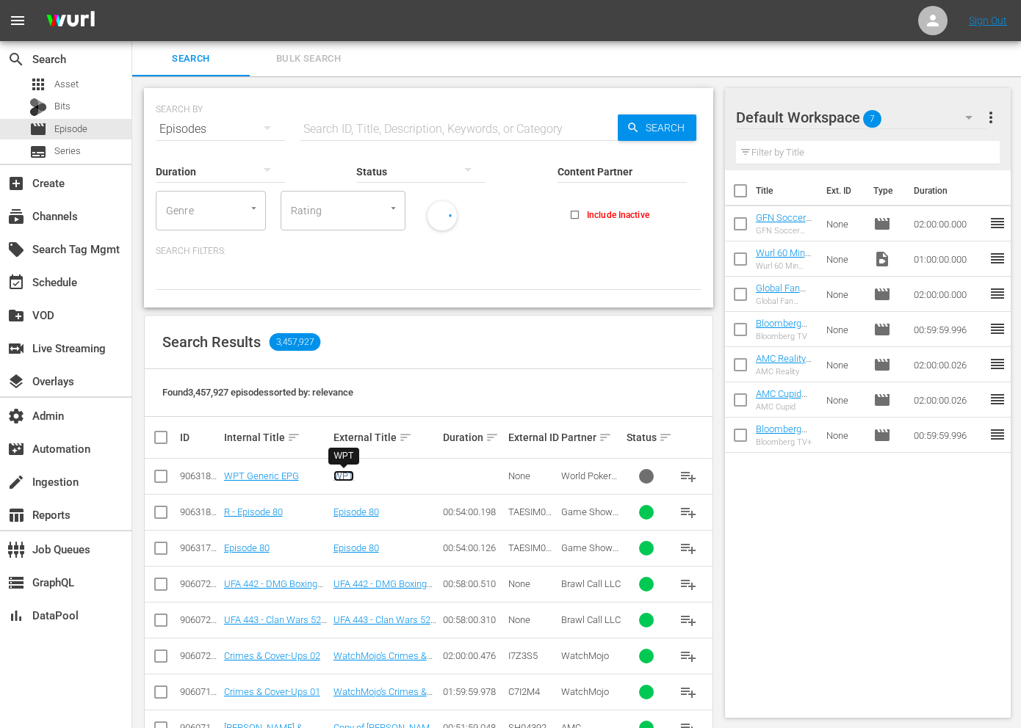
click at [349, 471] on link "WPT" at bounding box center [343, 476] width 21 height 11
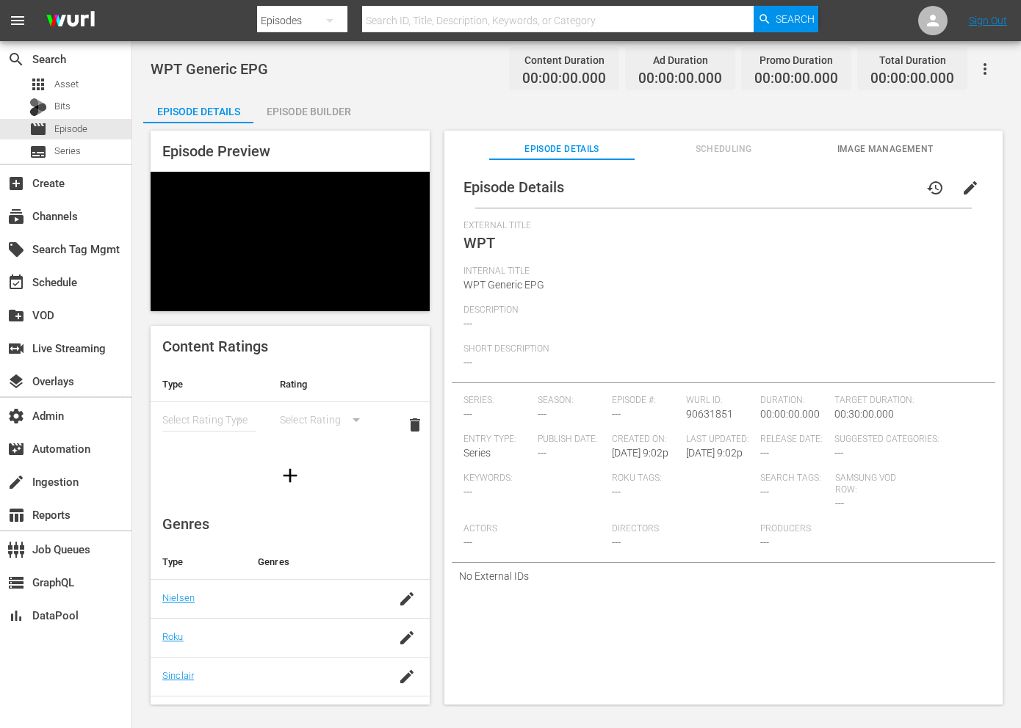
click at [314, 115] on div "Episode Builder" at bounding box center [308, 111] width 110 height 35
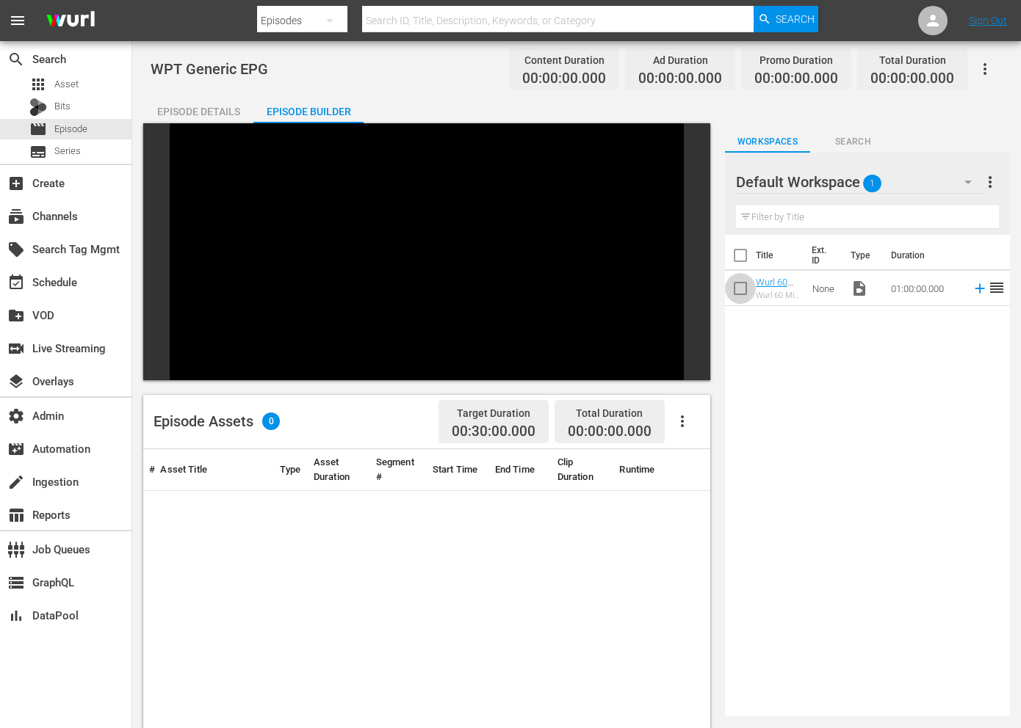
click at [744, 295] on input "checkbox" at bounding box center [740, 291] width 31 height 31
checkbox input "true"
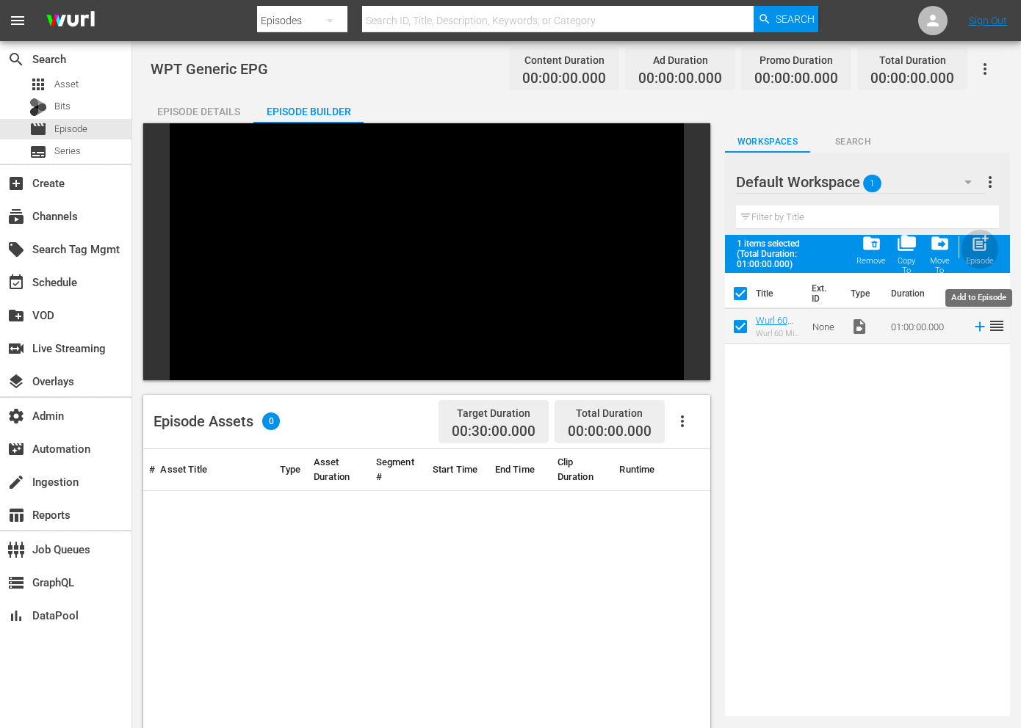
click at [979, 250] on span "post_add" at bounding box center [980, 243] width 20 height 20
checkbox input "false"
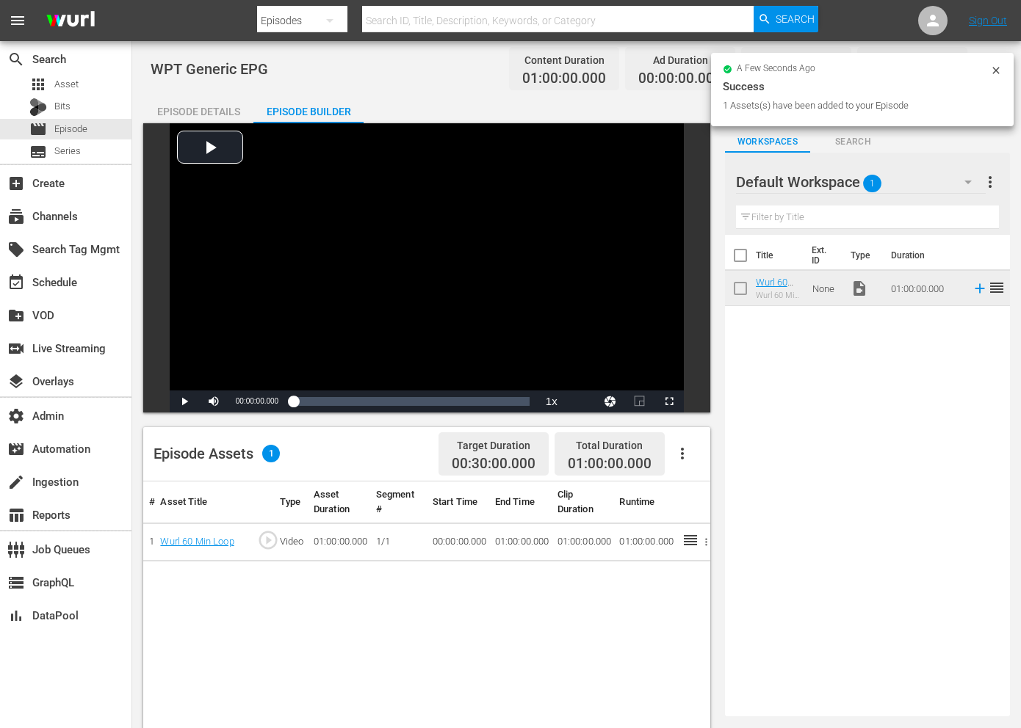
click at [739, 289] on input "checkbox" at bounding box center [740, 291] width 31 height 31
checkbox input "true"
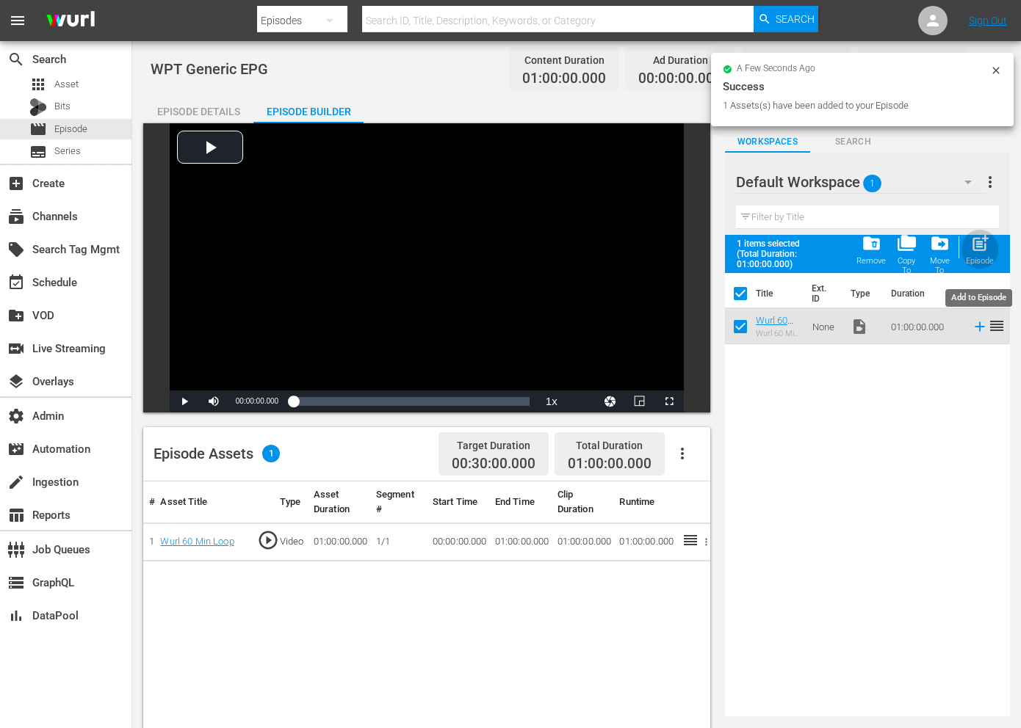
click at [979, 251] on span "post_add" at bounding box center [980, 243] width 20 height 20
checkbox input "false"
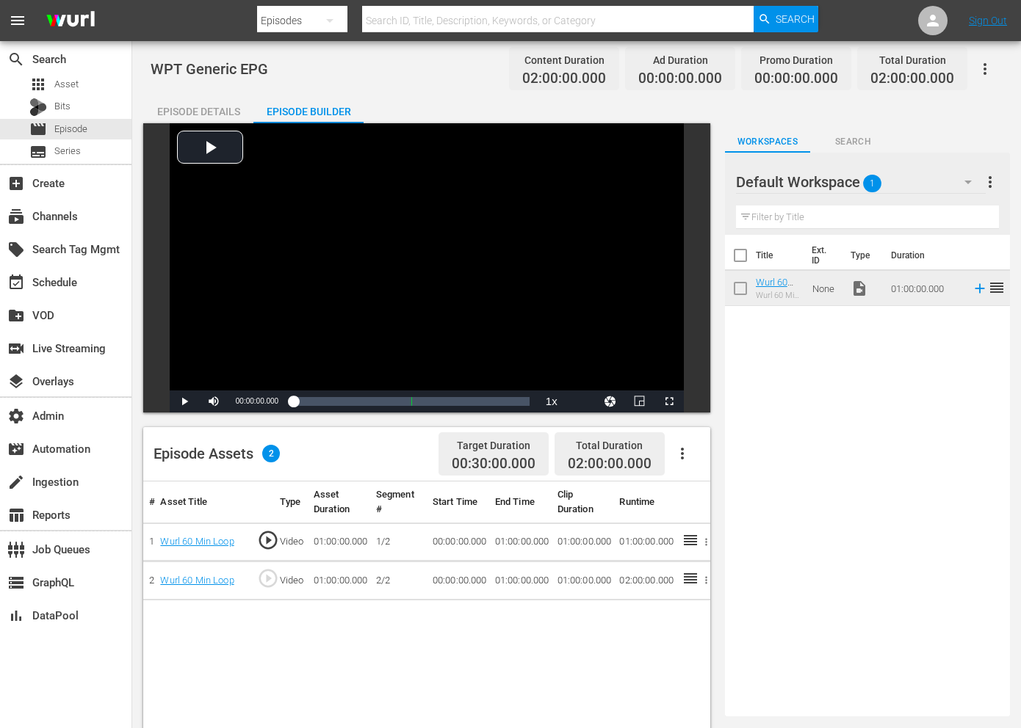
click at [385, 99] on div "Episode Details Episode Builder Episode Preview Video Player is loading. Play V…" at bounding box center [576, 597] width 866 height 1006
click at [213, 104] on div "Episode Details" at bounding box center [198, 111] width 110 height 35
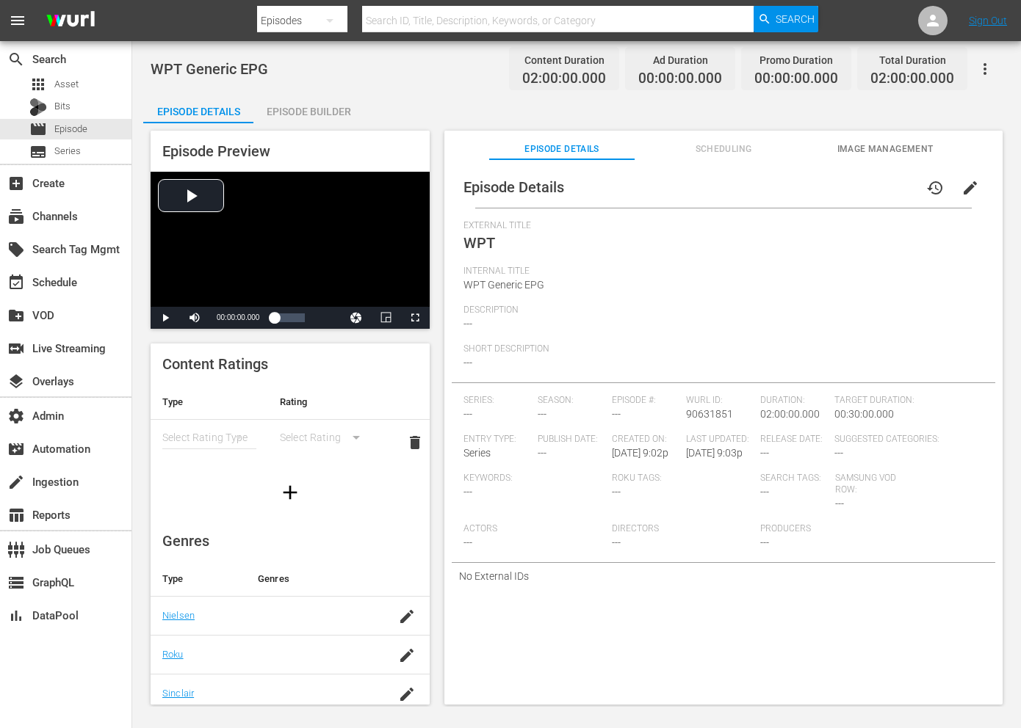
click at [961, 182] on span "edit" at bounding box center [970, 188] width 18 height 18
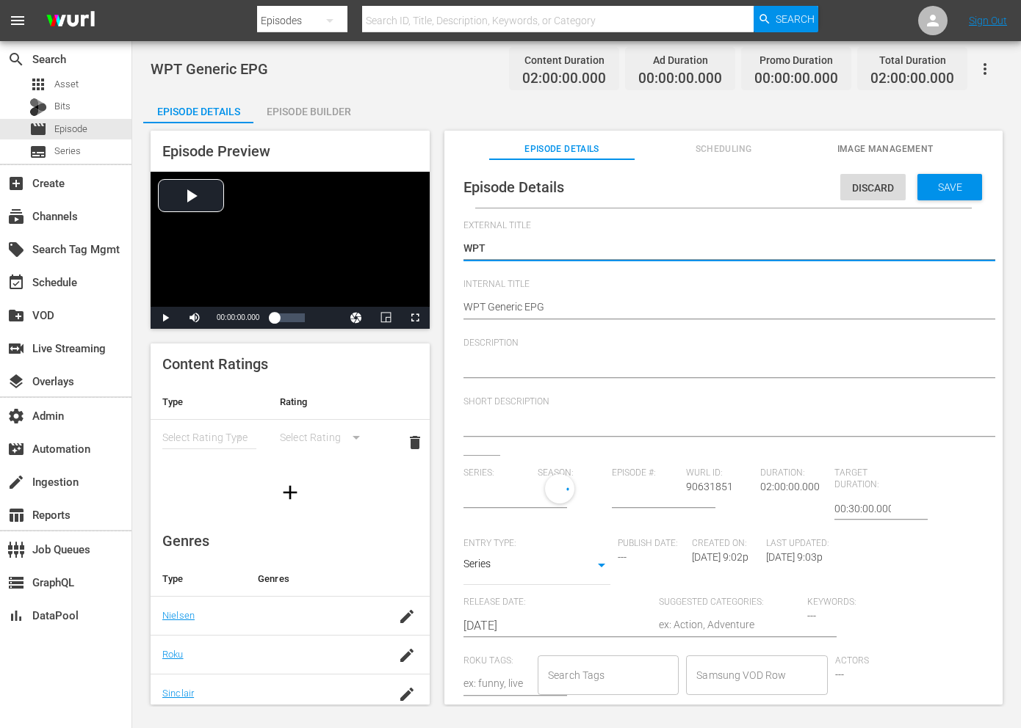
type input "No Series"
click at [529, 366] on textarea at bounding box center [719, 367] width 512 height 18
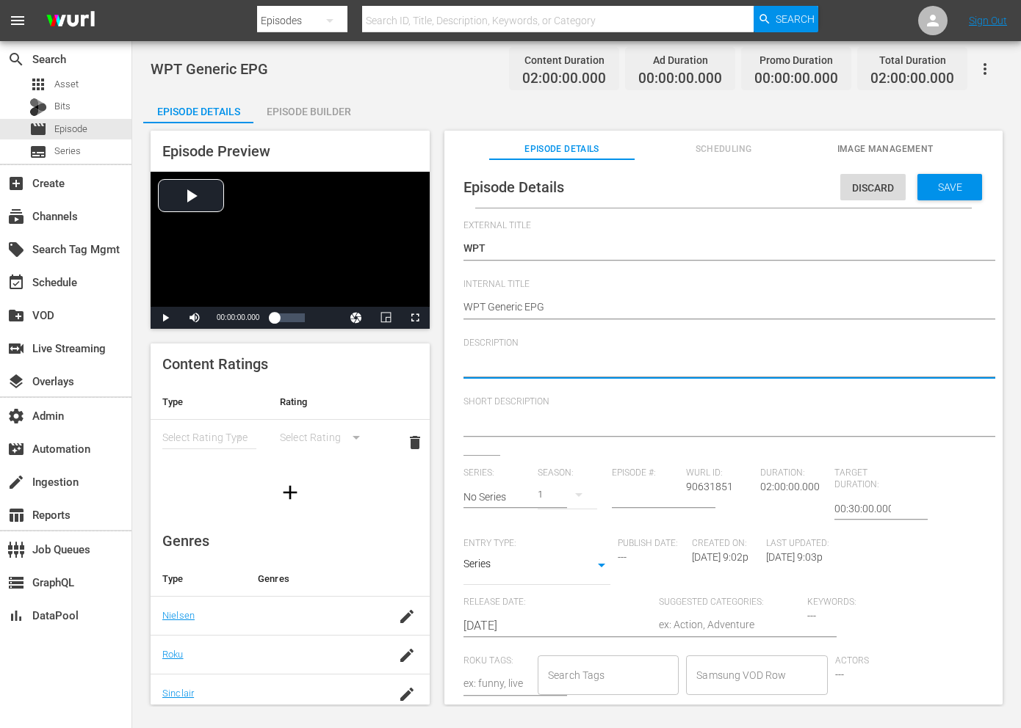
paste textarea "World Poker Tour ignited the global poker boom with a unique television show ba…"
type textarea "World Poker Tour ignited the global poker boom with a unique television show ba…"
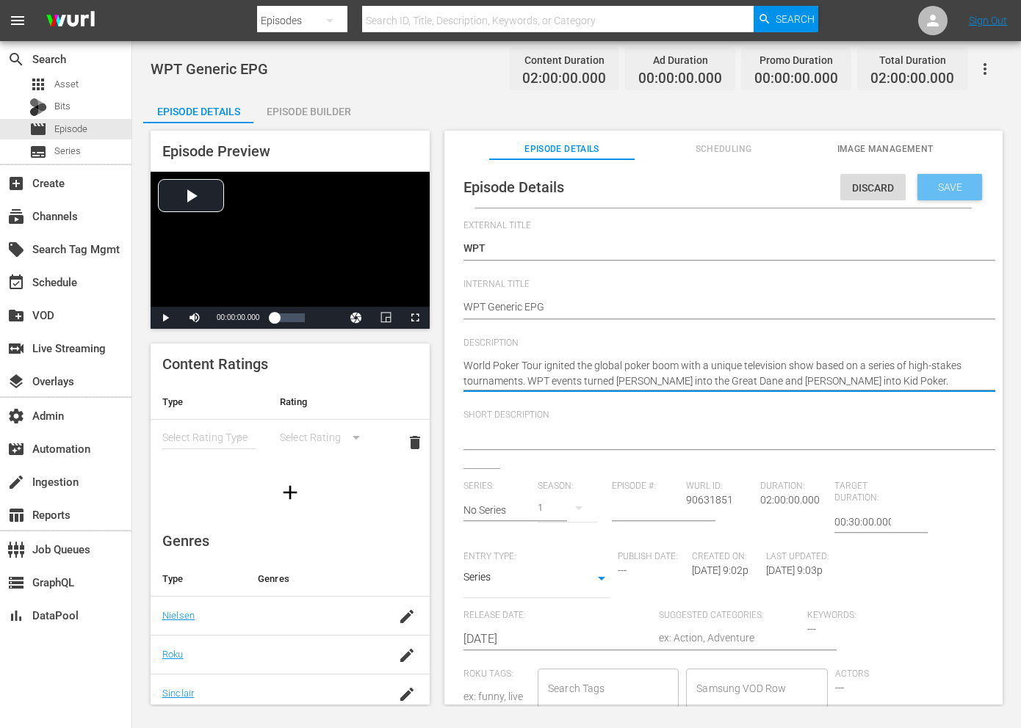
type textarea "World Poker Tour ignited the global poker boom with a unique television show ba…"
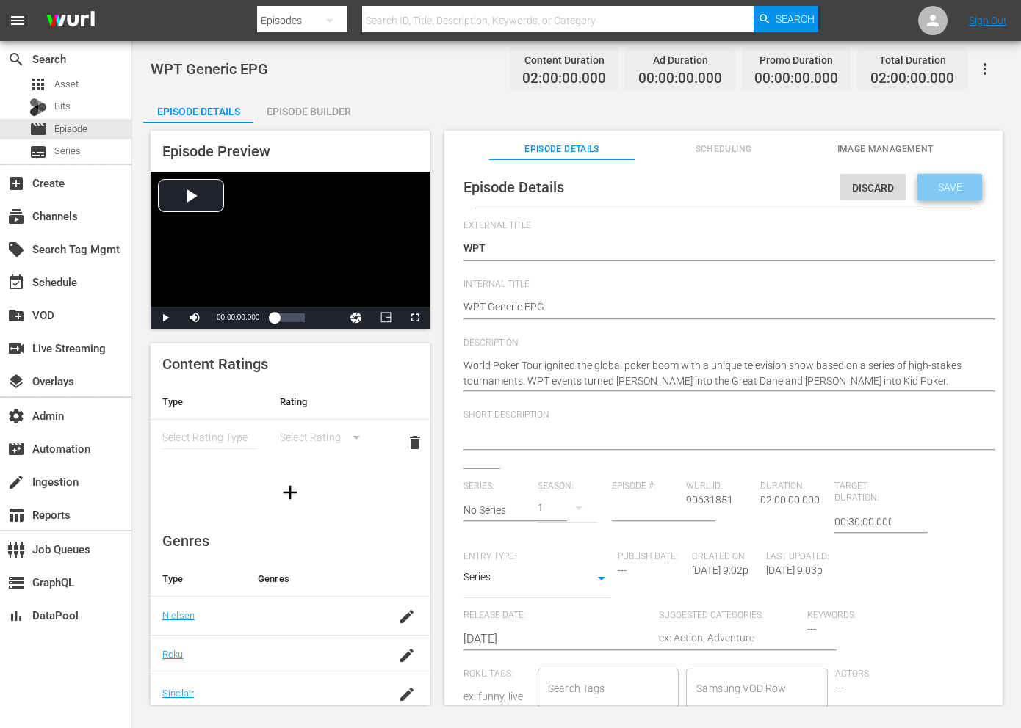
click at [944, 186] on span "Save" at bounding box center [950, 187] width 48 height 12
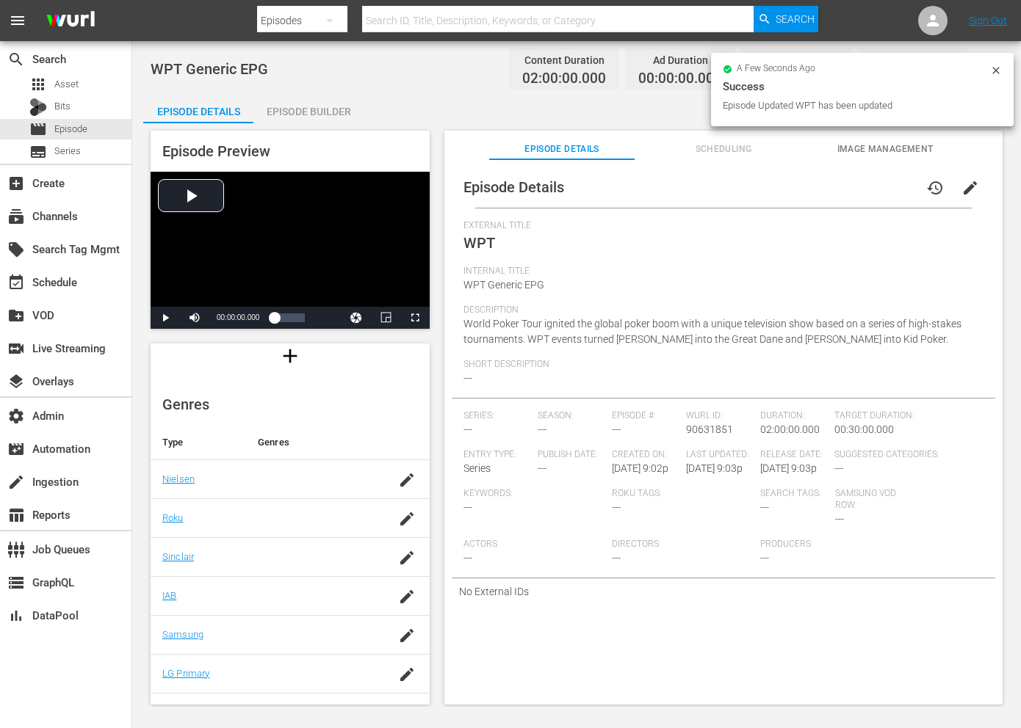
scroll to position [164, 0]
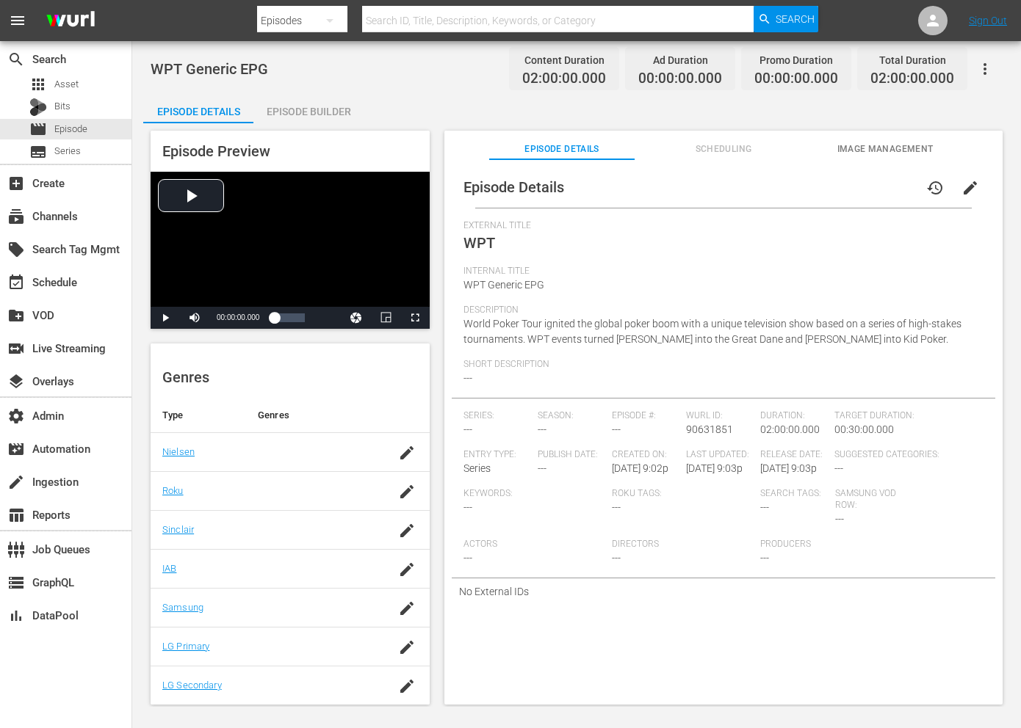
click at [995, 77] on button "button" at bounding box center [984, 68] width 35 height 35
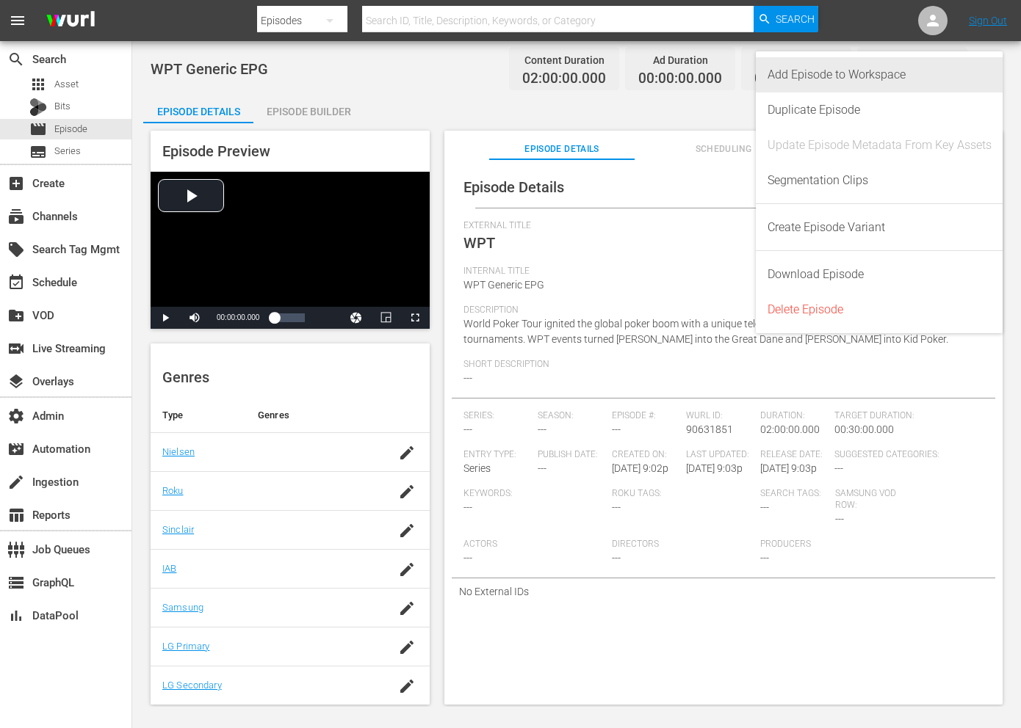
click at [860, 74] on div "Add Episode to Workspace" at bounding box center [879, 74] width 224 height 35
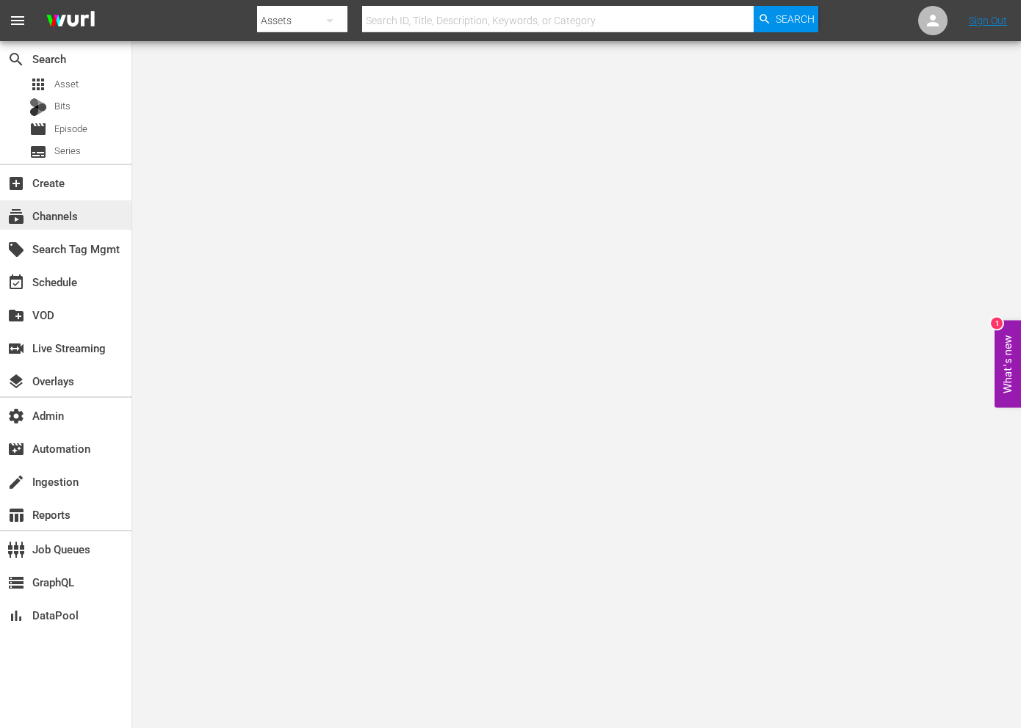
click at [93, 209] on div "subscriptions Channels" at bounding box center [65, 214] width 131 height 29
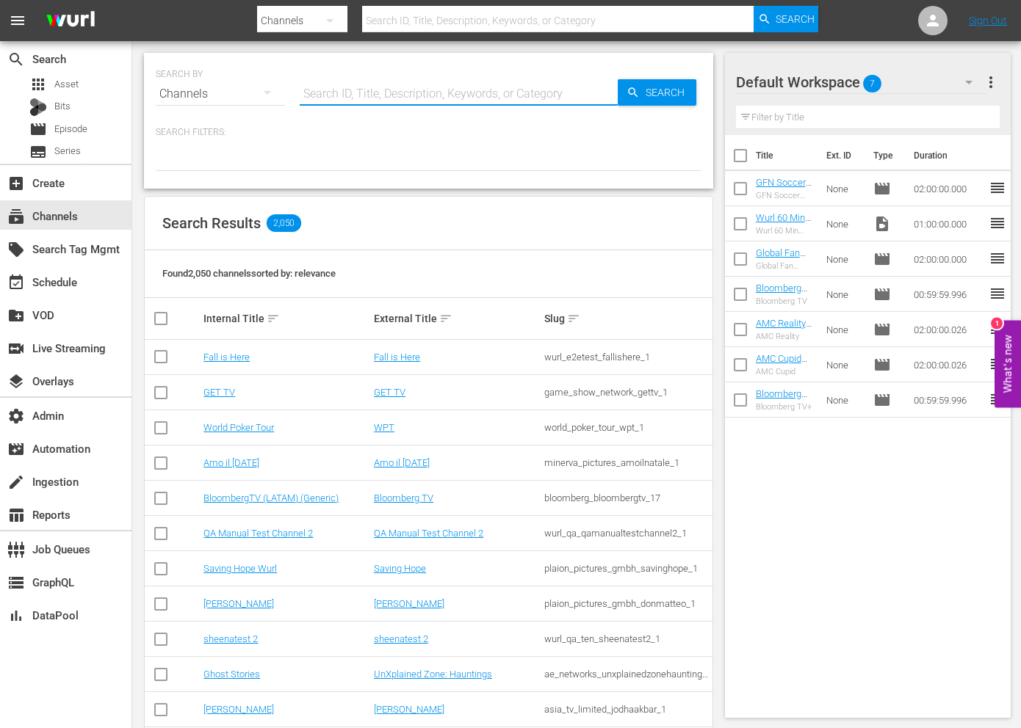
click at [384, 98] on input "text" at bounding box center [459, 93] width 318 height 35
paste input "WPT Generic EPG"
type input "WPT Generic EPG"
type input "wpt"
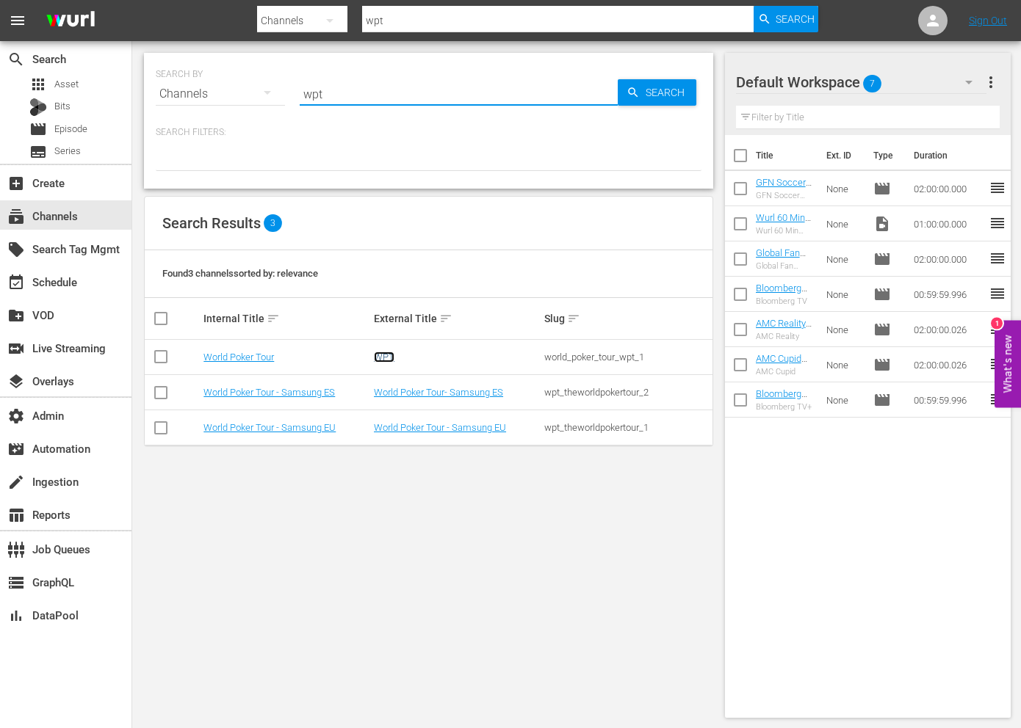
click at [384, 361] on link "WPT" at bounding box center [384, 357] width 21 height 11
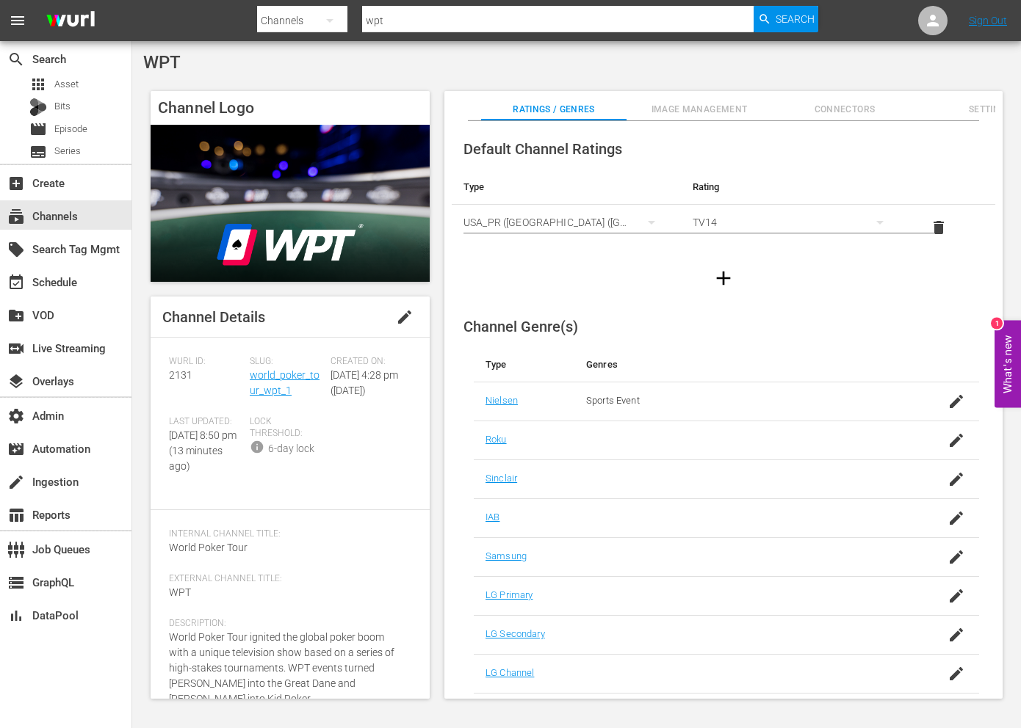
scroll to position [72, 0]
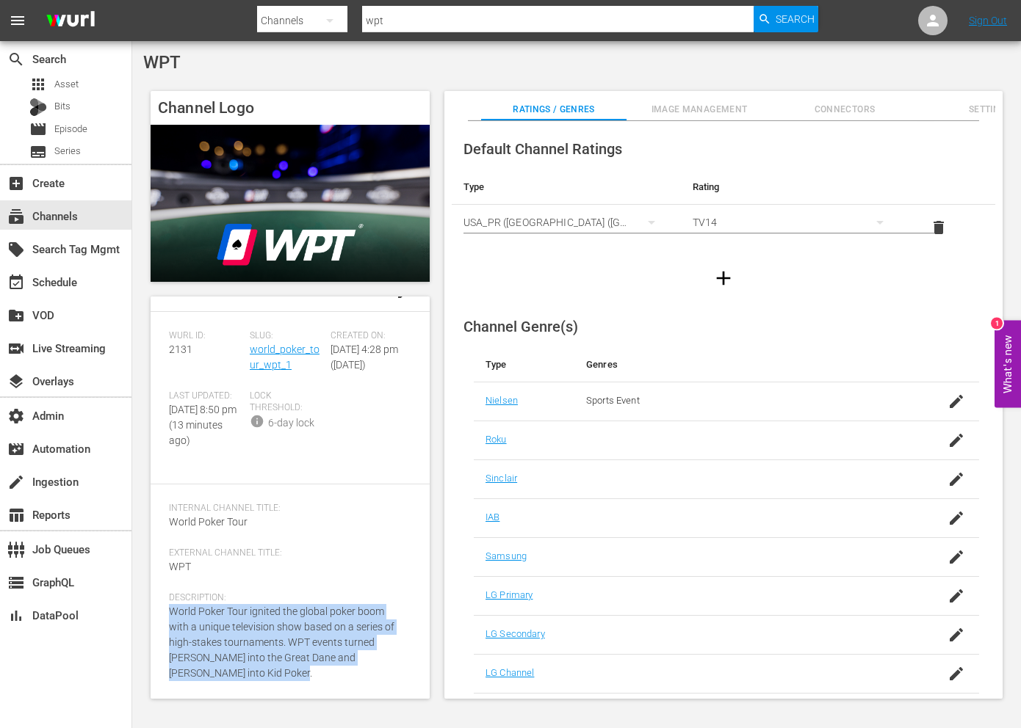
drag, startPoint x: 244, startPoint y: 683, endPoint x: 172, endPoint y: 609, distance: 102.8
click at [172, 609] on div "Description: World Poker Tour ignited the global poker boom with a unique telev…" at bounding box center [290, 646] width 242 height 106
copy span "World Poker Tour ignited the global poker boom with a unique television show ba…"
click at [261, 344] on link "world_poker_tour_wpt_1" at bounding box center [285, 357] width 70 height 27
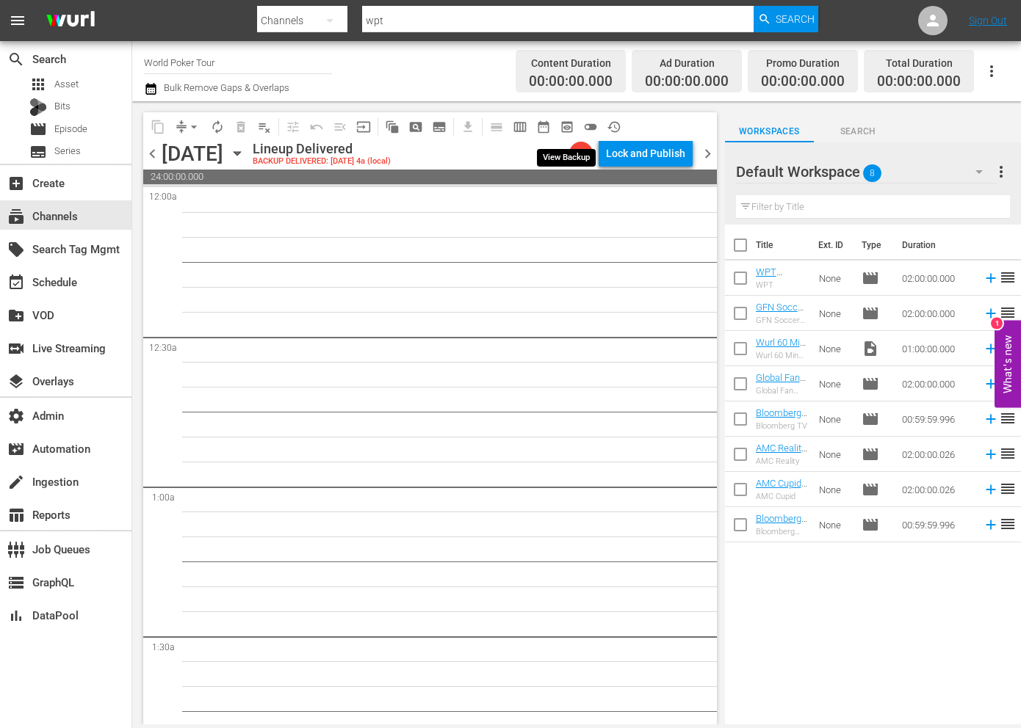
click at [563, 127] on span "preview_outlined" at bounding box center [566, 127] width 15 height 15
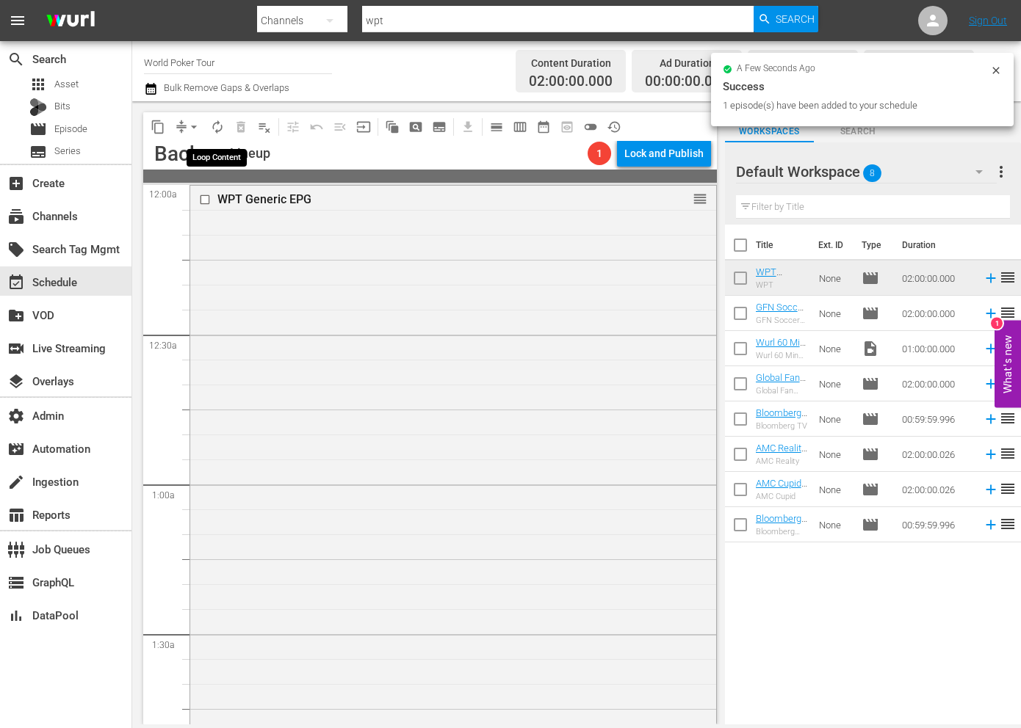
click at [217, 126] on span "autorenew_outlined" at bounding box center [217, 127] width 15 height 15
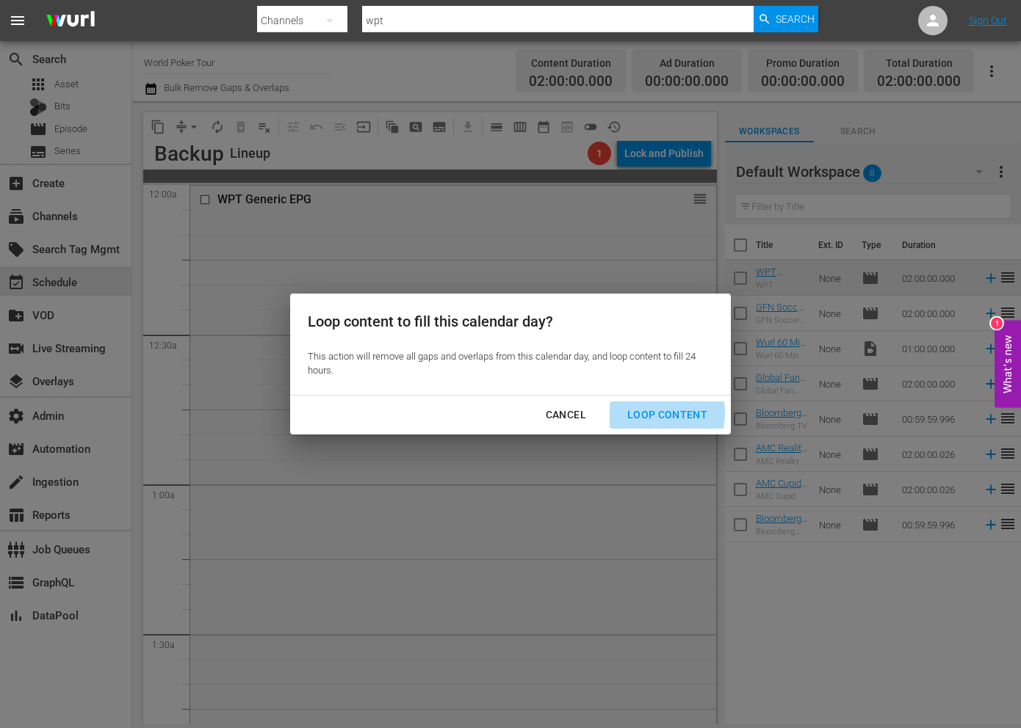
click at [634, 412] on div "Loop Content" at bounding box center [667, 415] width 104 height 18
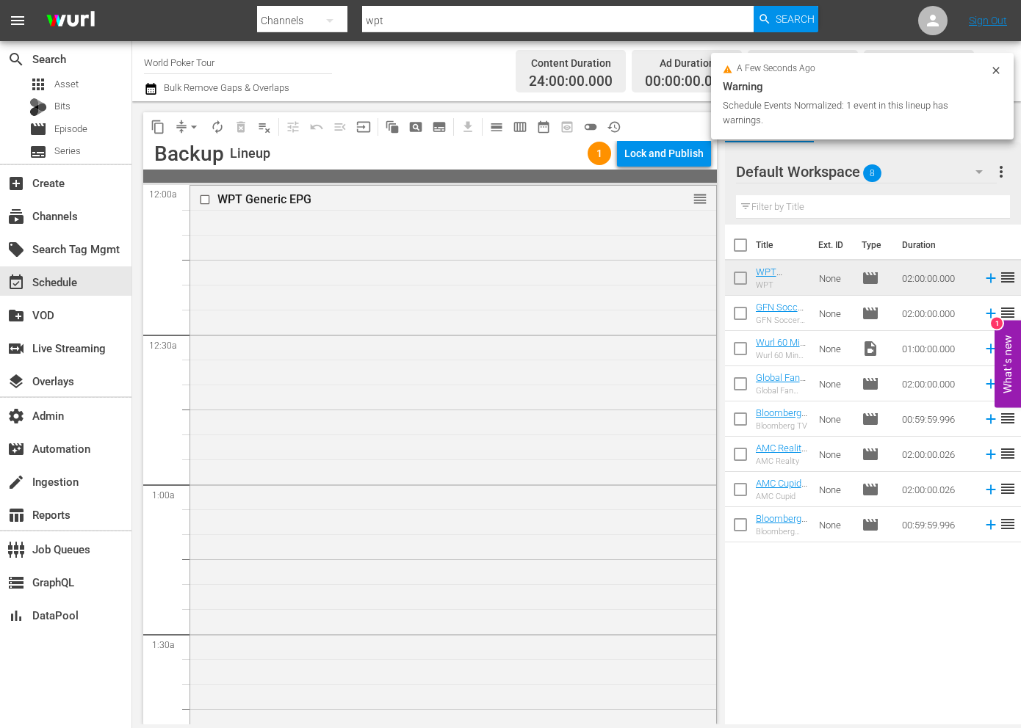
click at [680, 152] on div "Lock and Publish" at bounding box center [663, 153] width 79 height 26
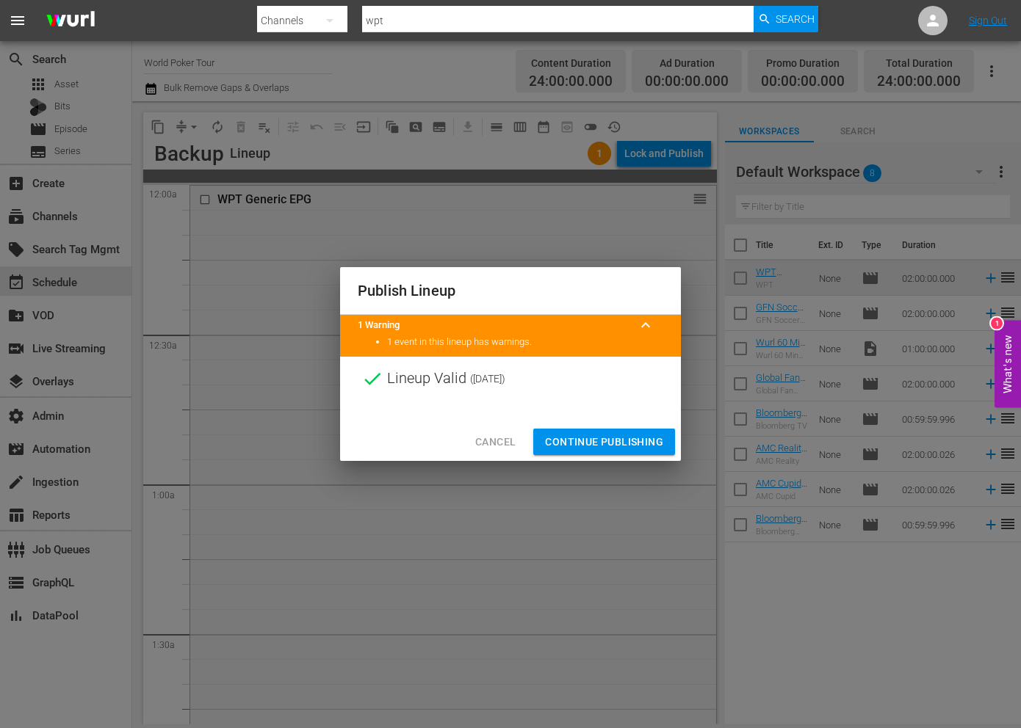
click at [637, 443] on span "Continue Publishing" at bounding box center [604, 442] width 118 height 18
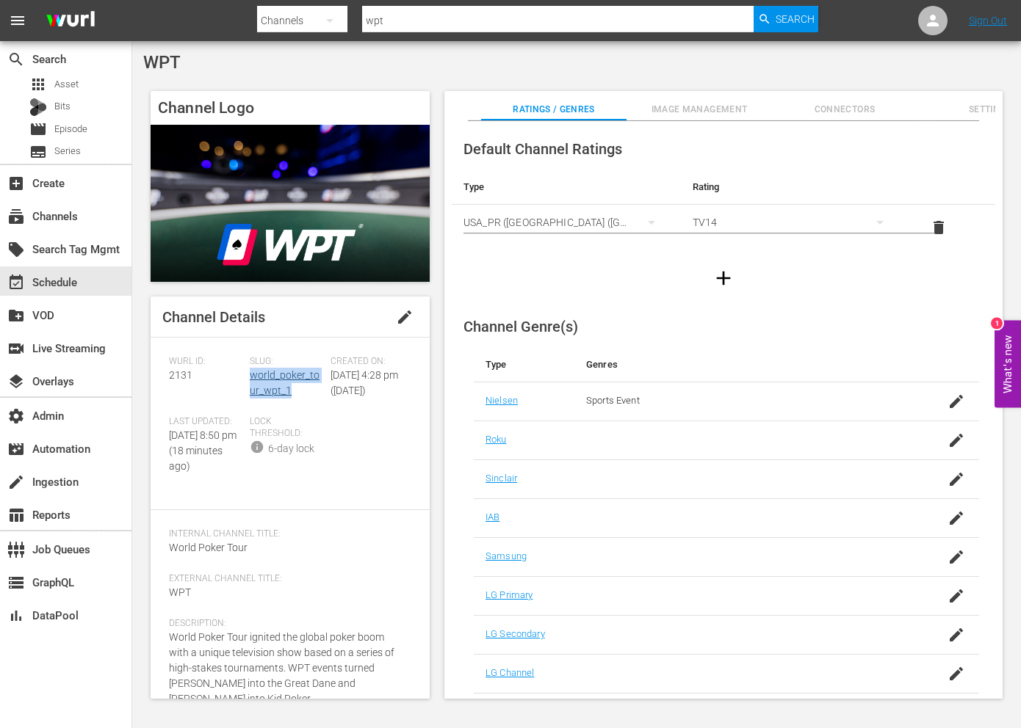
drag, startPoint x: 298, startPoint y: 392, endPoint x: 250, endPoint y: 380, distance: 50.0
click at [250, 380] on div "Slug: world_poker_tour_wpt_1" at bounding box center [290, 386] width 81 height 60
copy link "world_poker_tour_wpt_1"
click at [182, 380] on span "2131" at bounding box center [180, 375] width 23 height 12
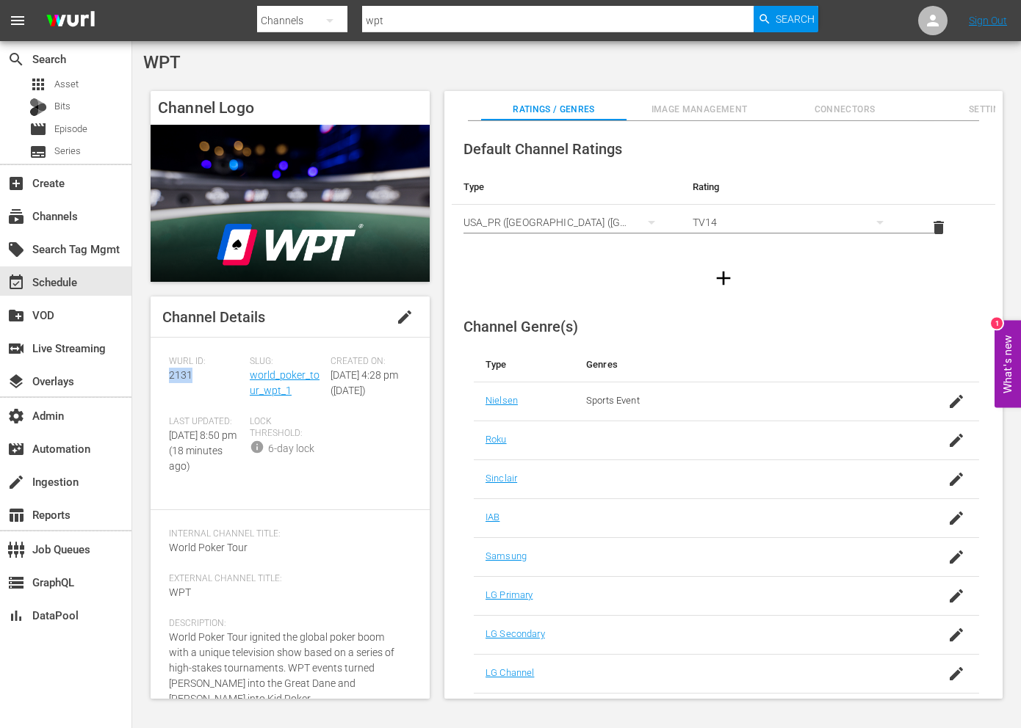
copy span "2131"
click at [294, 373] on link "world_poker_tour_wpt_1" at bounding box center [285, 382] width 70 height 27
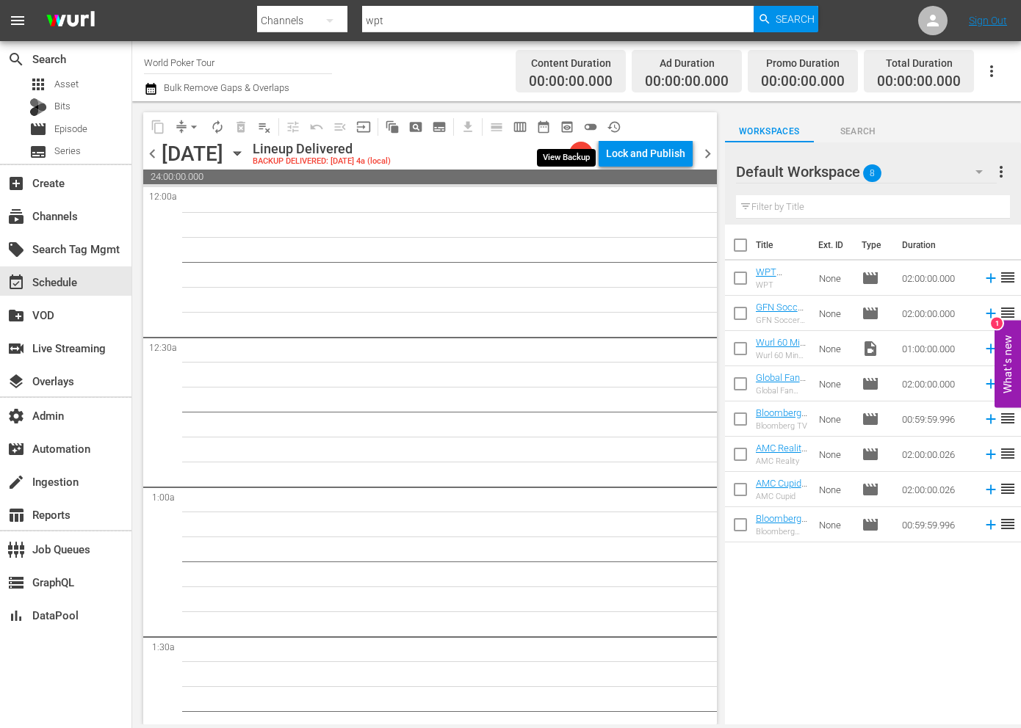
click at [574, 123] on button "preview_outlined" at bounding box center [566, 126] width 23 height 23
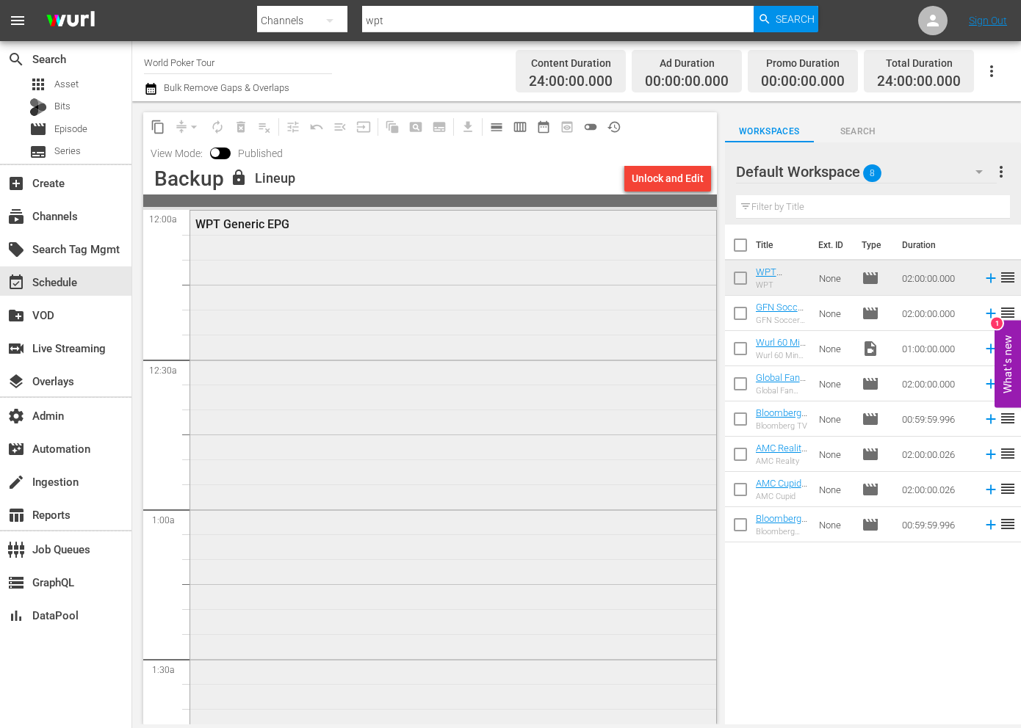
click at [441, 266] on div "WPT Generic EPG" at bounding box center [453, 508] width 526 height 595
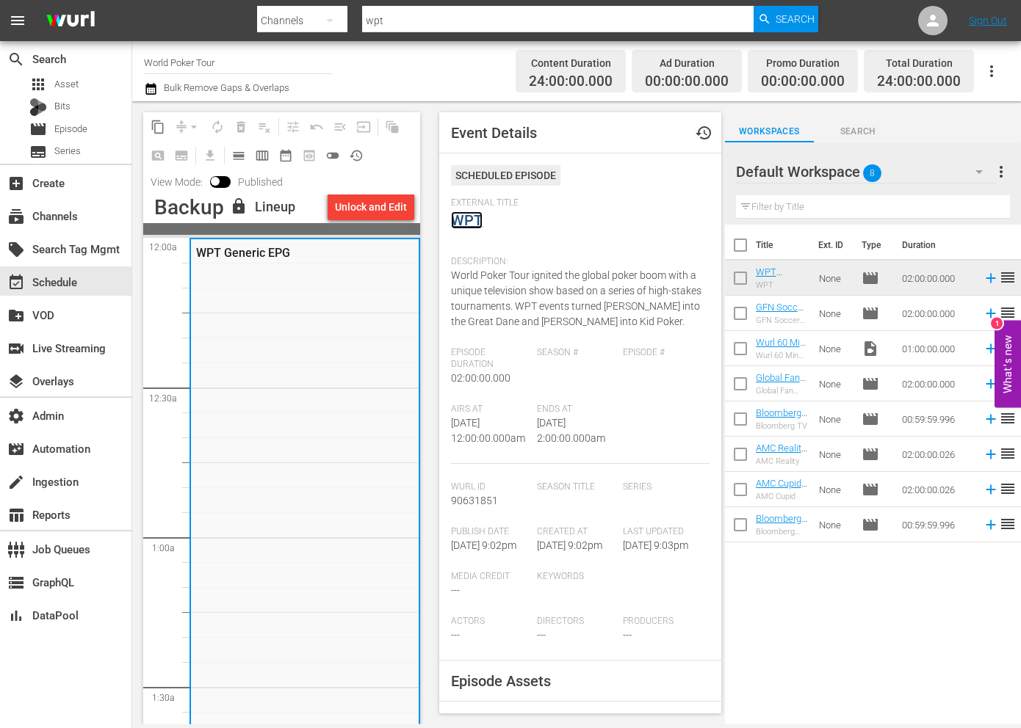
click at [465, 221] on link "WPT" at bounding box center [467, 220] width 32 height 18
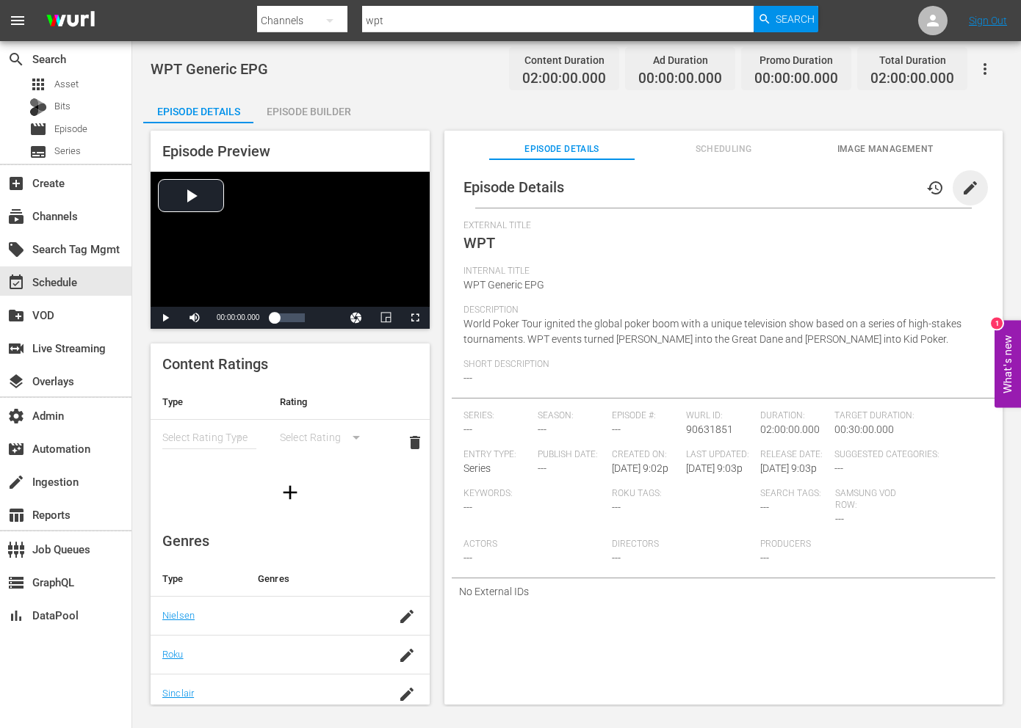
click at [964, 190] on span "edit" at bounding box center [970, 188] width 18 height 18
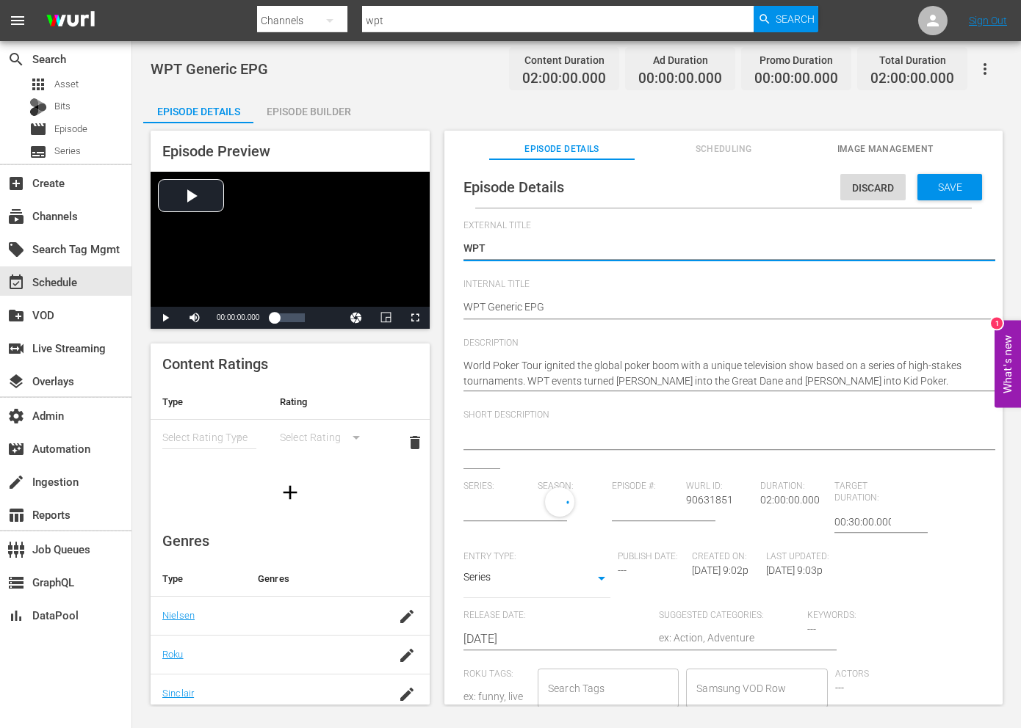
type input "No Series"
click at [514, 253] on textarea "WPT" at bounding box center [719, 250] width 512 height 18
type textarea "World Poker Tour"
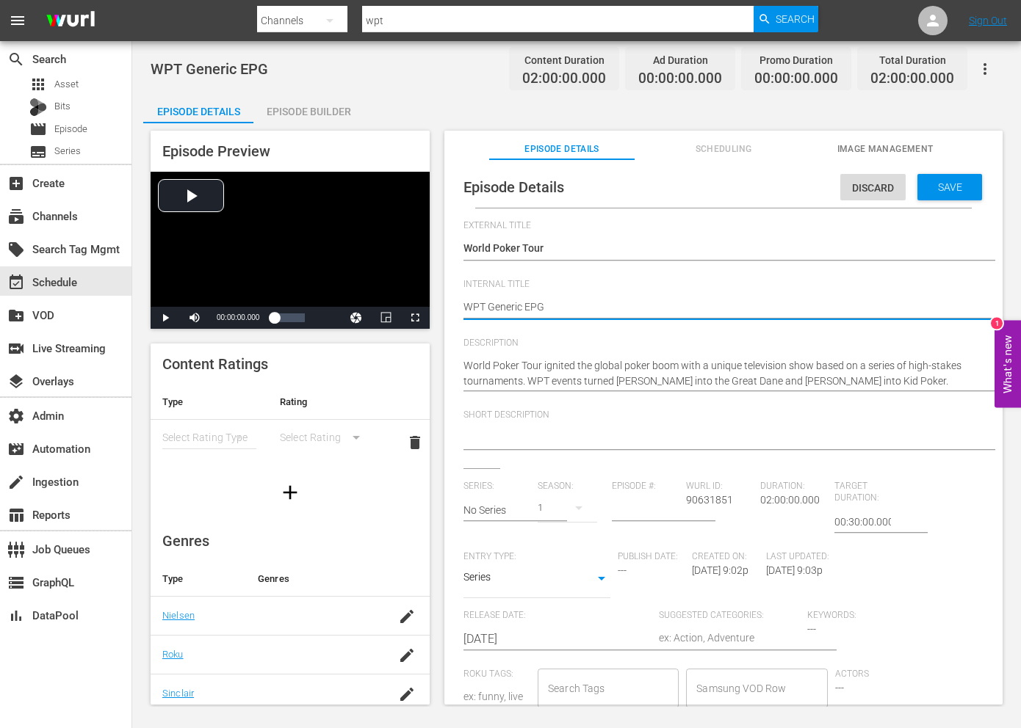
click at [472, 302] on textarea "WPT Generic EPG" at bounding box center [719, 309] width 512 height 18
paste textarea "orld Poker Tour"
type textarea "World Poker Tour Generic EPG"
click at [928, 191] on span "Save" at bounding box center [950, 187] width 48 height 12
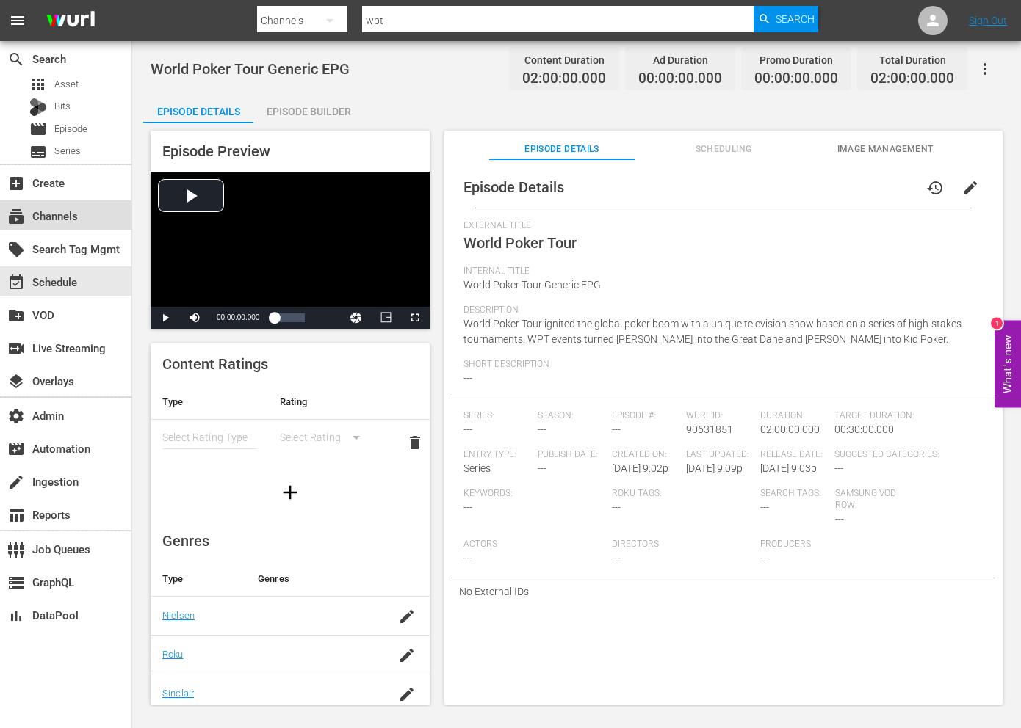
click at [85, 209] on div "subscriptions Channels" at bounding box center [65, 214] width 131 height 29
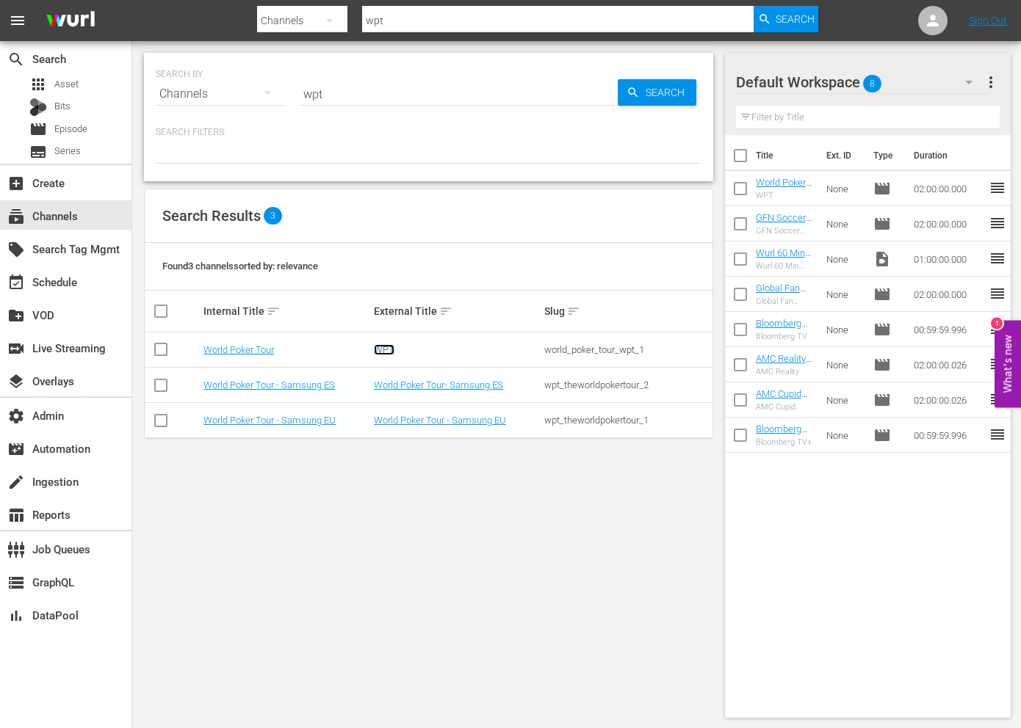
click at [380, 346] on link "WPT" at bounding box center [384, 349] width 21 height 11
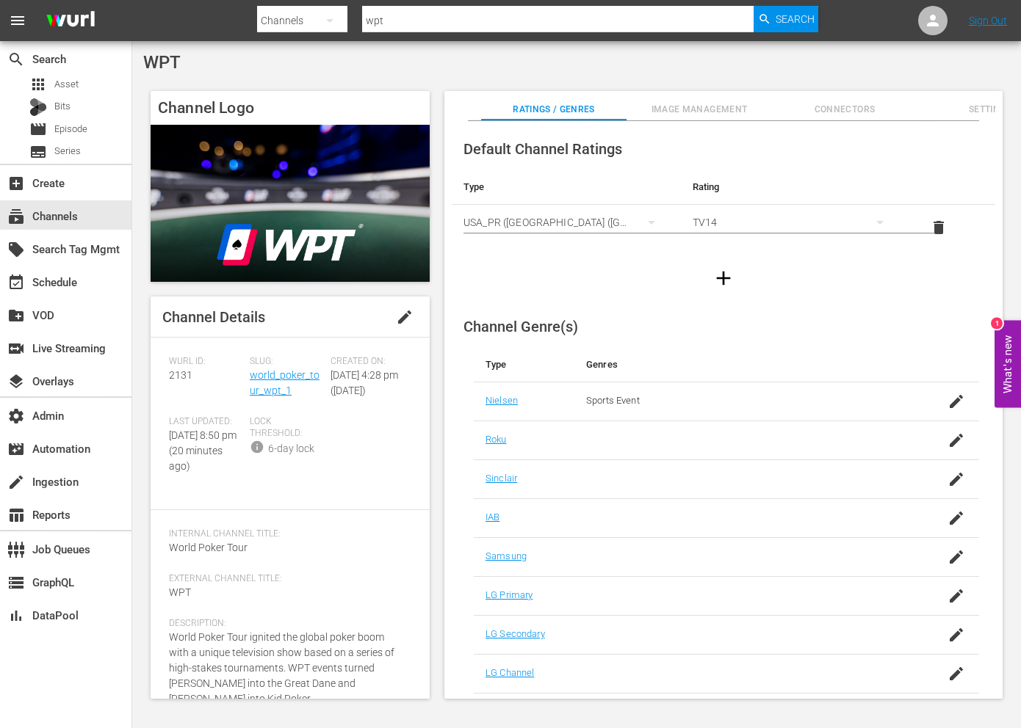
scroll to position [60, 0]
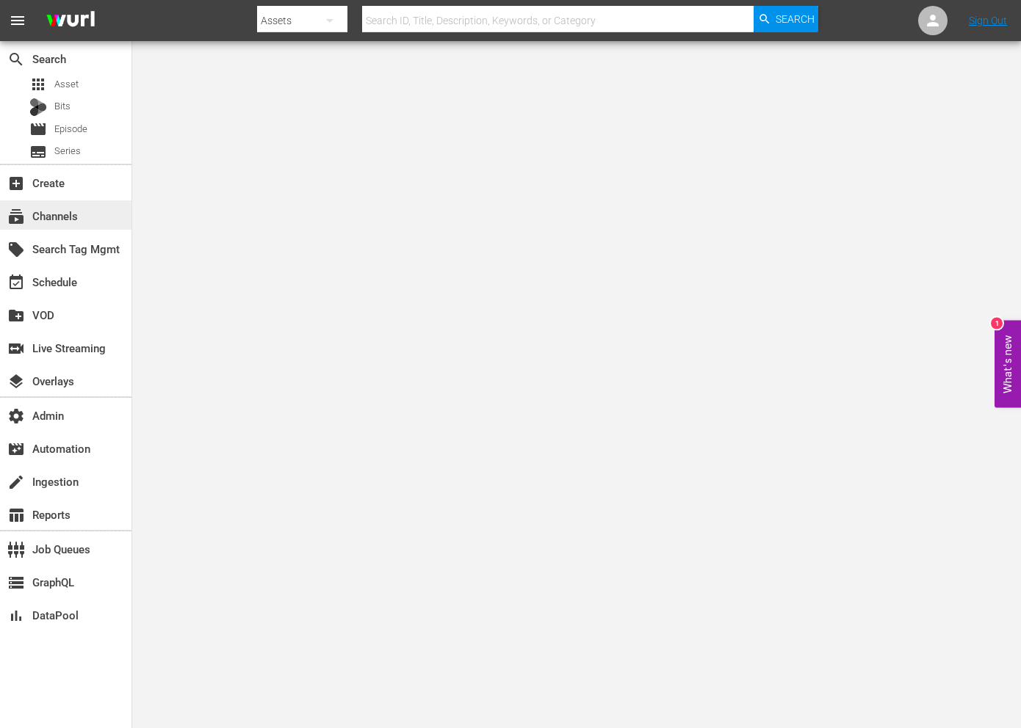
click at [101, 213] on div "subscriptions Channels" at bounding box center [65, 214] width 131 height 29
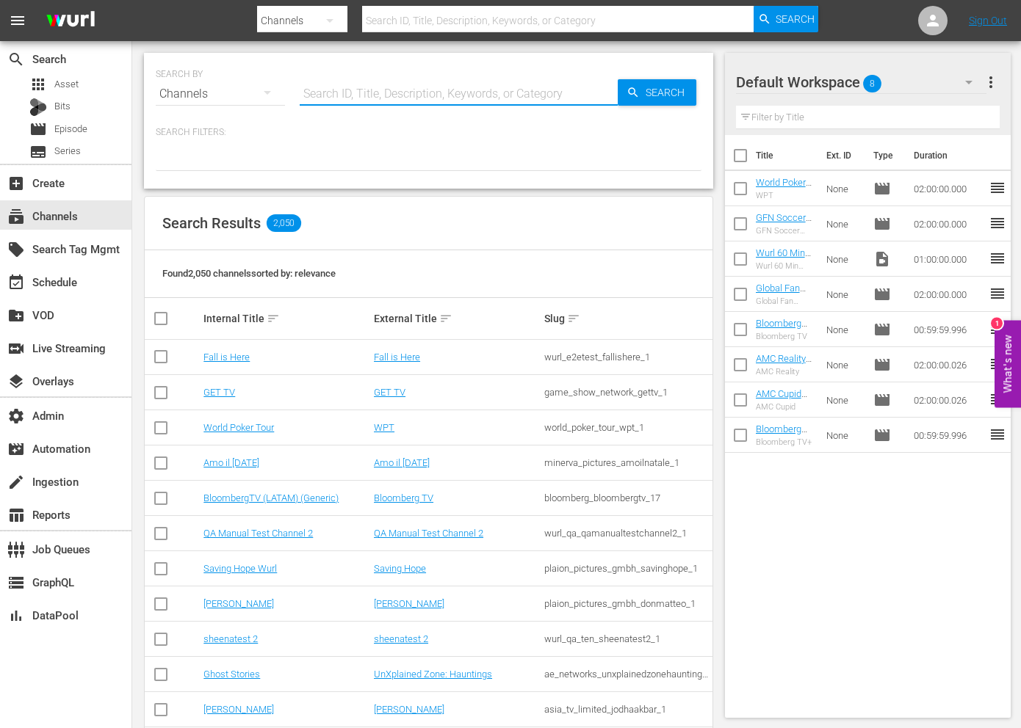
click at [338, 102] on input "text" at bounding box center [459, 93] width 318 height 35
type input "wpt"
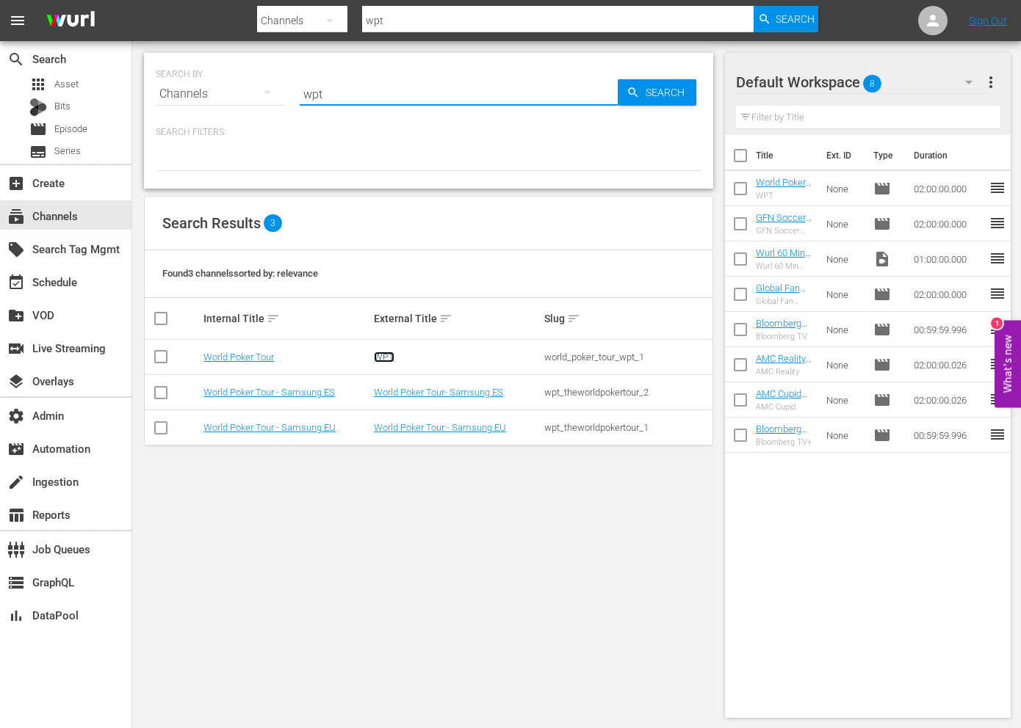
click at [380, 358] on link "WPT" at bounding box center [384, 357] width 21 height 11
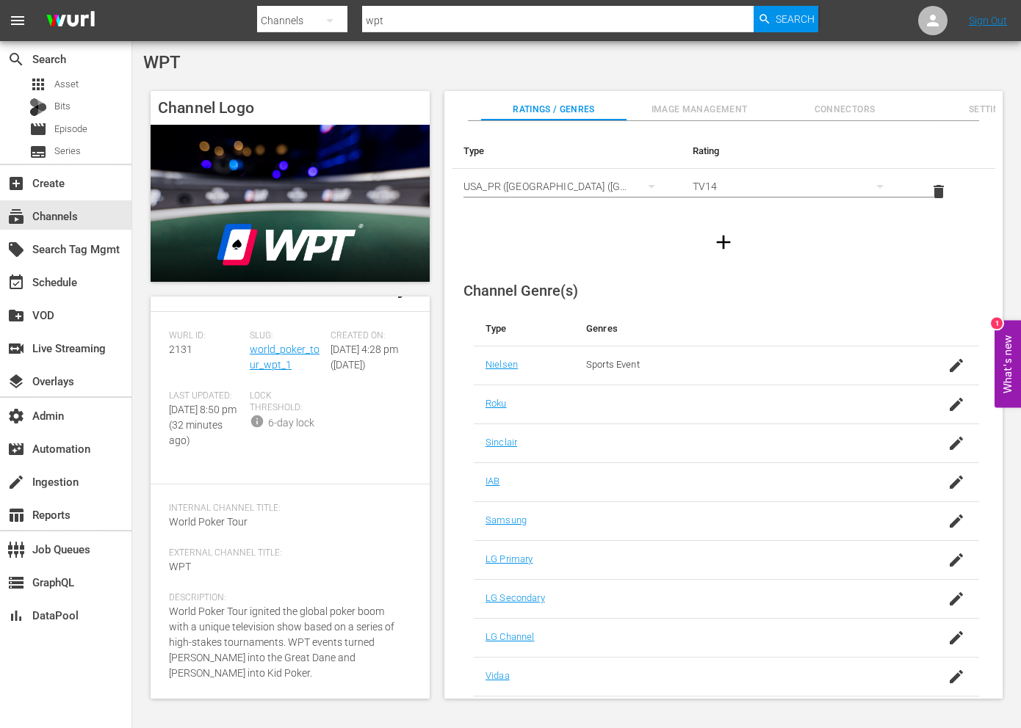
scroll to position [40, 0]
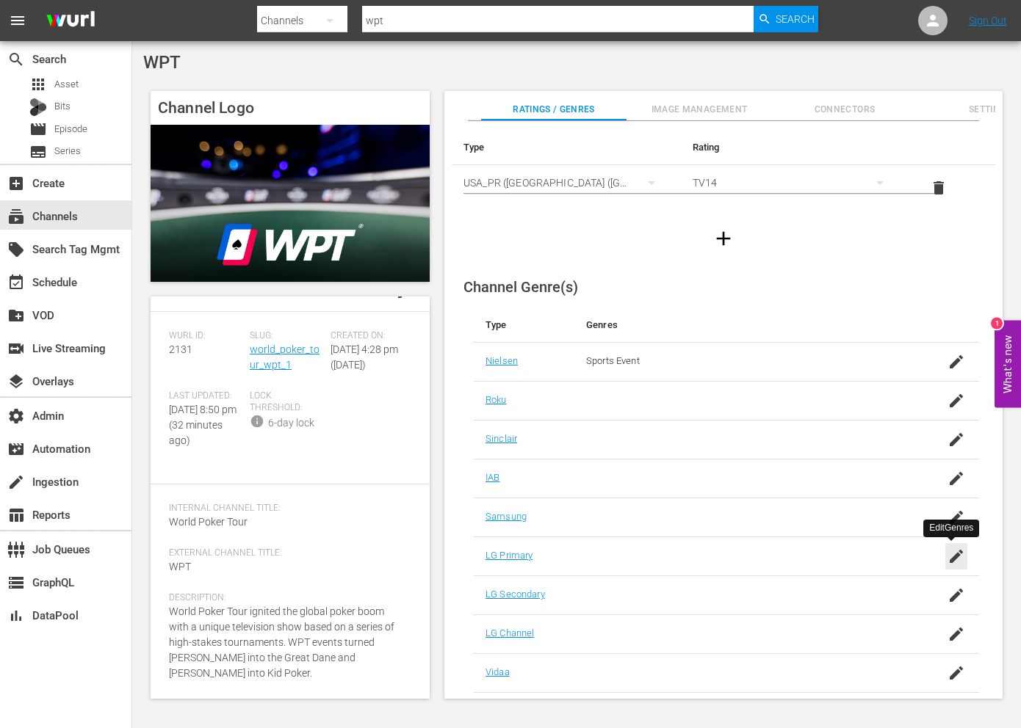
click at [952, 562] on icon "button" at bounding box center [956, 557] width 18 height 18
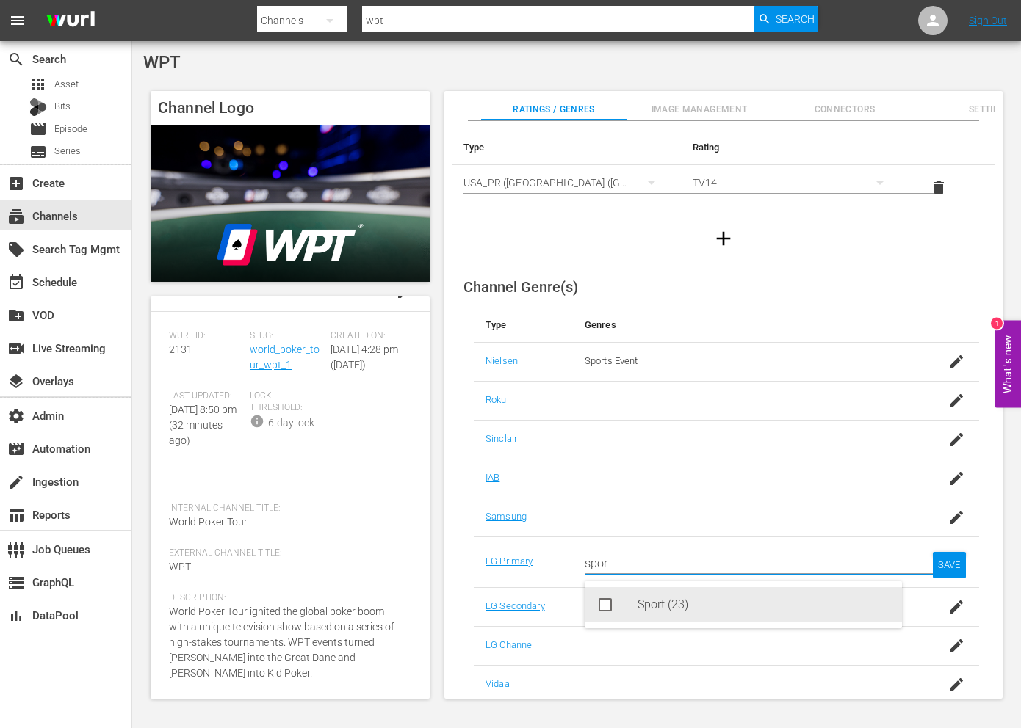
click at [623, 605] on div "Sport (23)" at bounding box center [742, 604] width 317 height 35
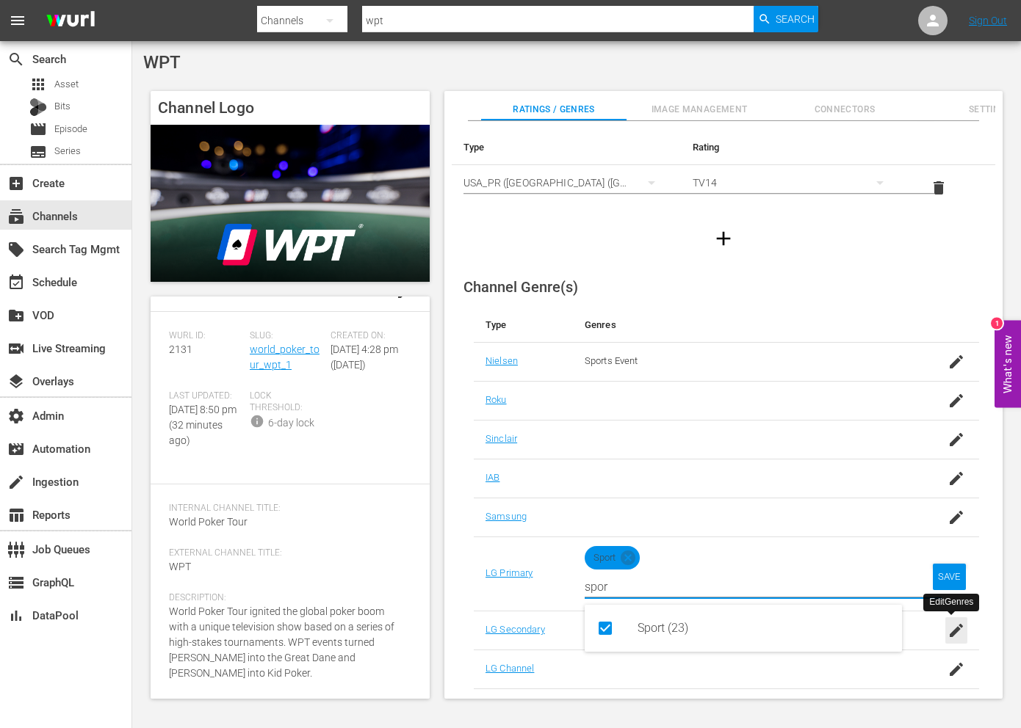
type input "spor"
click at [945, 631] on div "button" at bounding box center [956, 630] width 22 height 26
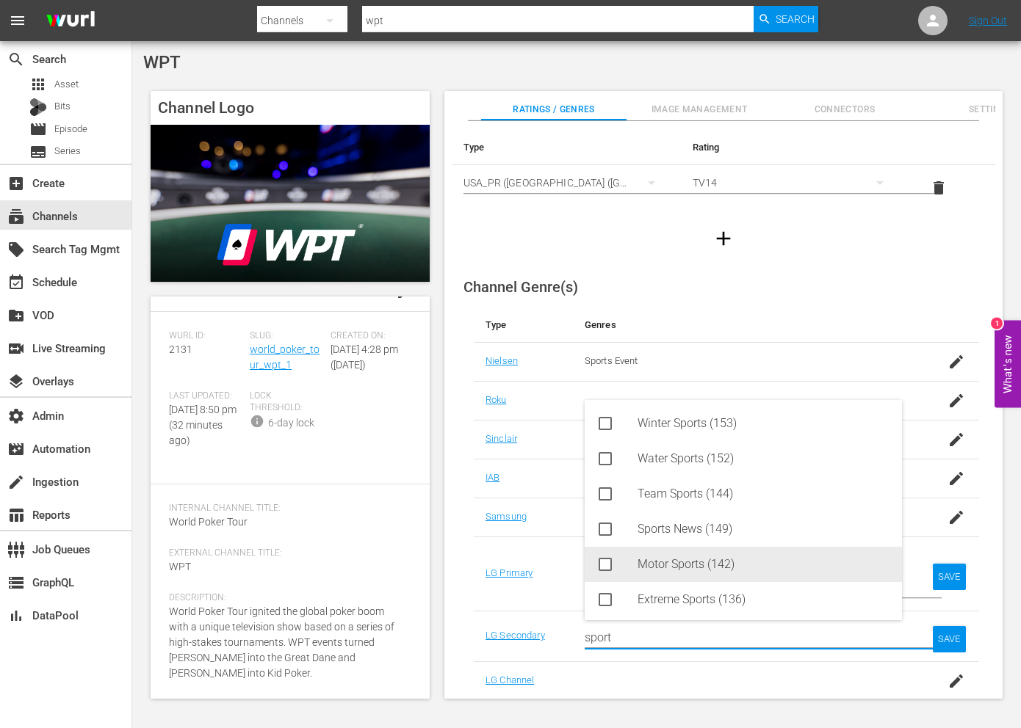
scroll to position [3, 0]
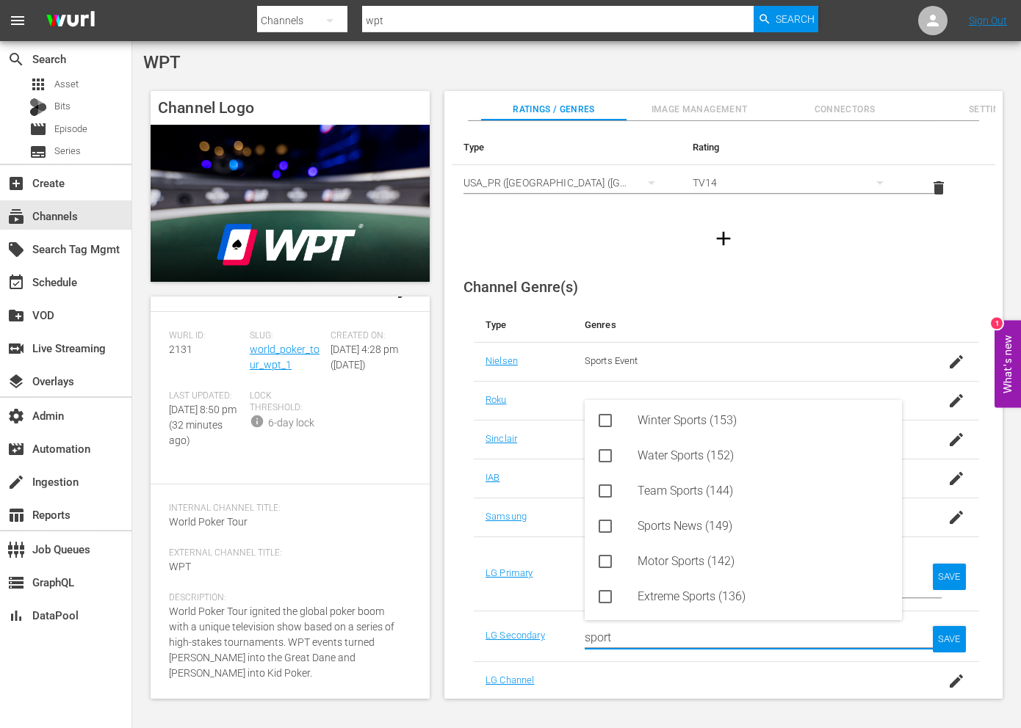
type input "sport"
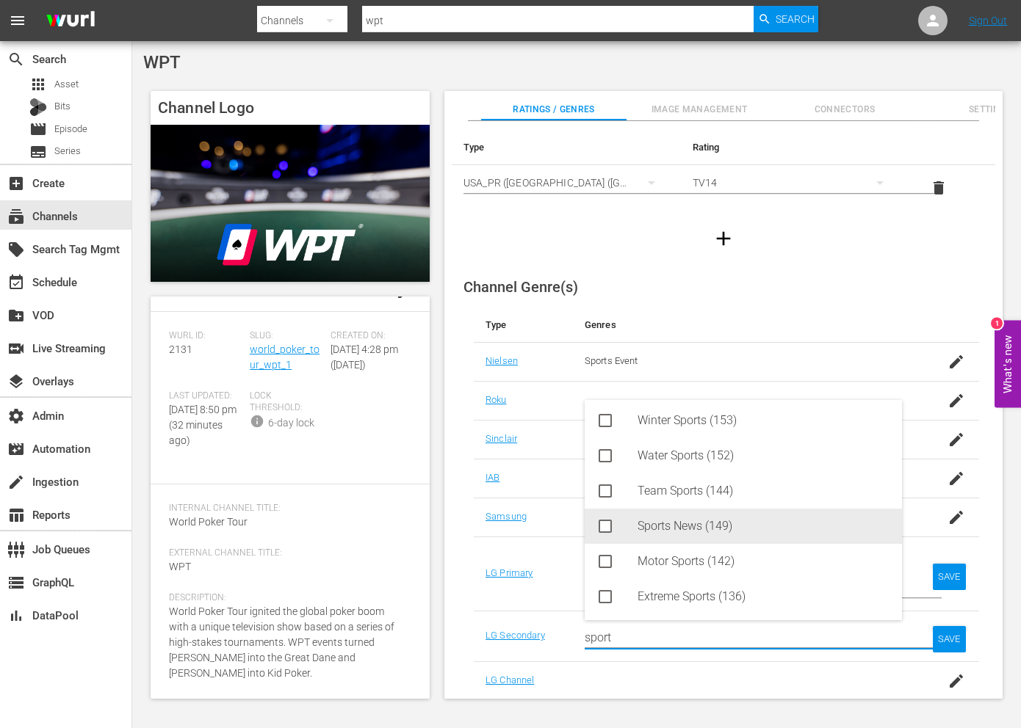
scroll to position [0, 0]
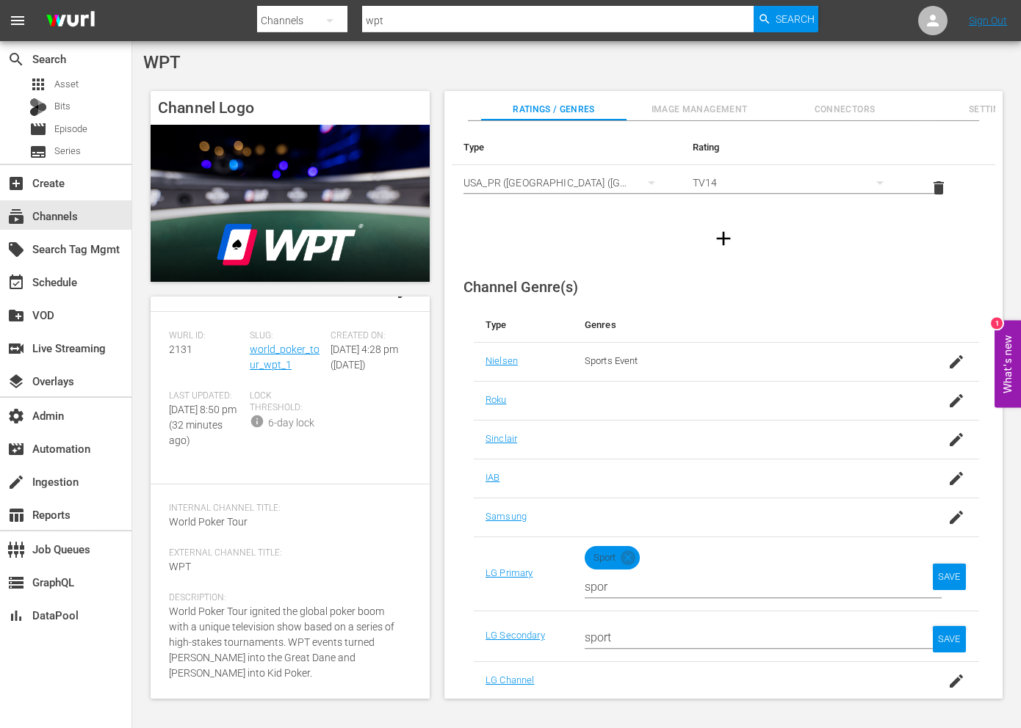
click at [695, 699] on td at bounding box center [745, 681] width 344 height 39
click at [771, 632] on input "sport" at bounding box center [744, 637] width 321 height 35
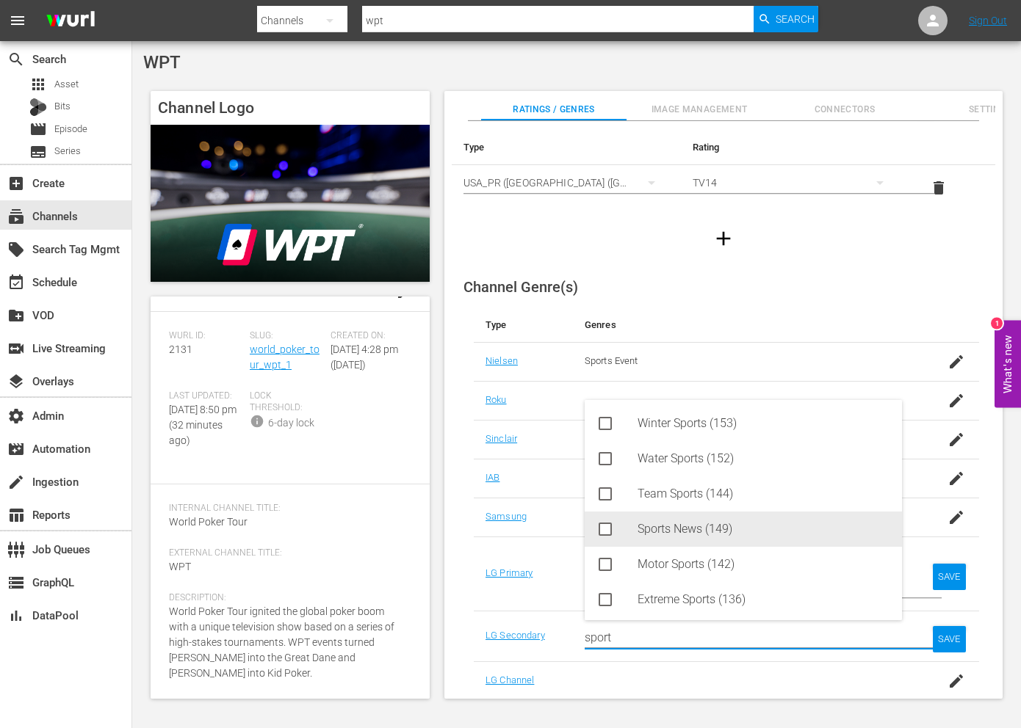
click at [688, 537] on div "Sports News (149)" at bounding box center [763, 529] width 253 height 35
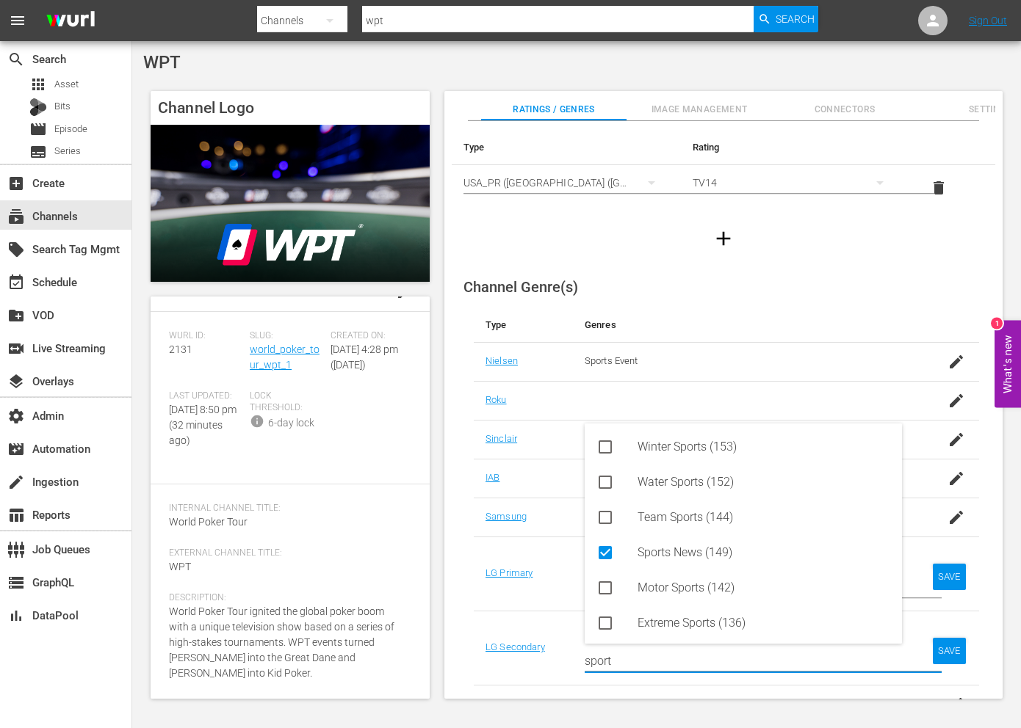
scroll to position [110, 0]
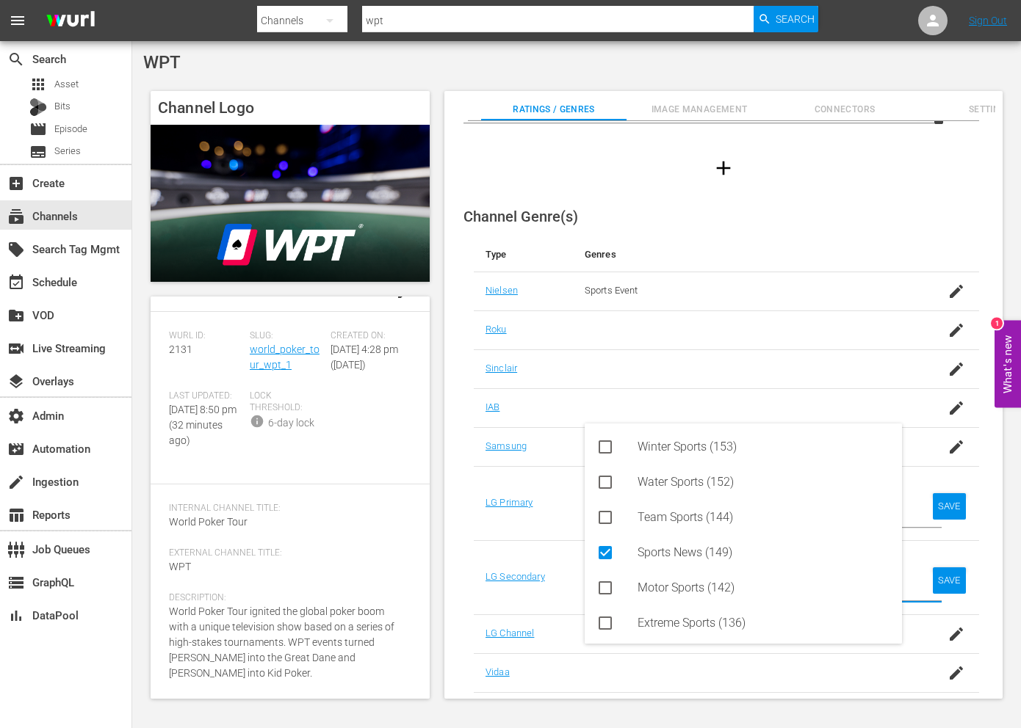
click at [714, 668] on div at bounding box center [744, 673] width 321 height 14
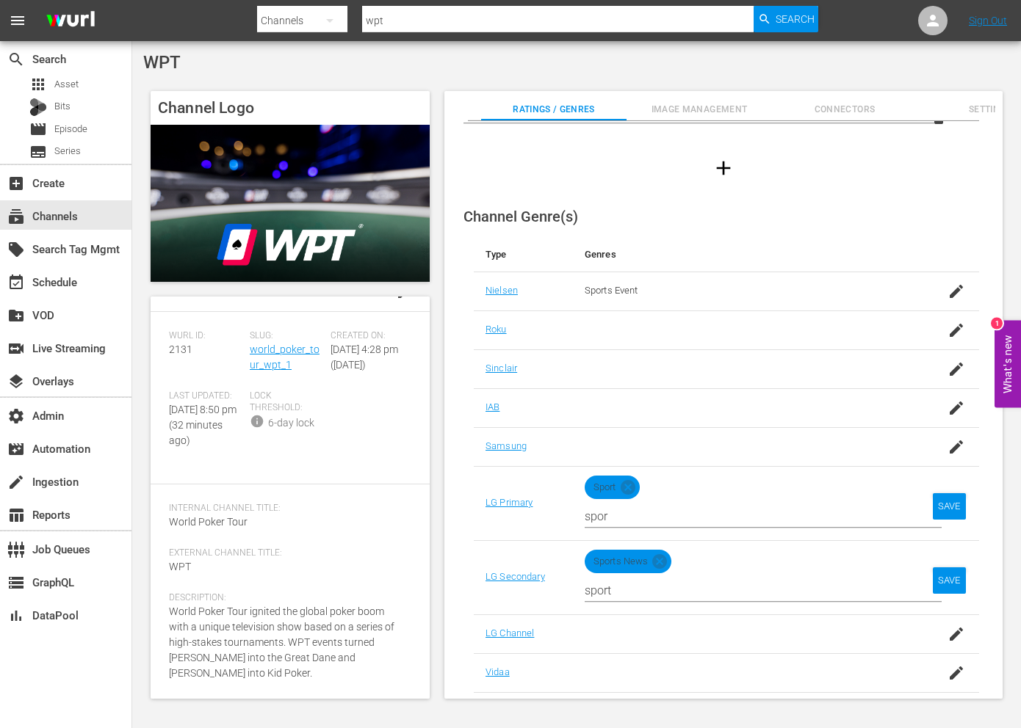
click at [956, 637] on icon "button" at bounding box center [956, 635] width 18 height 18
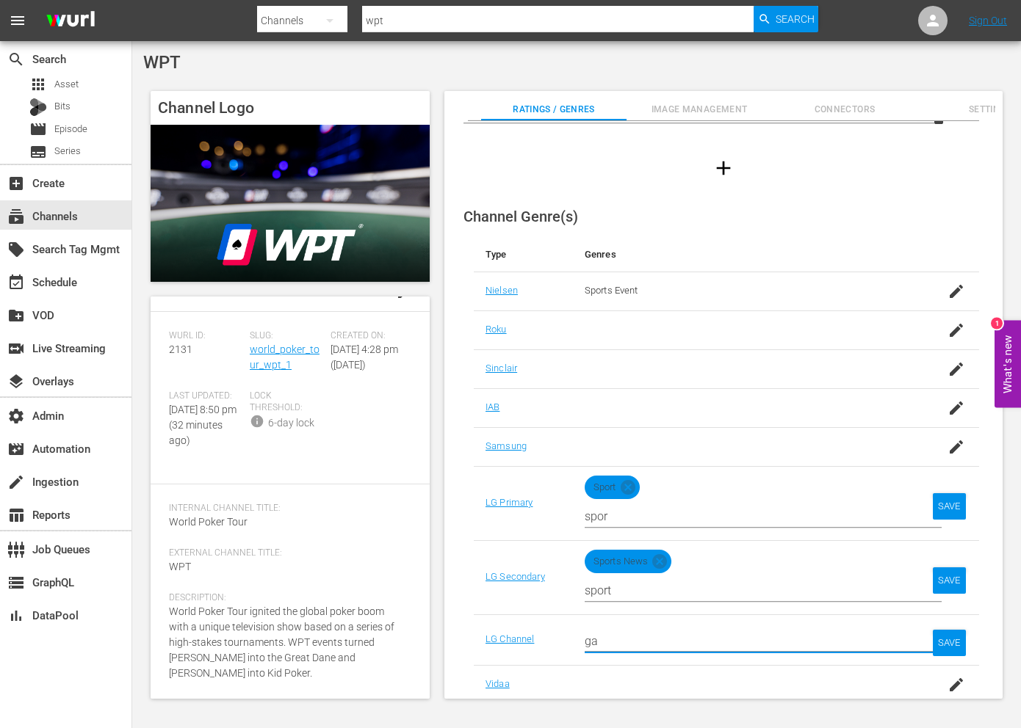
type input "g"
click at [522, 637] on link "LG Channel" at bounding box center [509, 639] width 48 height 11
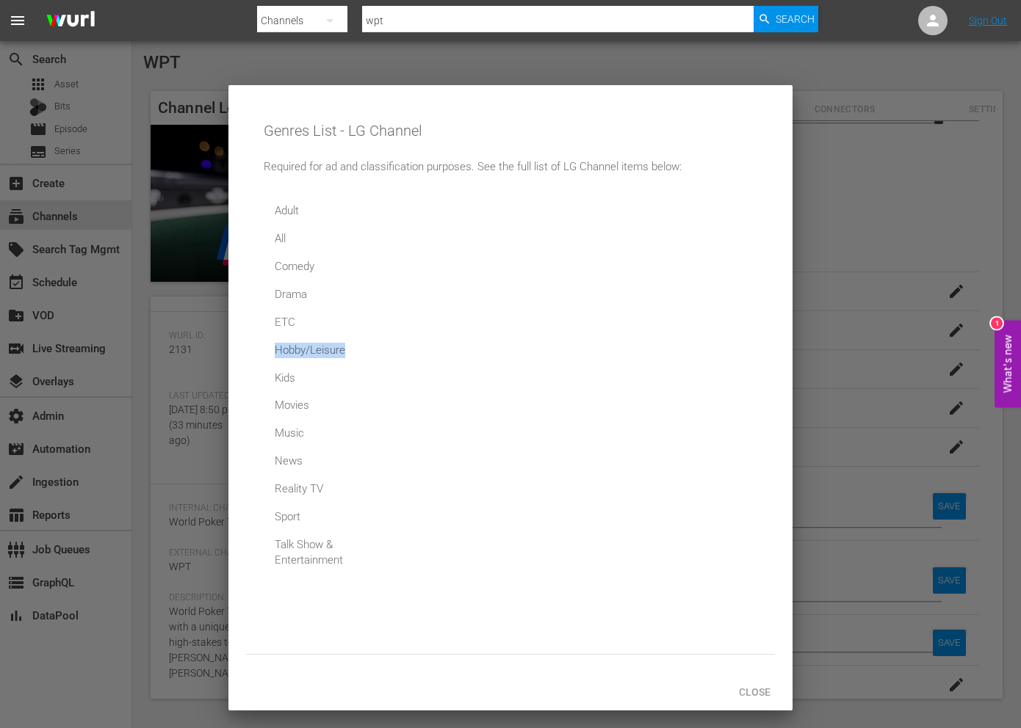
drag, startPoint x: 277, startPoint y: 354, endPoint x: 409, endPoint y: 359, distance: 132.3
click at [409, 359] on div "Adult All Comedy Drama ETC Hobby/Leisure Kids Movies Music News Reality TV Spor…" at bounding box center [512, 417] width 496 height 441
copy div "Hobby/Leisure"
click at [291, 515] on div "Sport" at bounding box center [324, 517] width 110 height 26
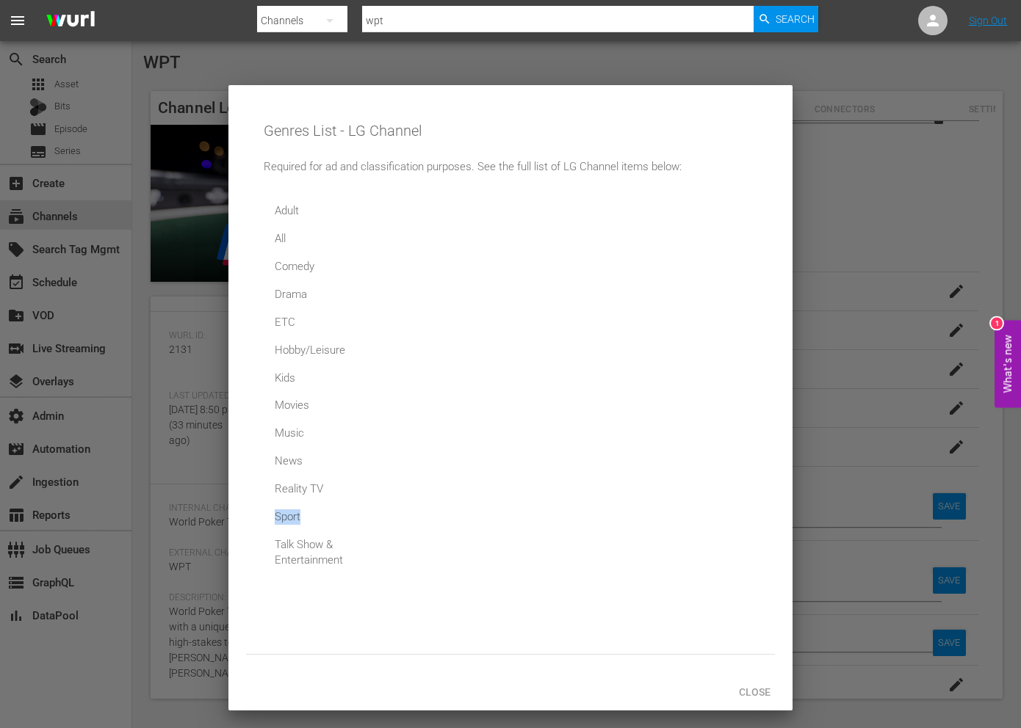
copy div "Sport"
click at [757, 691] on span "Close" at bounding box center [754, 692] width 55 height 12
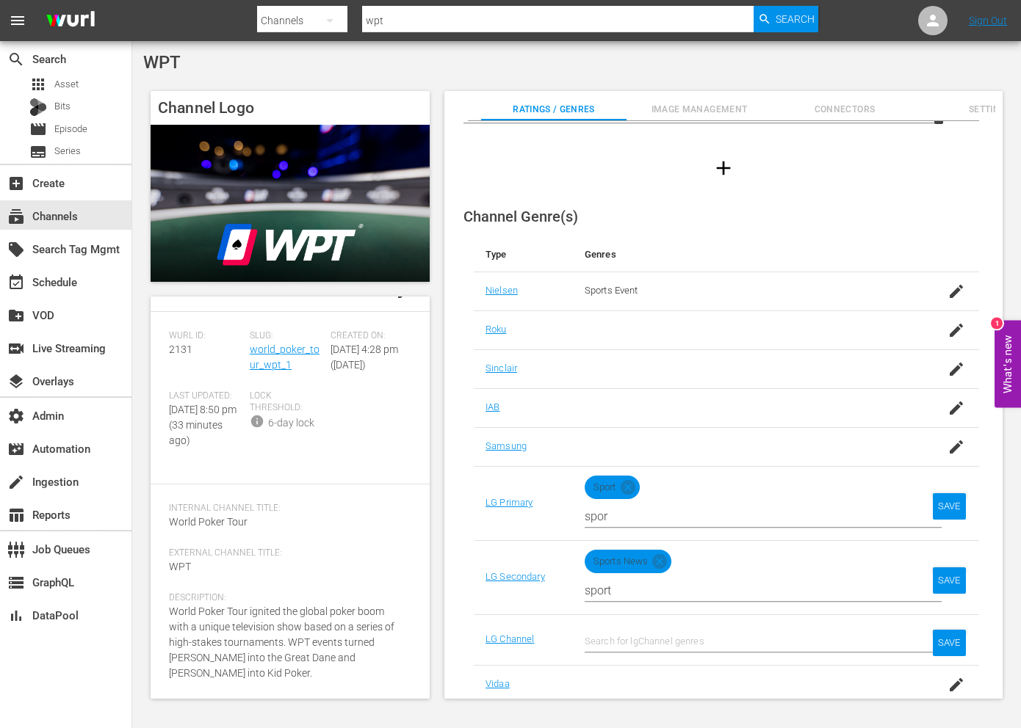
click at [708, 639] on input "text" at bounding box center [744, 641] width 321 height 35
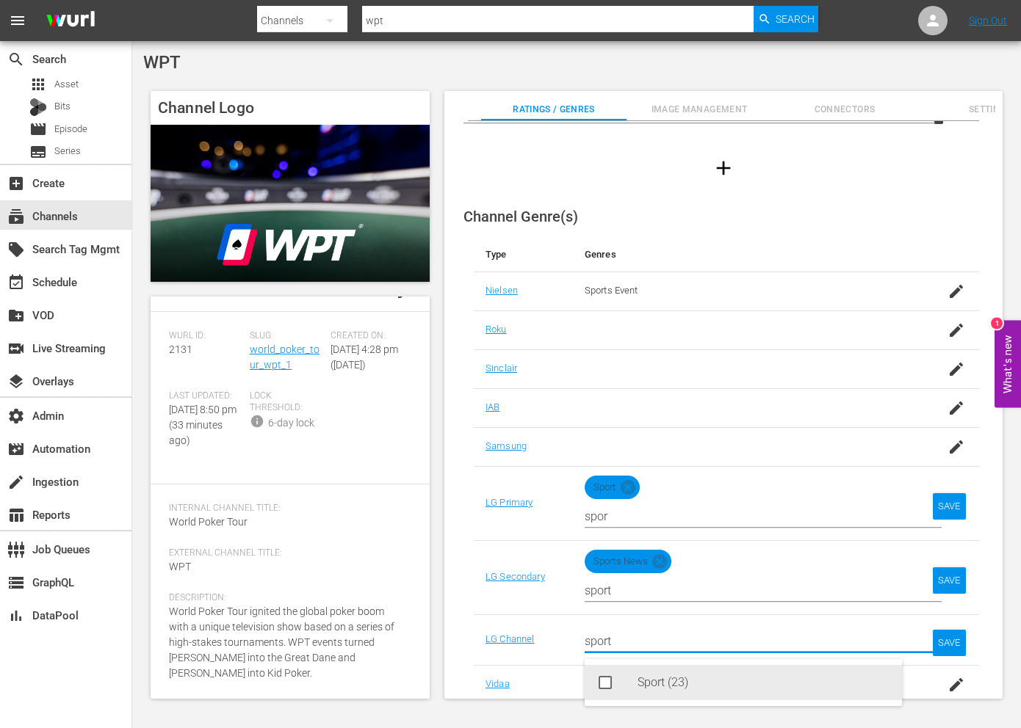
click at [636, 682] on div "Sport (23)" at bounding box center [742, 682] width 317 height 35
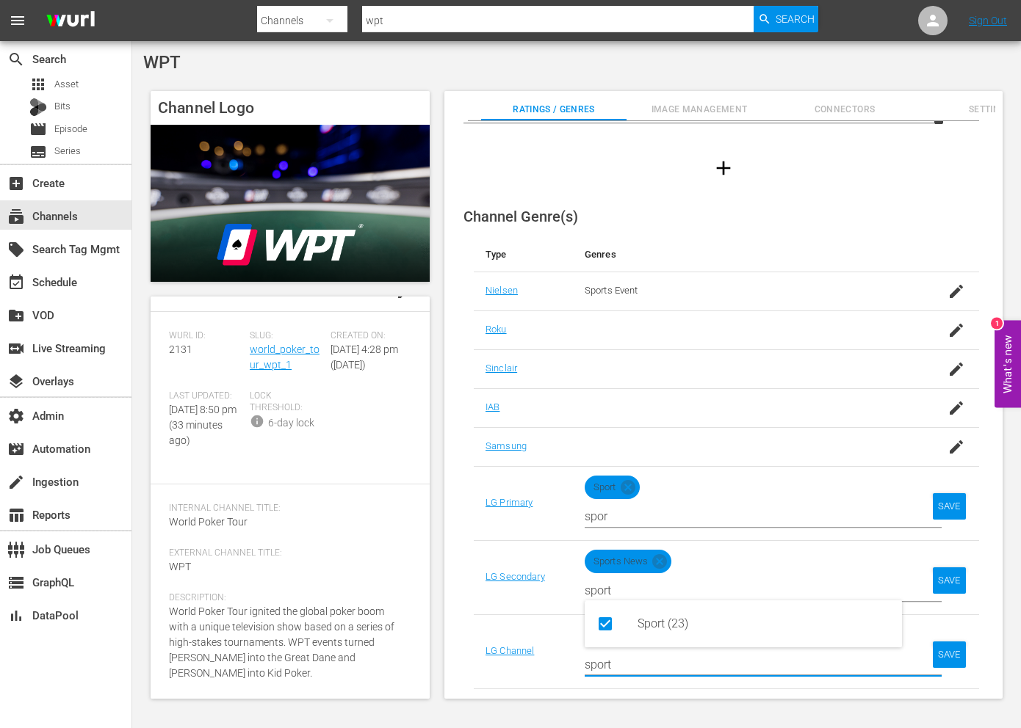
type input "sport"
click at [631, 583] on input "sport" at bounding box center [744, 590] width 321 height 35
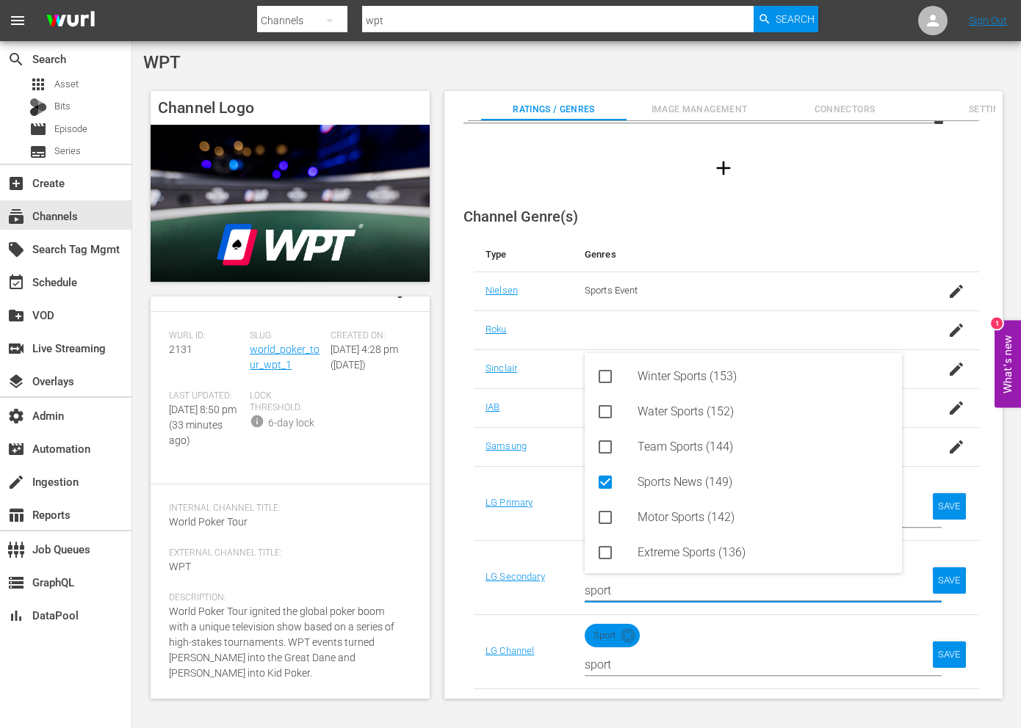
click at [631, 583] on input "sport" at bounding box center [744, 590] width 321 height 35
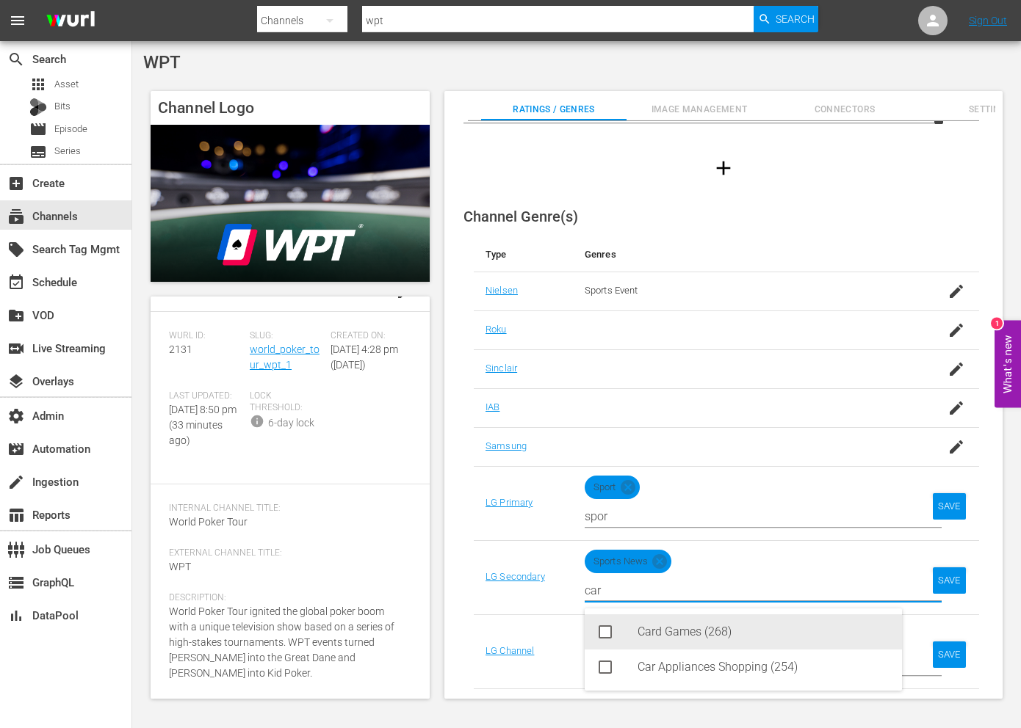
click at [659, 637] on div "Card Games (268)" at bounding box center [763, 632] width 253 height 35
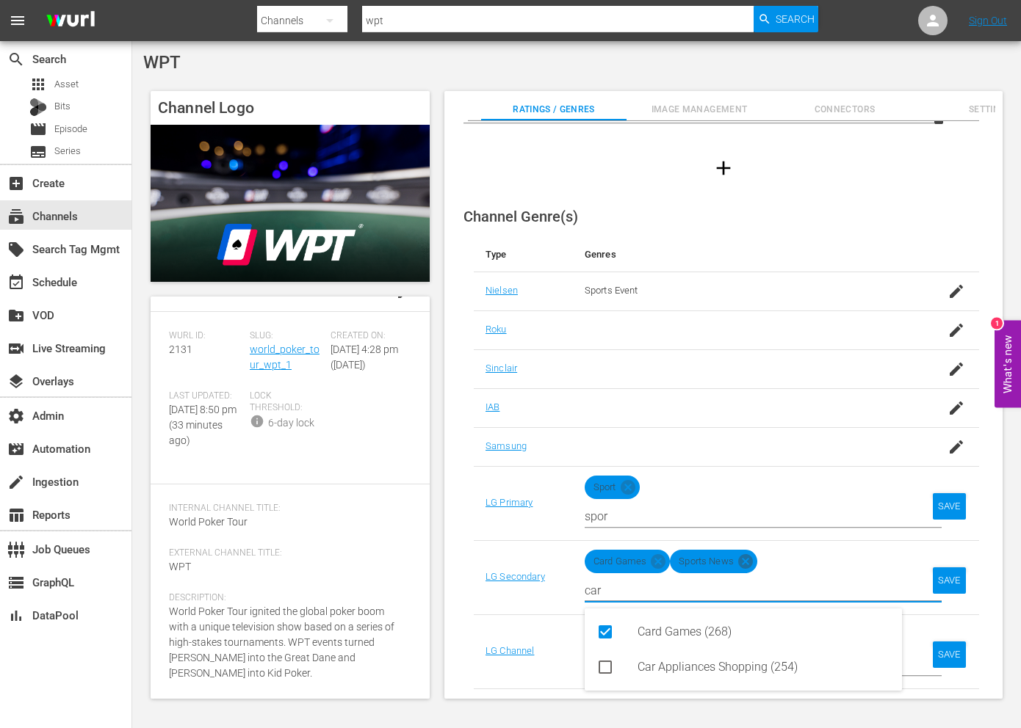
type input "car"
click at [742, 557] on icon at bounding box center [745, 561] width 15 height 15
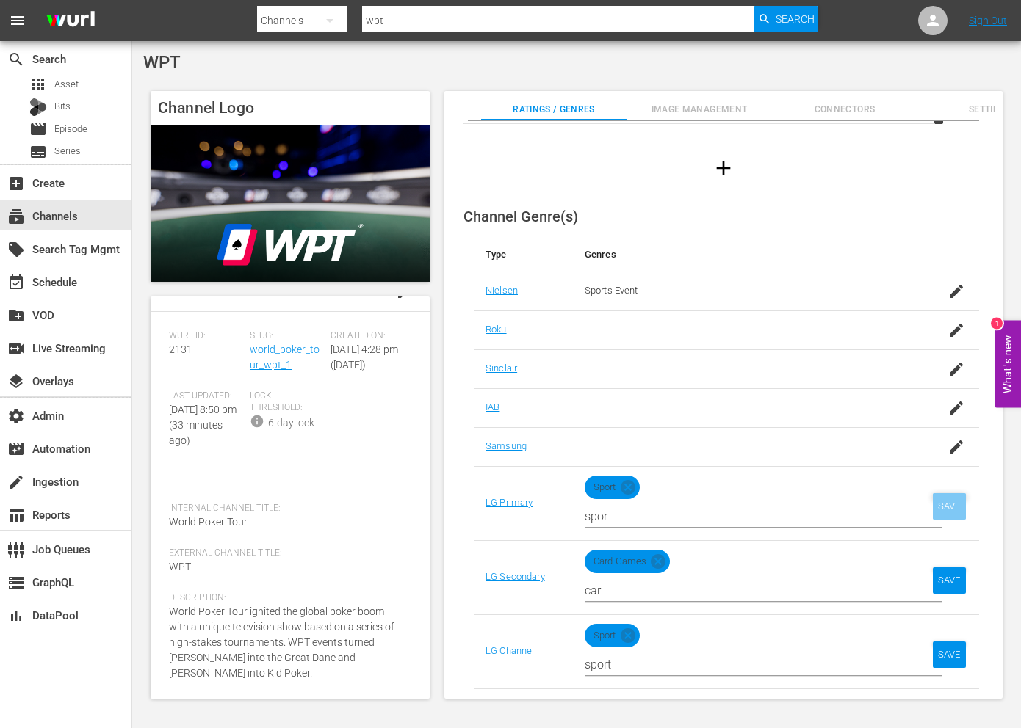
click at [940, 499] on div "SAVE" at bounding box center [949, 506] width 34 height 26
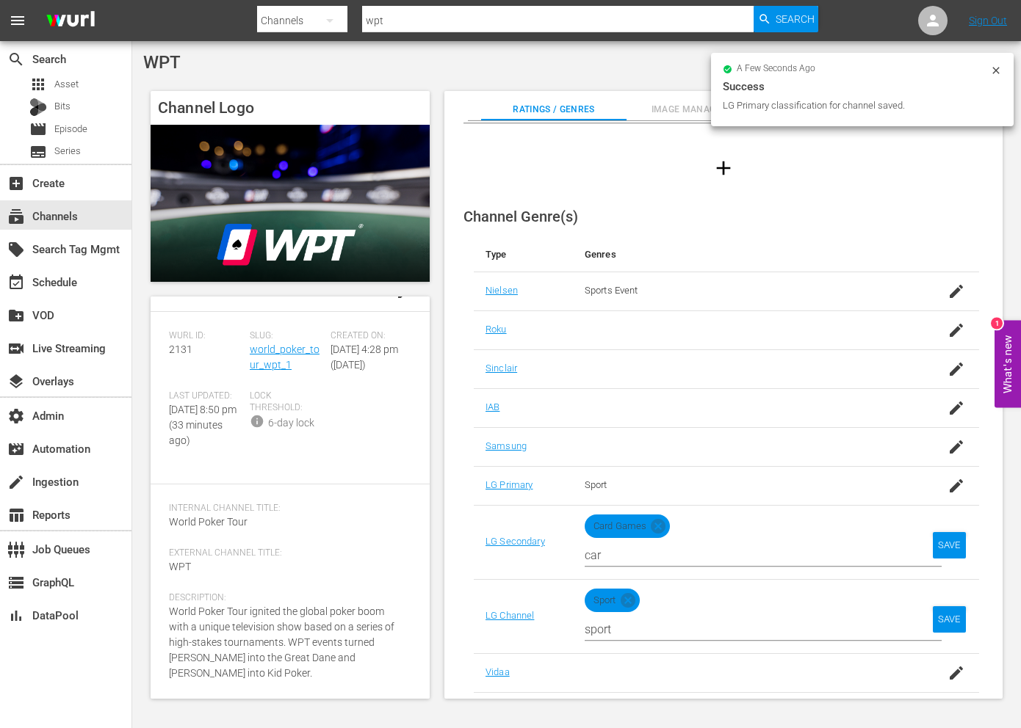
click at [944, 581] on td "SAVE" at bounding box center [947, 616] width 62 height 74
click at [942, 542] on div "SAVE" at bounding box center [949, 545] width 34 height 26
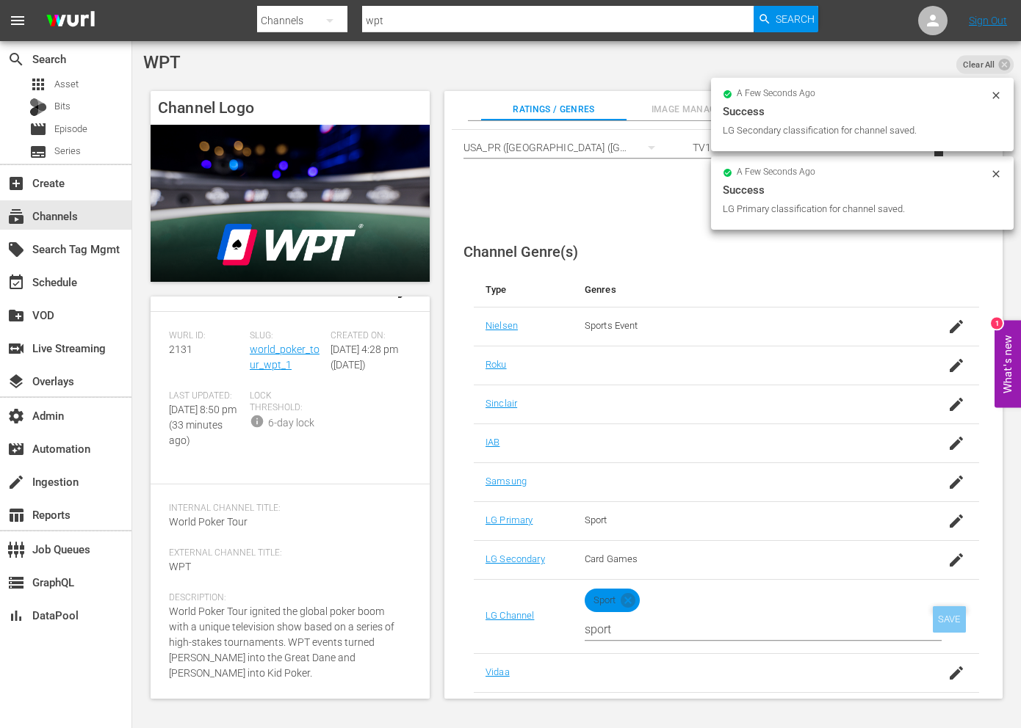
click at [946, 614] on div "SAVE" at bounding box center [949, 619] width 34 height 26
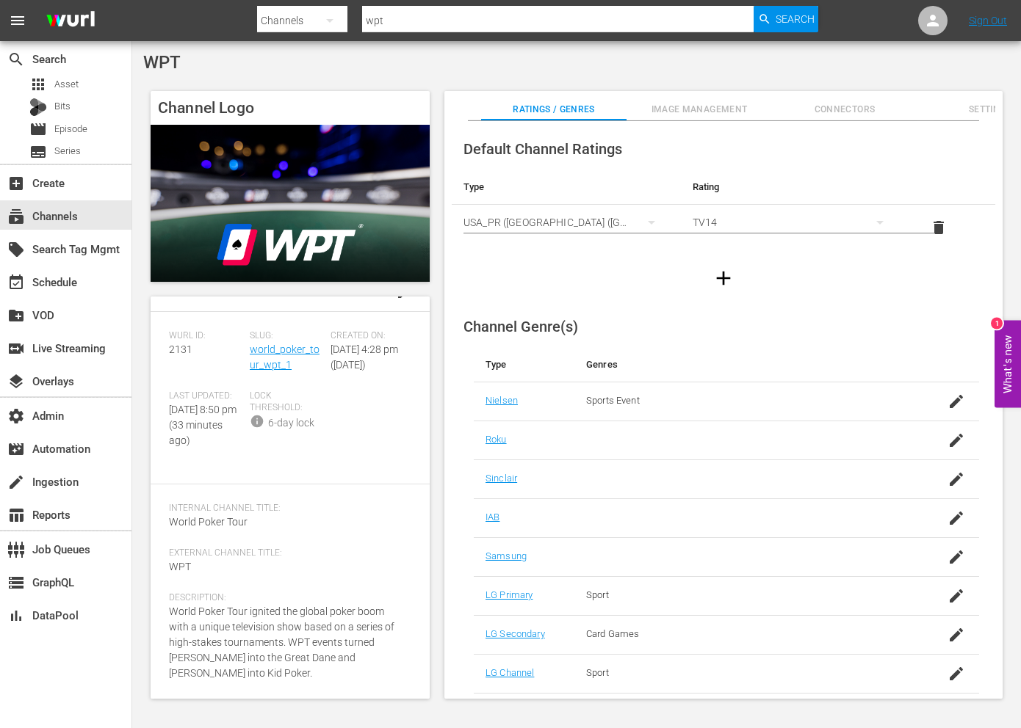
click at [714, 275] on icon "button" at bounding box center [722, 278] width 23 height 23
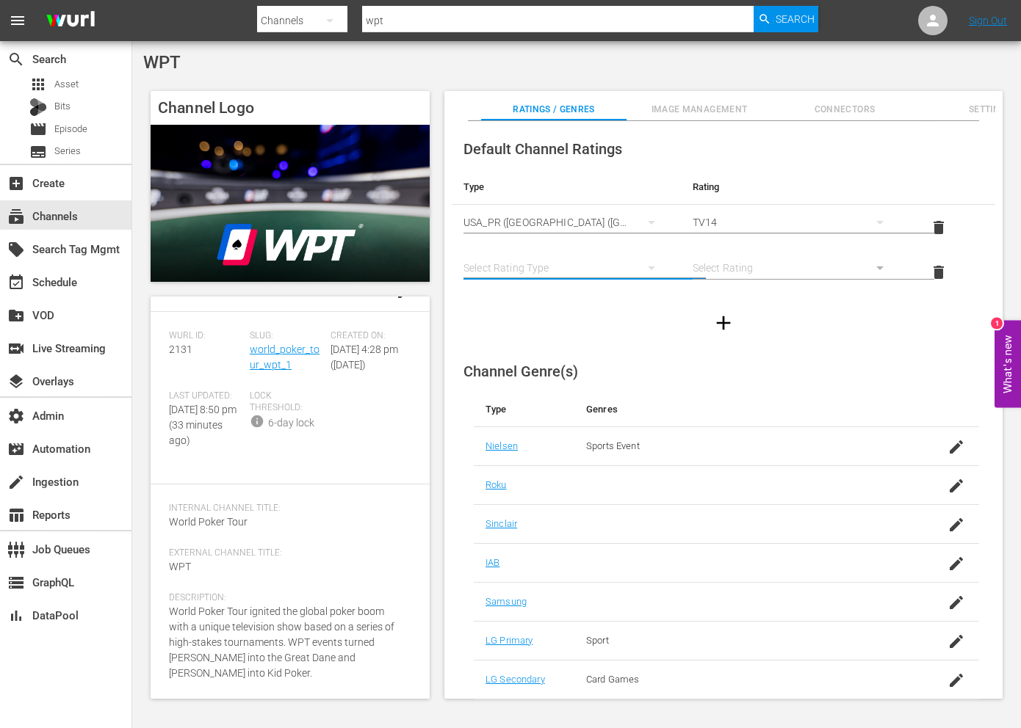
click at [634, 261] on button "simple table" at bounding box center [651, 267] width 35 height 35
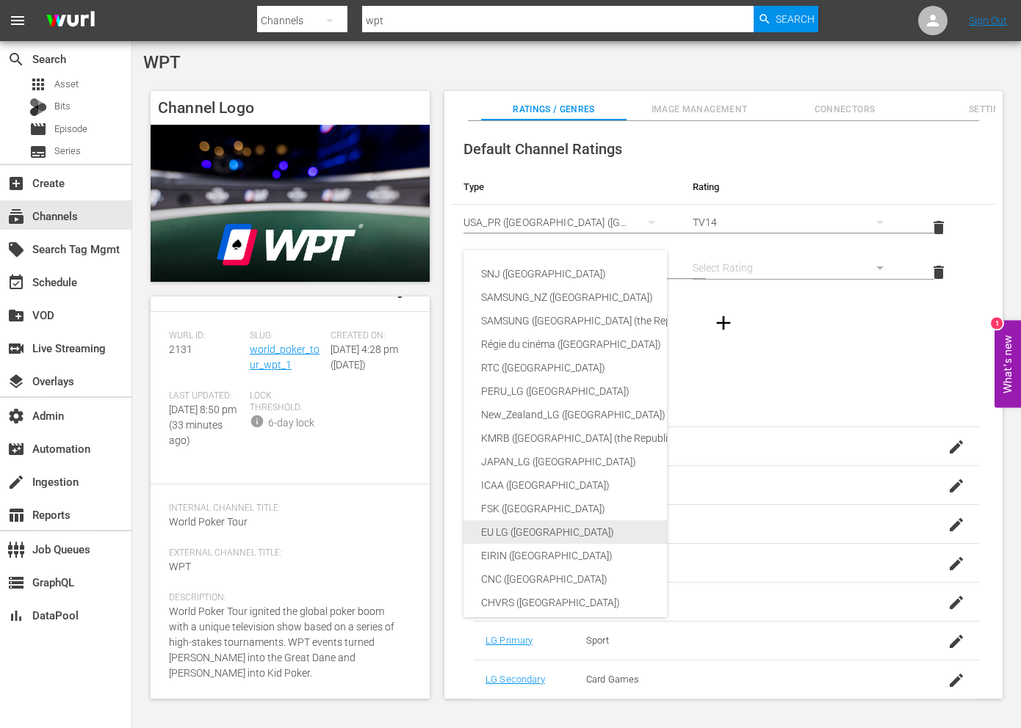
click at [565, 527] on div "EU LG ([GEOGRAPHIC_DATA])" at bounding box center [661, 532] width 360 height 23
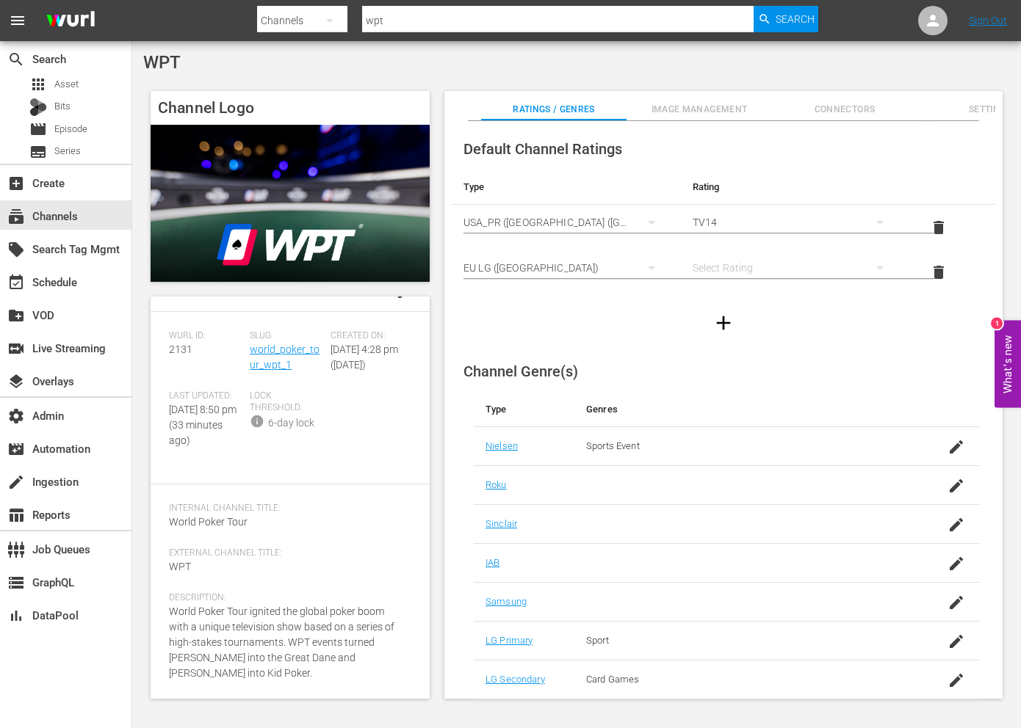
click at [804, 268] on div "simple table" at bounding box center [795, 267] width 206 height 41
click at [779, 534] on div "14+" at bounding box center [792, 532] width 168 height 23
click at [968, 106] on span "Settings" at bounding box center [989, 109] width 145 height 15
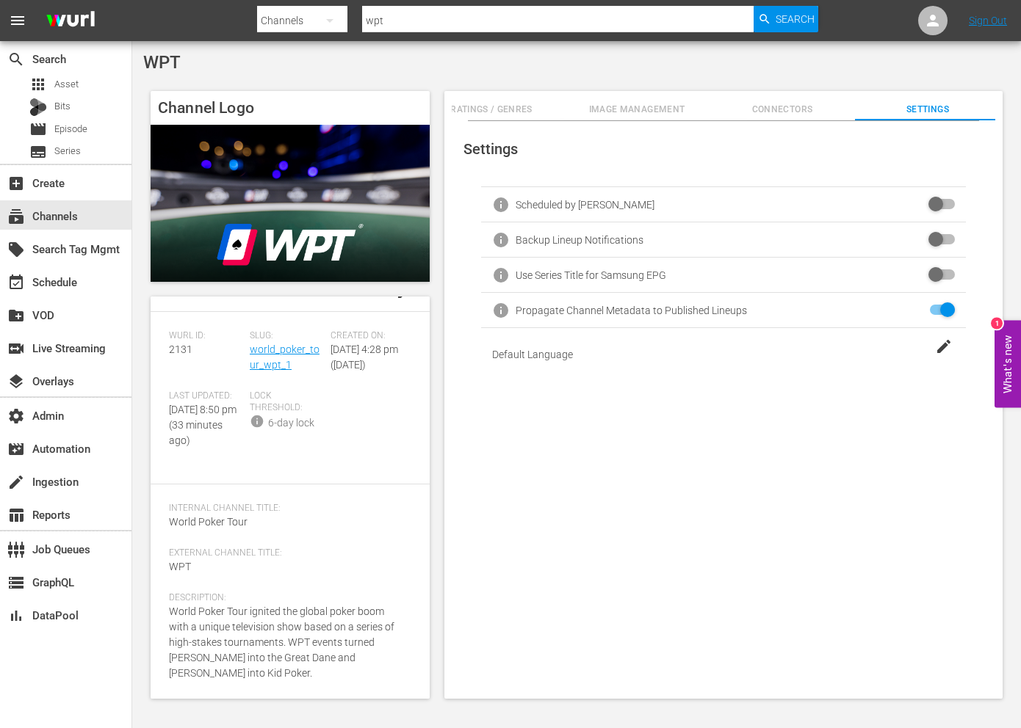
scroll to position [0, 68]
click at [780, 114] on span "Connectors" at bounding box center [776, 109] width 145 height 15
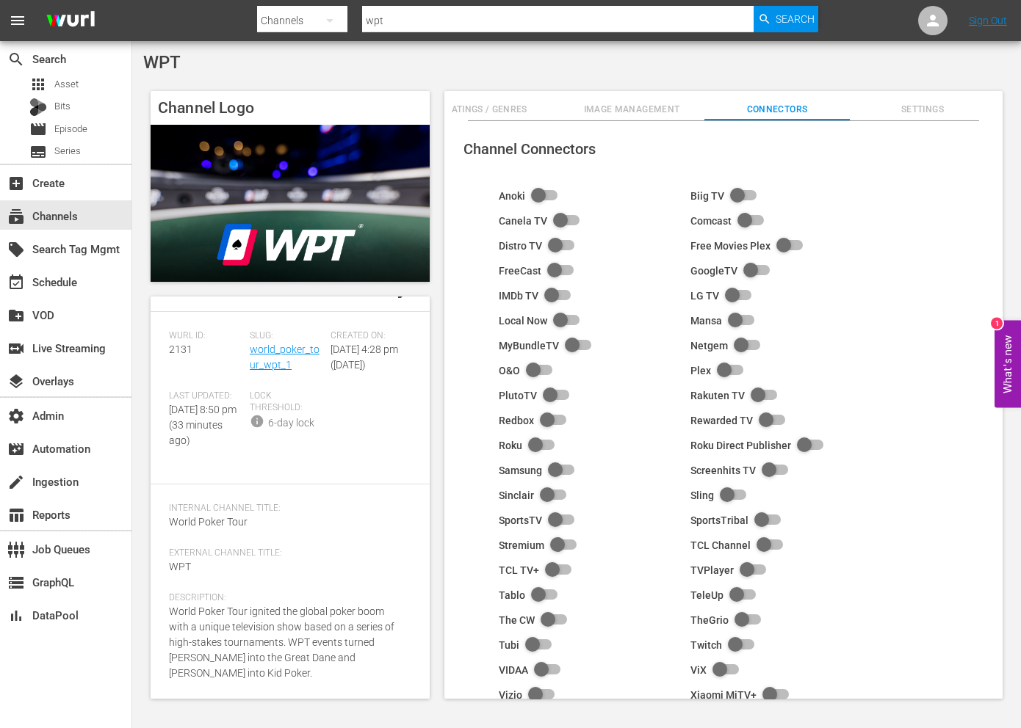
click at [661, 115] on span "Image Management" at bounding box center [631, 109] width 145 height 15
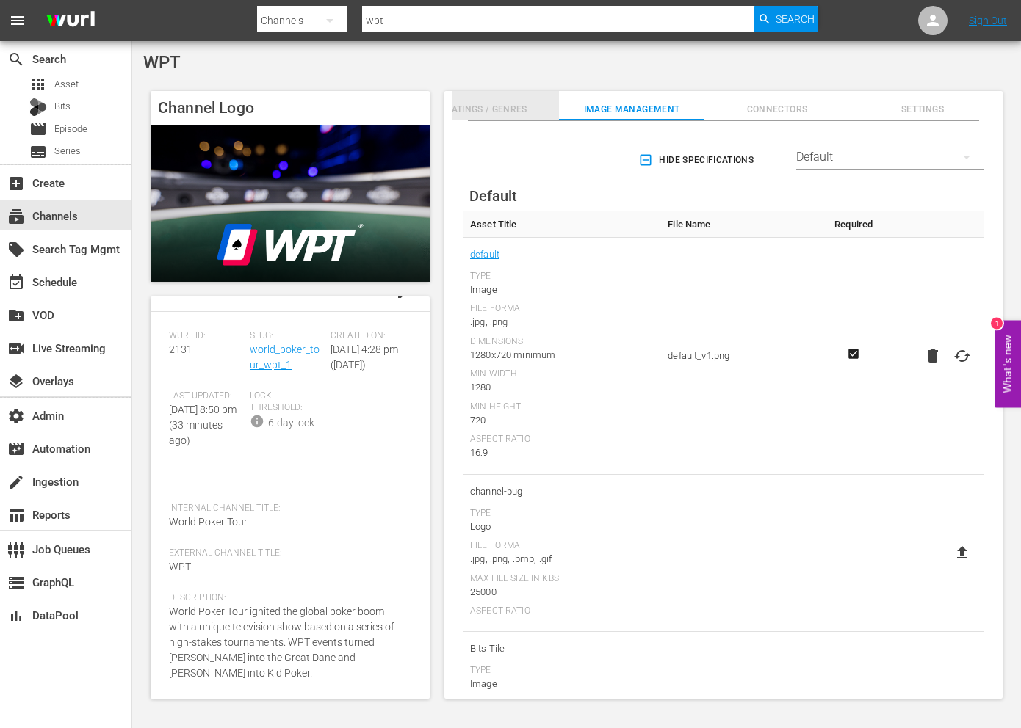
click at [498, 109] on span "Ratings / Genres" at bounding box center [485, 109] width 145 height 15
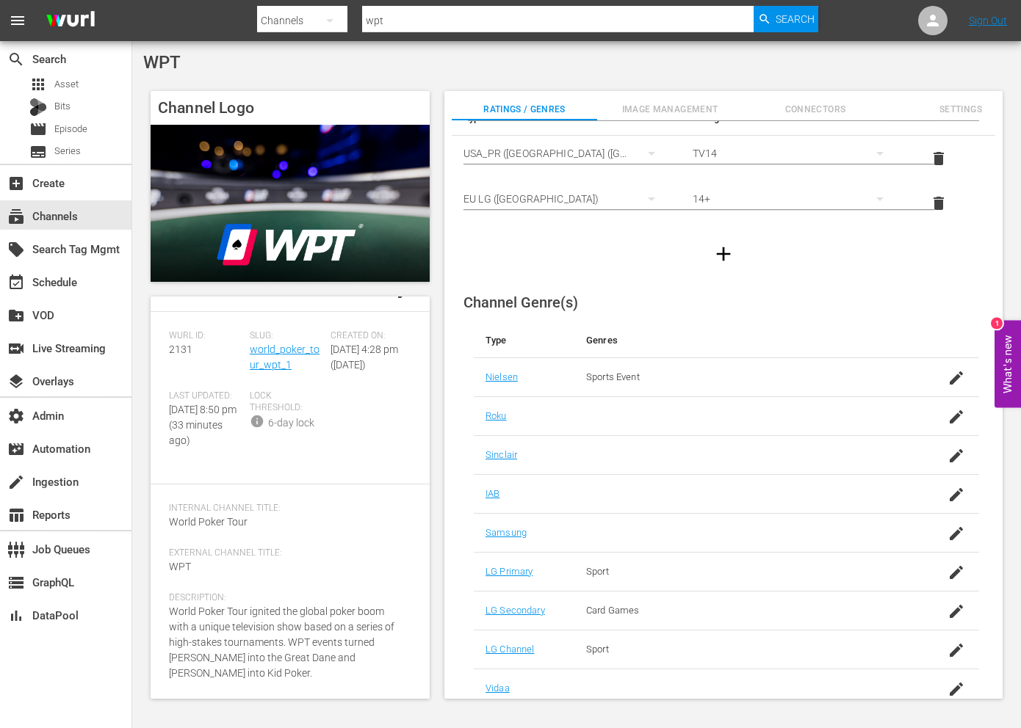
scroll to position [84, 0]
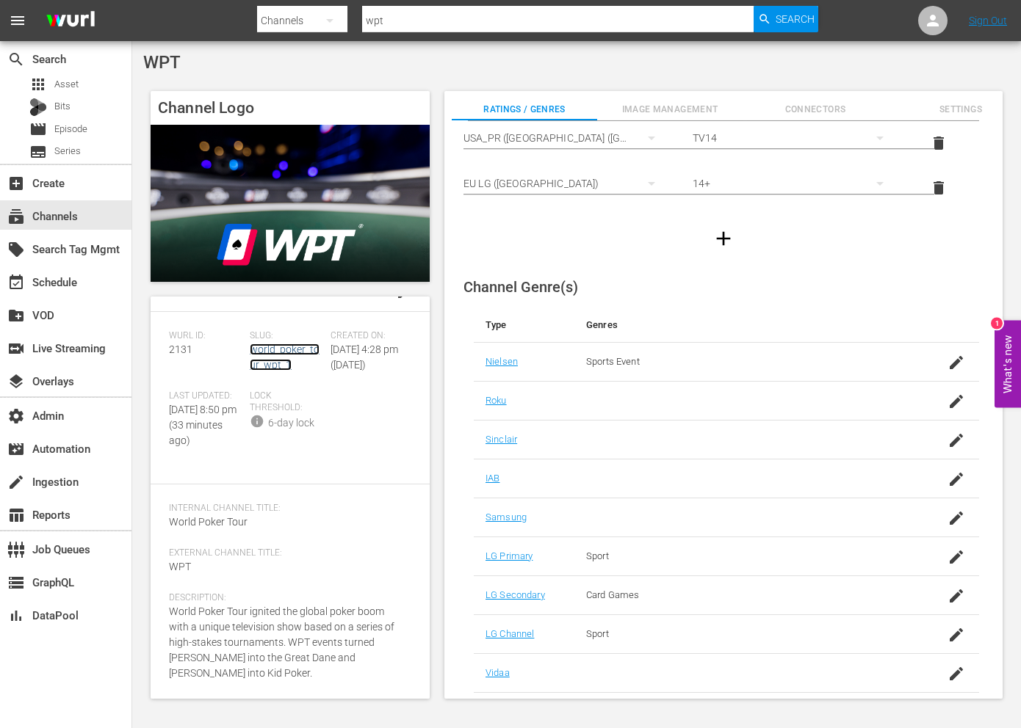
click at [286, 344] on link "world_poker_tour_wpt_1" at bounding box center [285, 357] width 70 height 27
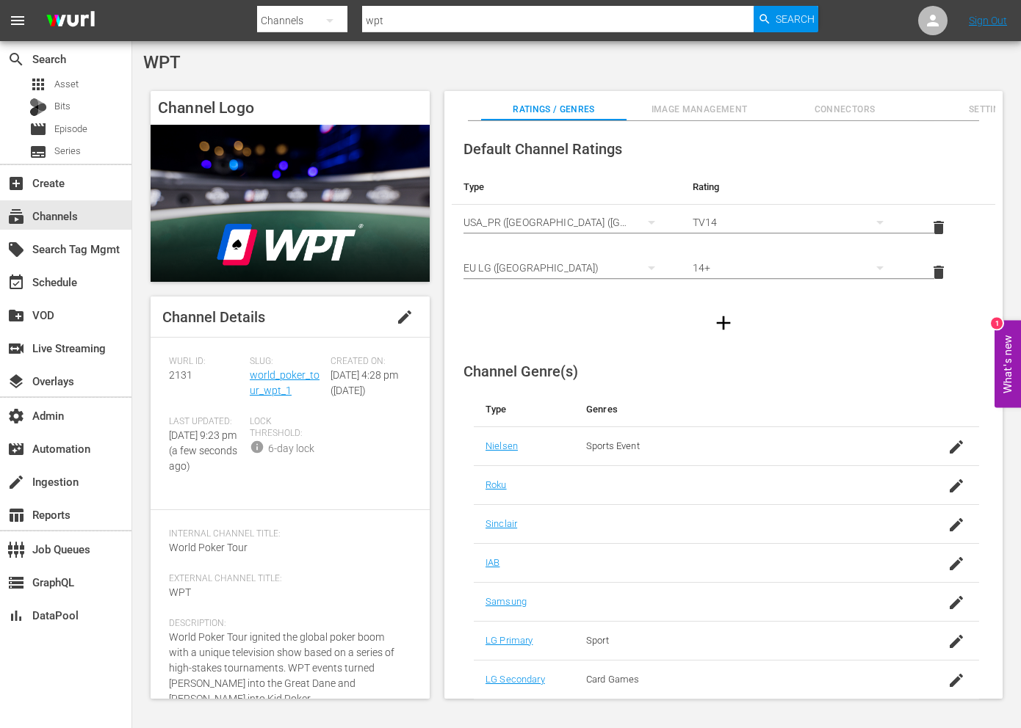
click at [398, 319] on span "edit" at bounding box center [405, 317] width 18 height 18
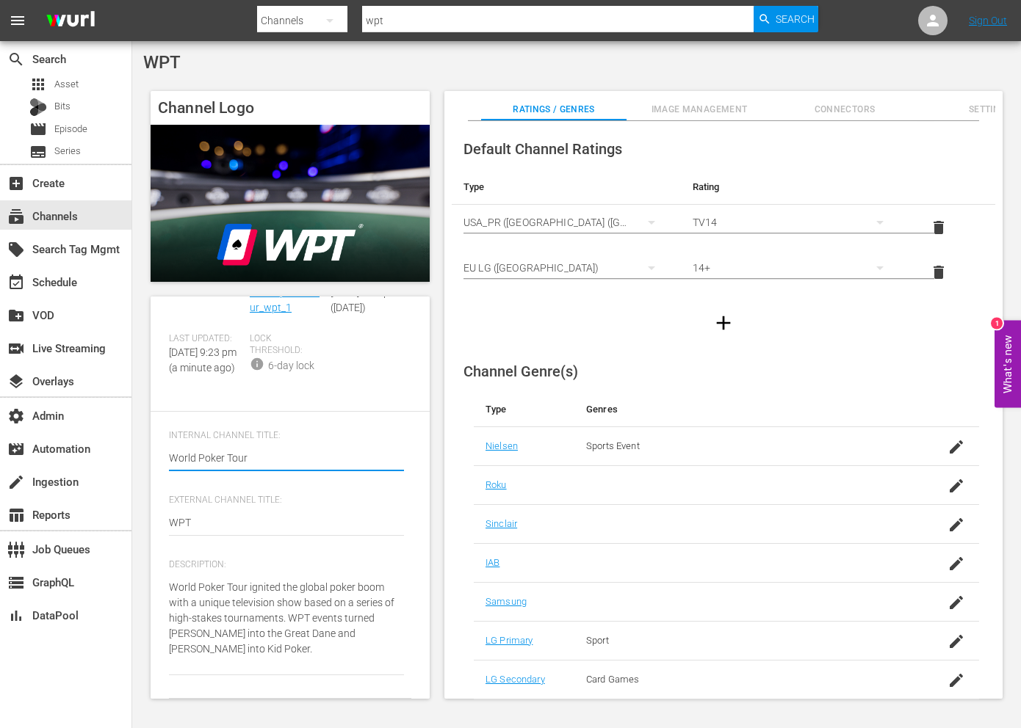
scroll to position [305, 0]
click at [251, 619] on textarea "World Poker Tour ignited the global poker boom with a unique television show ba…" at bounding box center [286, 626] width 235 height 93
paste textarea "created dozens of poker-made millionaires."
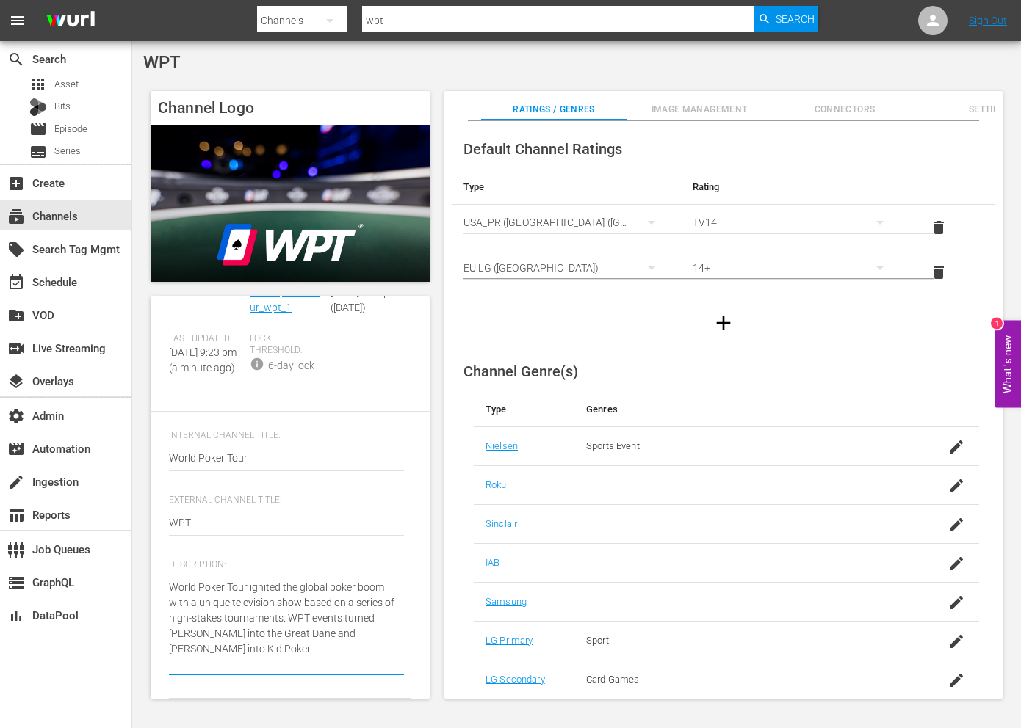
type textarea "World Poker Tour ignited the global poker boom with a unique television show ba…"
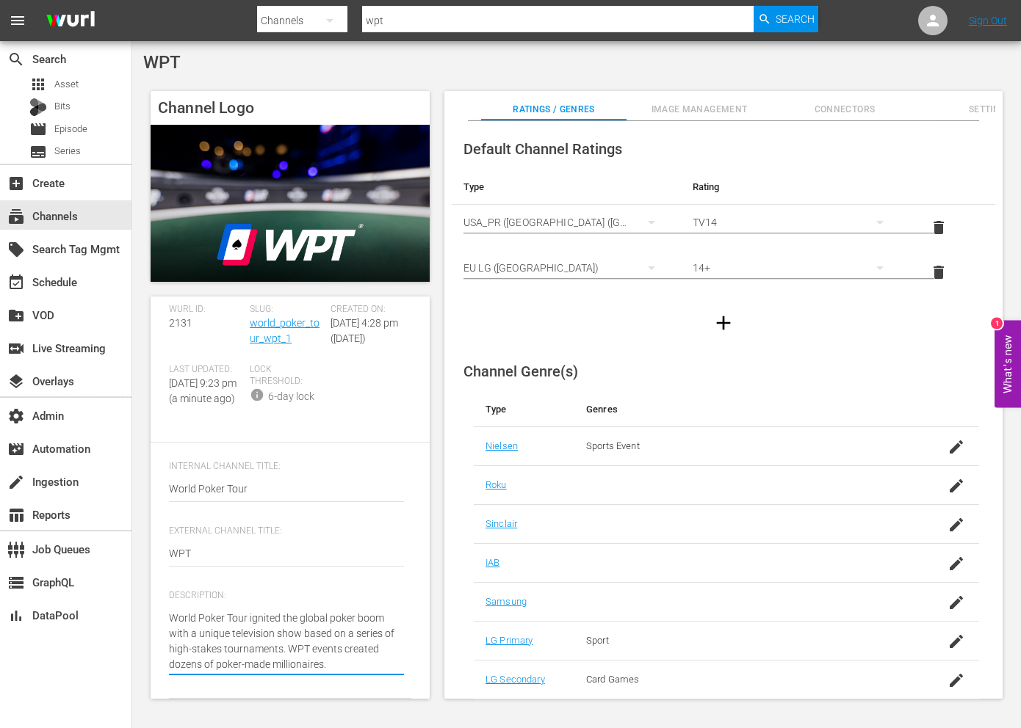
scroll to position [0, 0]
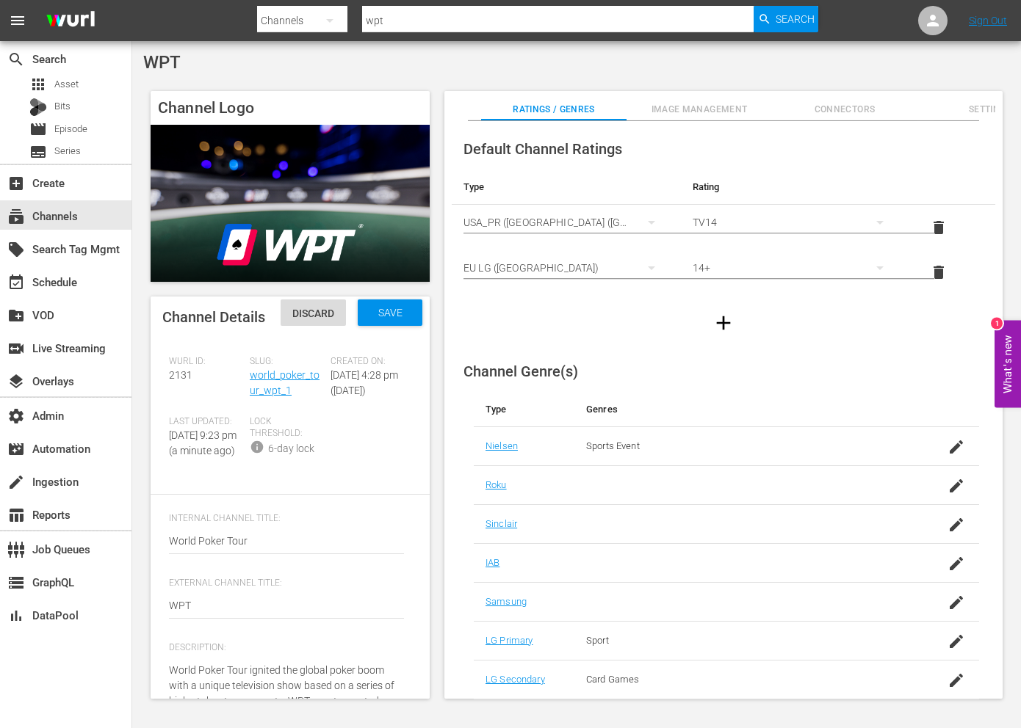
type textarea "World Poker Tour ignited the global poker boom with a unique television show ba…"
click at [372, 319] on span "Save" at bounding box center [390, 313] width 48 height 12
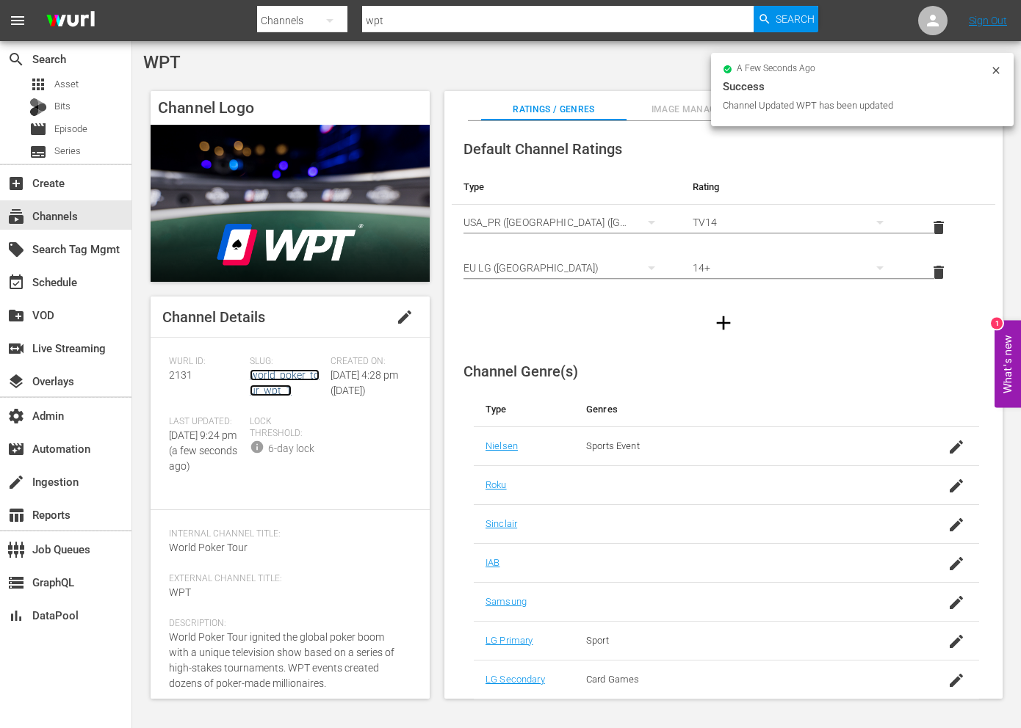
click at [293, 381] on link "world_poker_tour_wpt_1" at bounding box center [285, 382] width 70 height 27
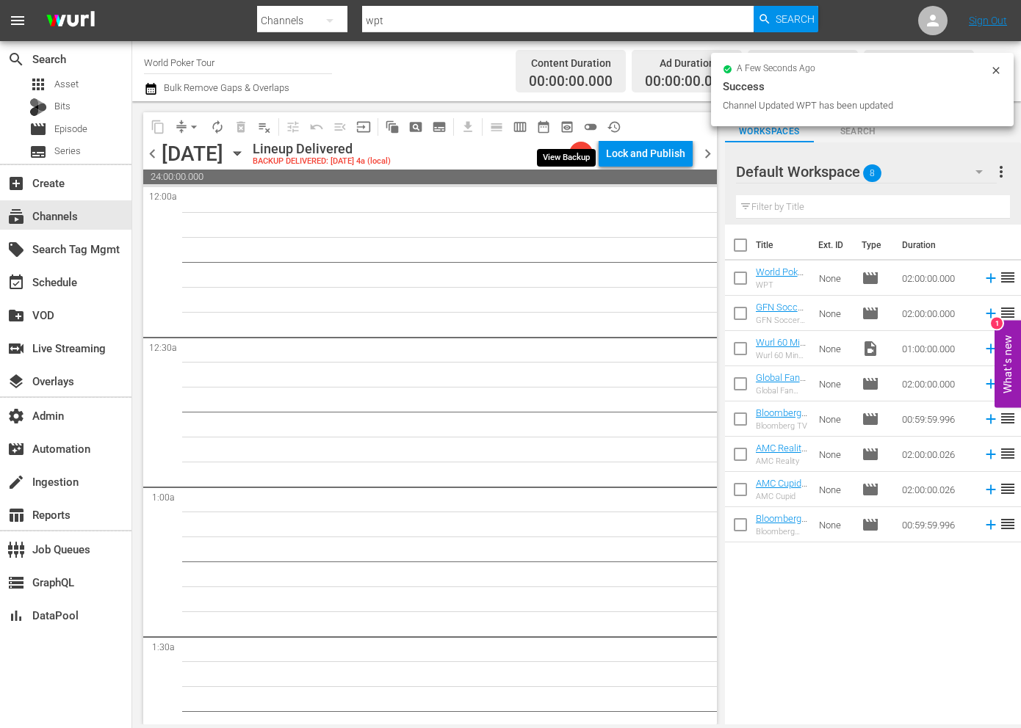
click at [568, 134] on span "preview_outlined" at bounding box center [566, 127] width 15 height 15
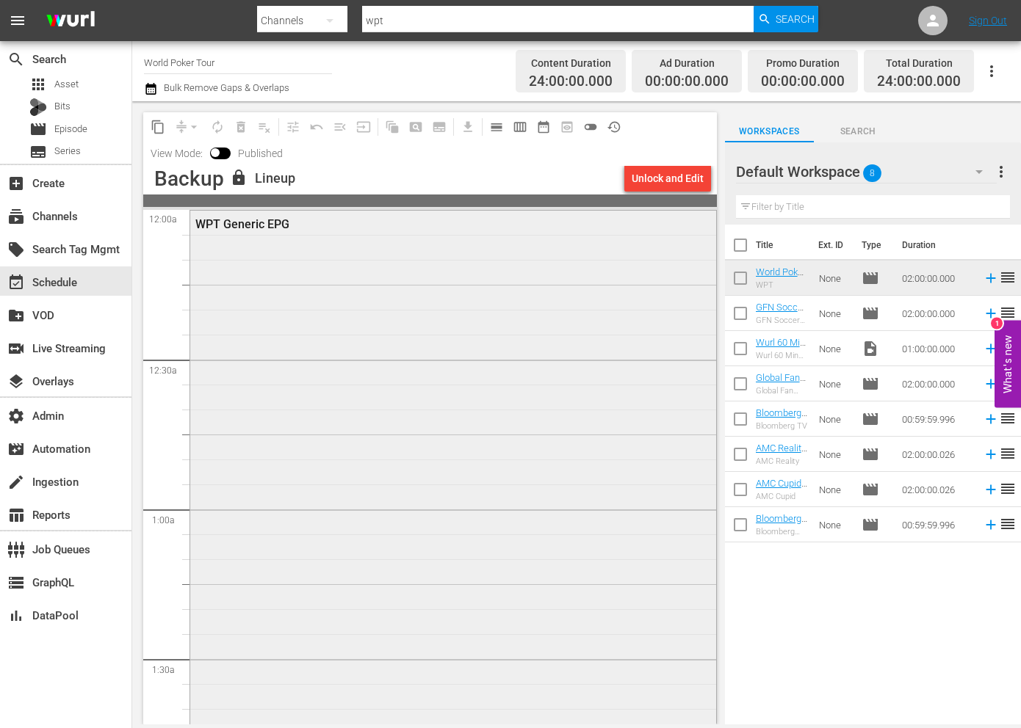
click at [428, 270] on div "WPT Generic EPG" at bounding box center [453, 508] width 526 height 595
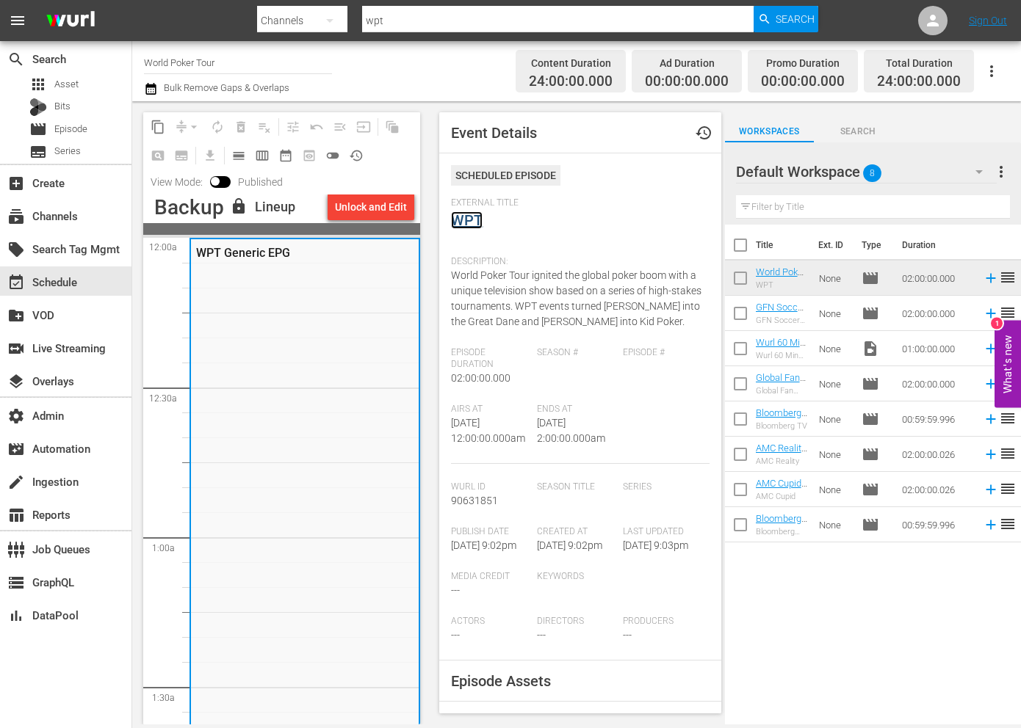
click at [453, 222] on link "WPT" at bounding box center [467, 220] width 32 height 18
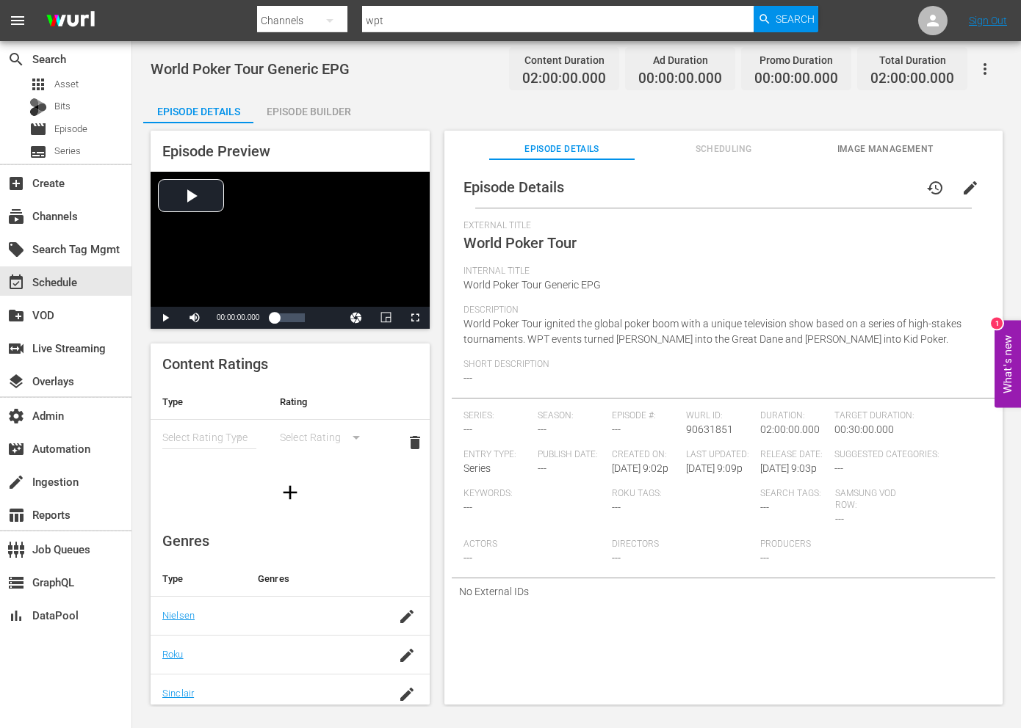
click at [965, 187] on span "edit" at bounding box center [970, 188] width 18 height 18
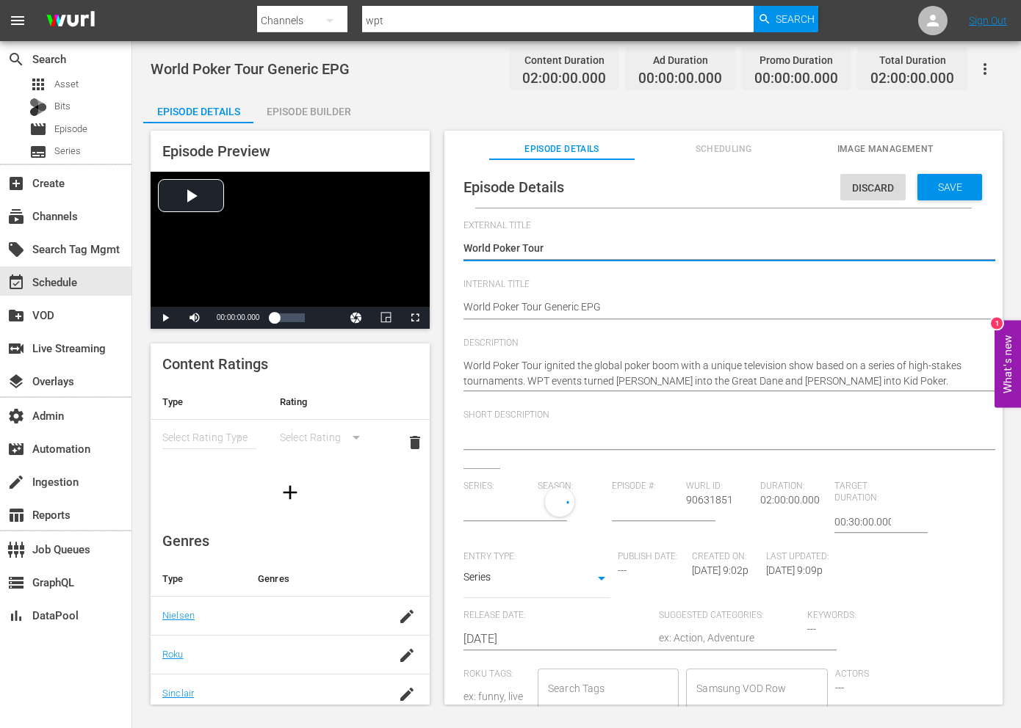
type input "No Series"
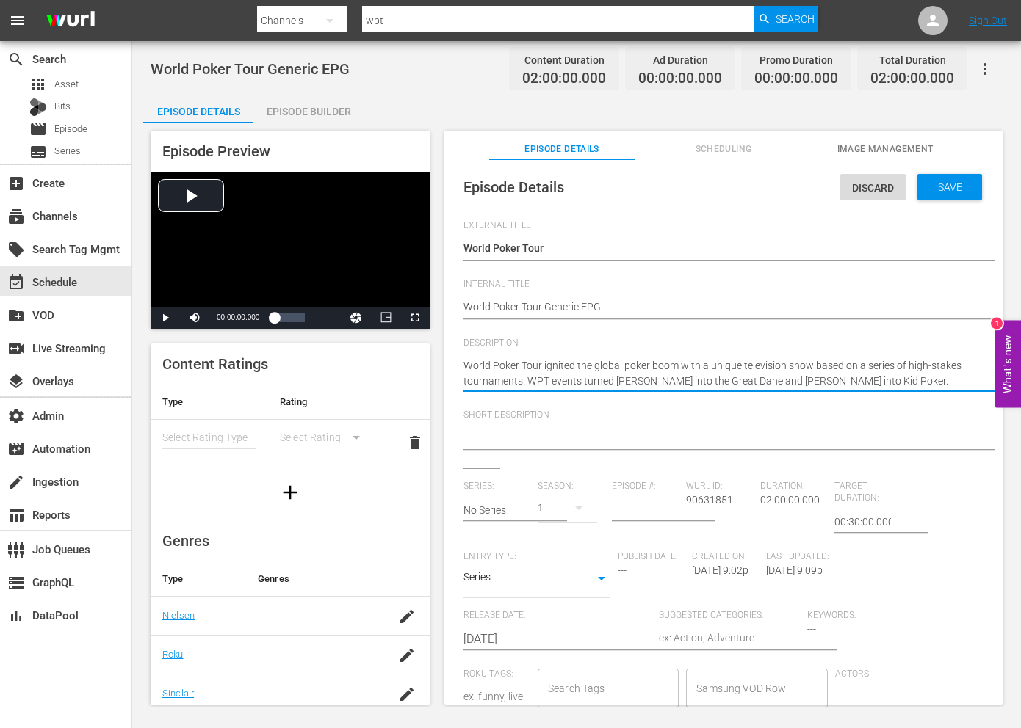
click at [644, 383] on textarea "World Poker Tour ignited the global poker boom with a unique television show ba…" at bounding box center [719, 373] width 512 height 31
paste textarea "created dozens of poker-made millionaires"
type textarea "World Poker Tour ignited the global poker boom with a unique television show ba…"
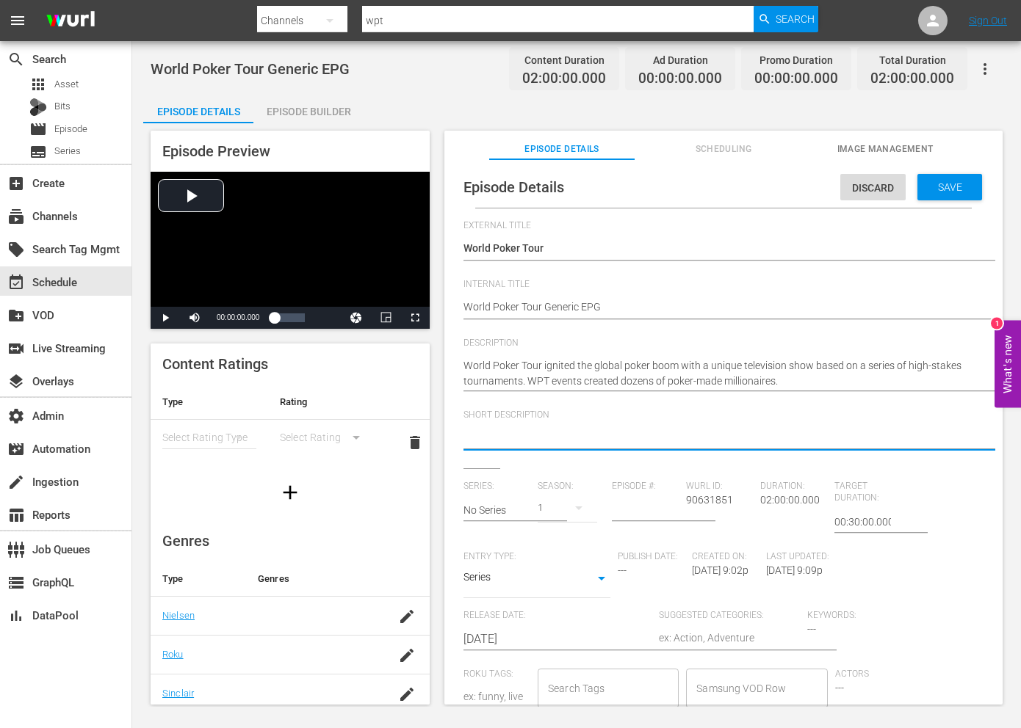
click at [551, 441] on textarea at bounding box center [719, 439] width 512 height 18
paste textarea "World Poker Tour is high stakes poker!"
type textarea "World Poker Tour is high stakes poker!"
click at [927, 192] on span "Save" at bounding box center [950, 187] width 48 height 12
